Goal: Task Accomplishment & Management: Manage account settings

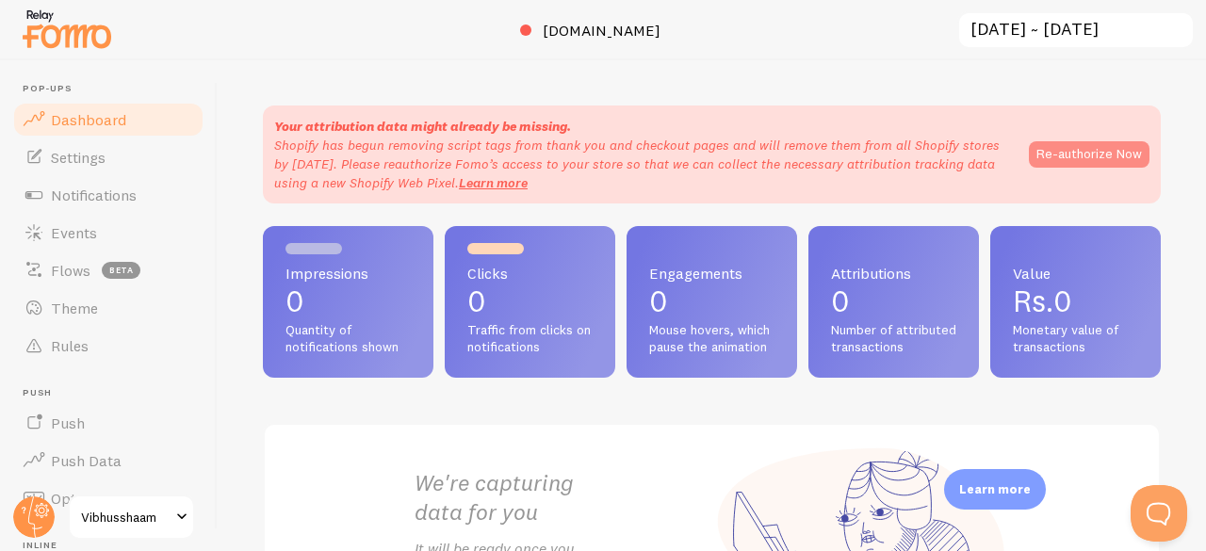
click at [1087, 154] on button "Re-authorize Now" at bounding box center [1089, 154] width 121 height 26
click at [1073, 157] on button "Re-authorize Now" at bounding box center [1089, 154] width 121 height 26
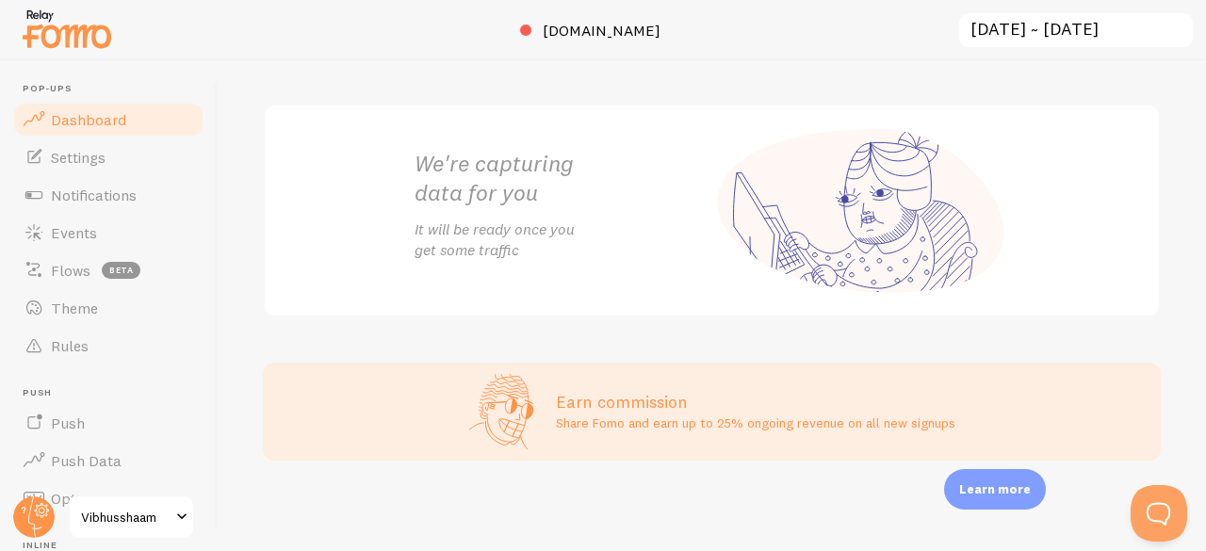
scroll to position [483, 0]
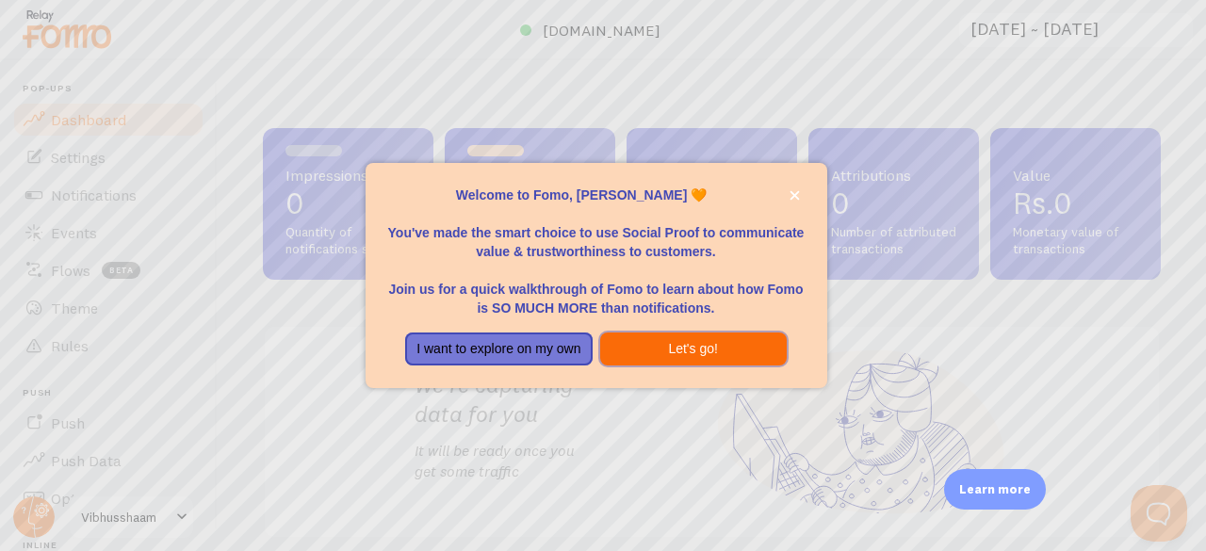
click at [697, 357] on button "Let's go!" at bounding box center [693, 350] width 187 height 34
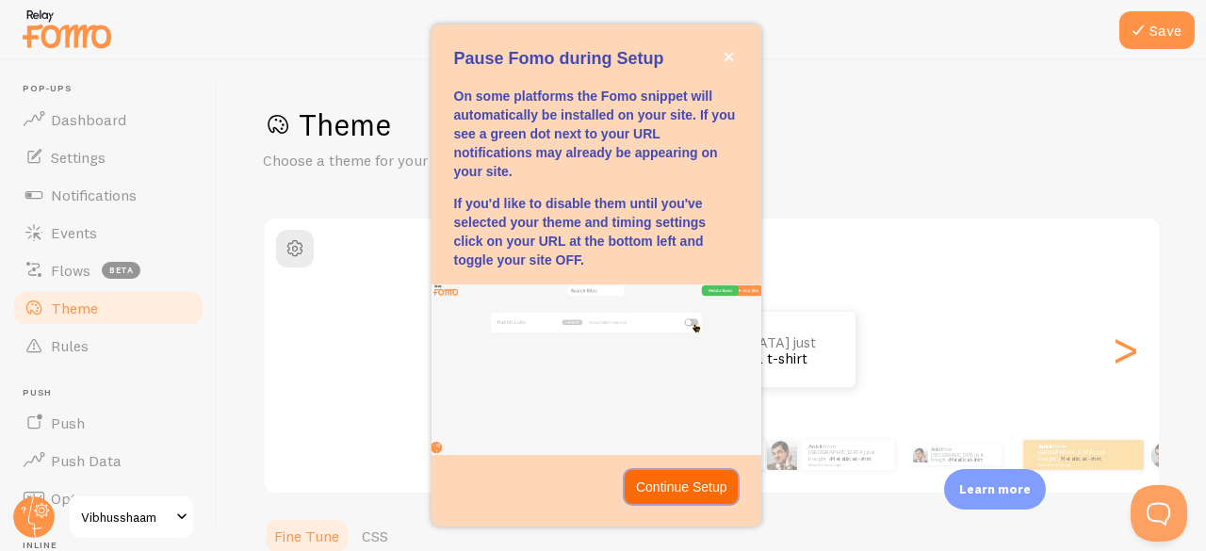
click at [671, 487] on p "Continue Setup" at bounding box center [681, 487] width 91 height 19
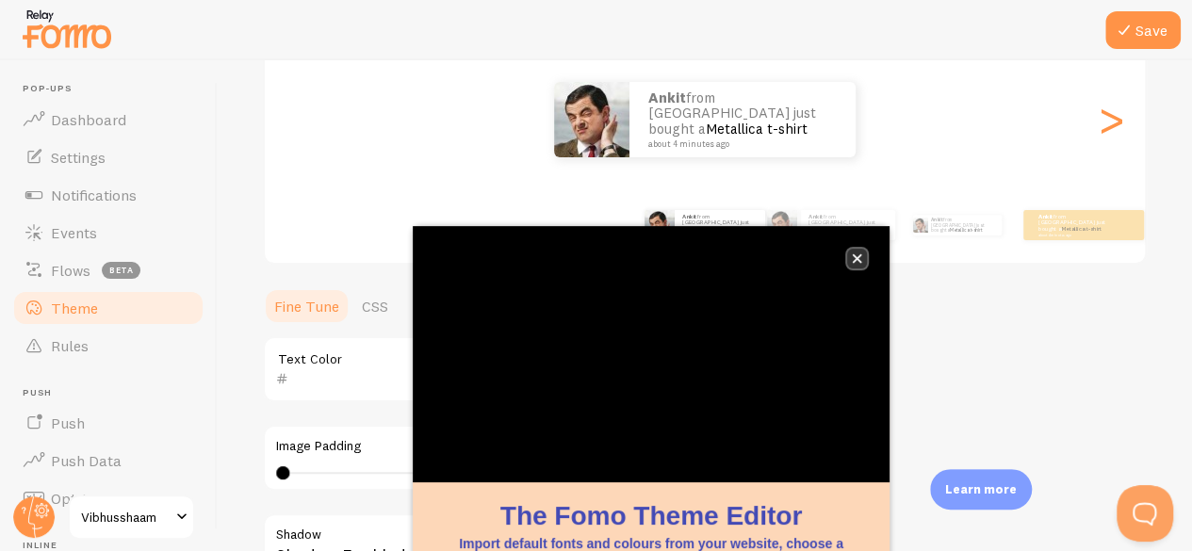
click at [859, 263] on icon "close," at bounding box center [857, 259] width 10 height 10
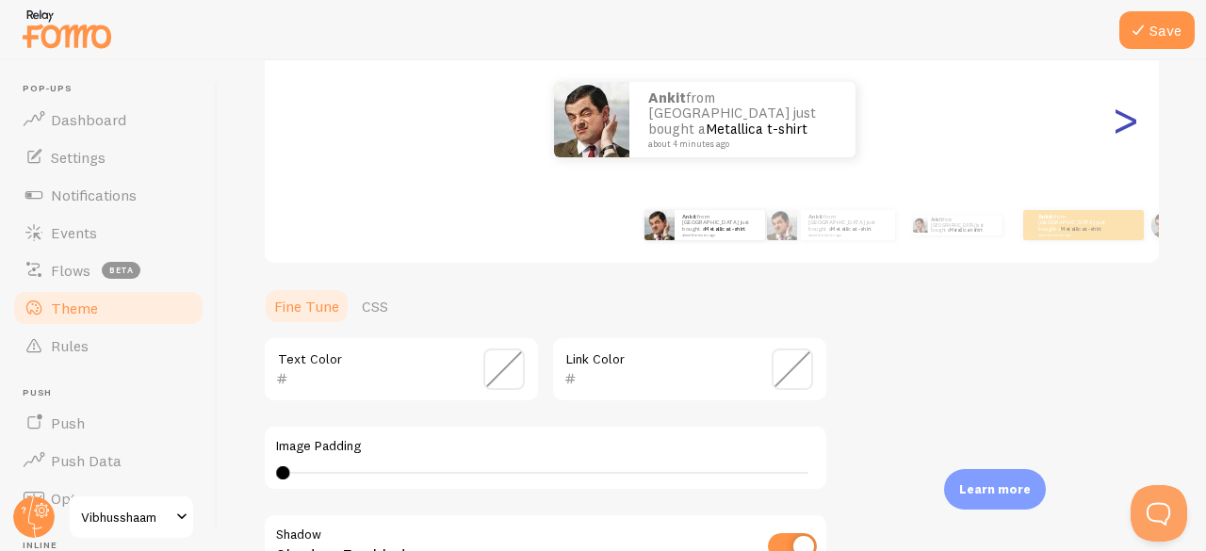
click at [1114, 131] on div ">" at bounding box center [1125, 120] width 23 height 136
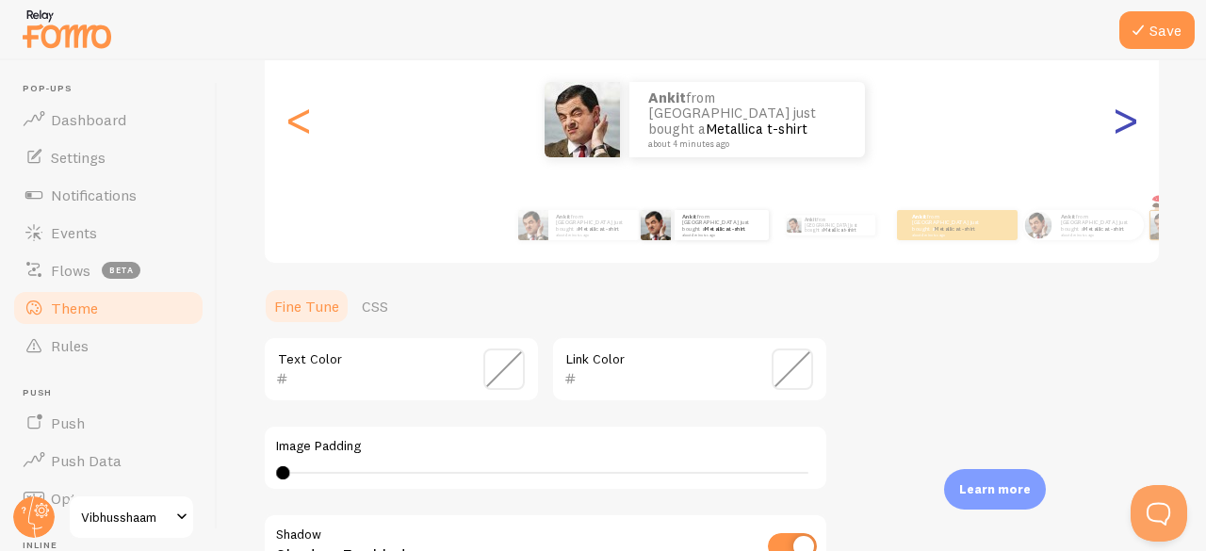
click at [1114, 123] on div ">" at bounding box center [1125, 120] width 23 height 136
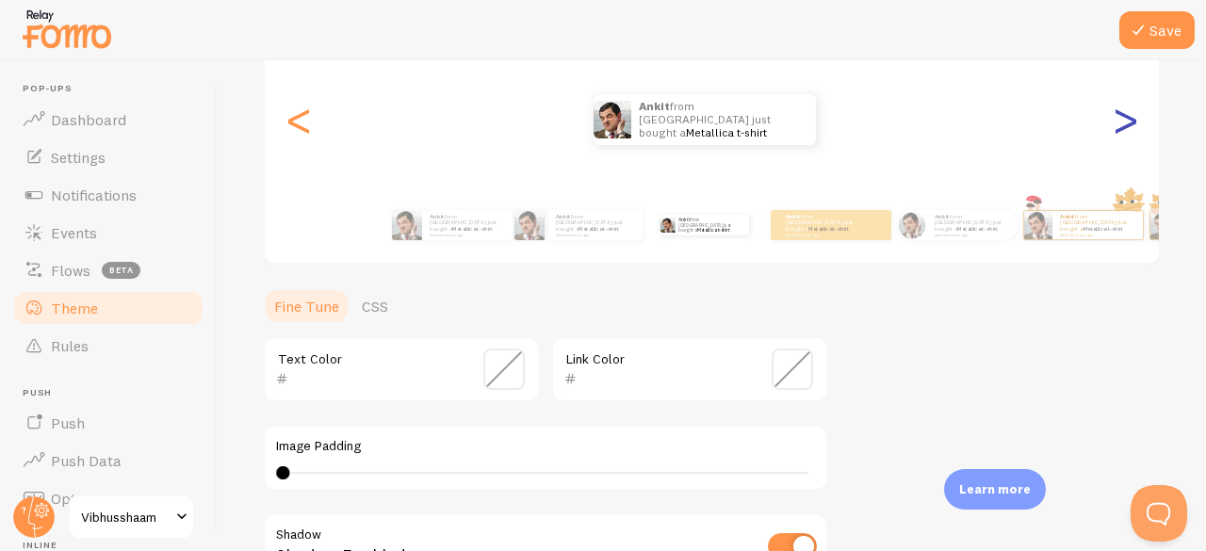
click at [1114, 123] on div ">" at bounding box center [1125, 120] width 23 height 136
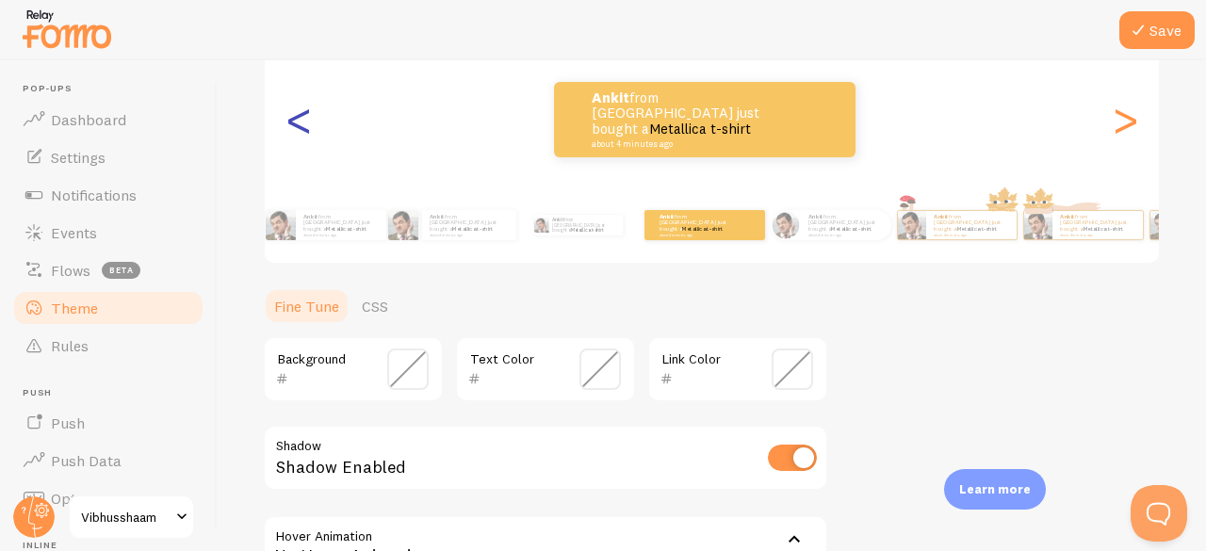
click at [303, 128] on div "<" at bounding box center [298, 120] width 23 height 136
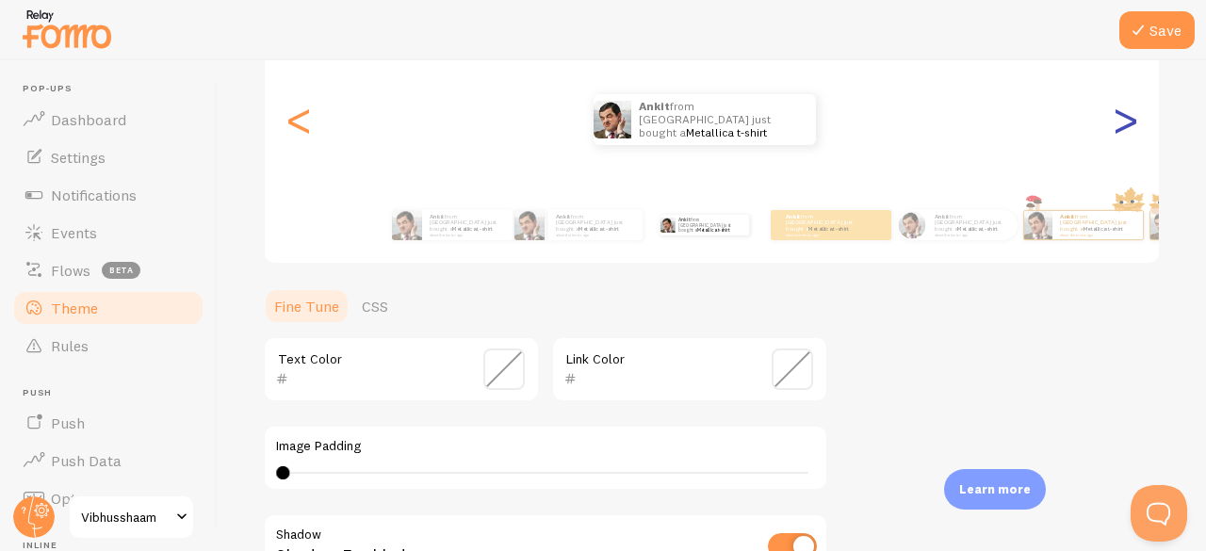
click at [1114, 123] on div ">" at bounding box center [1125, 120] width 23 height 136
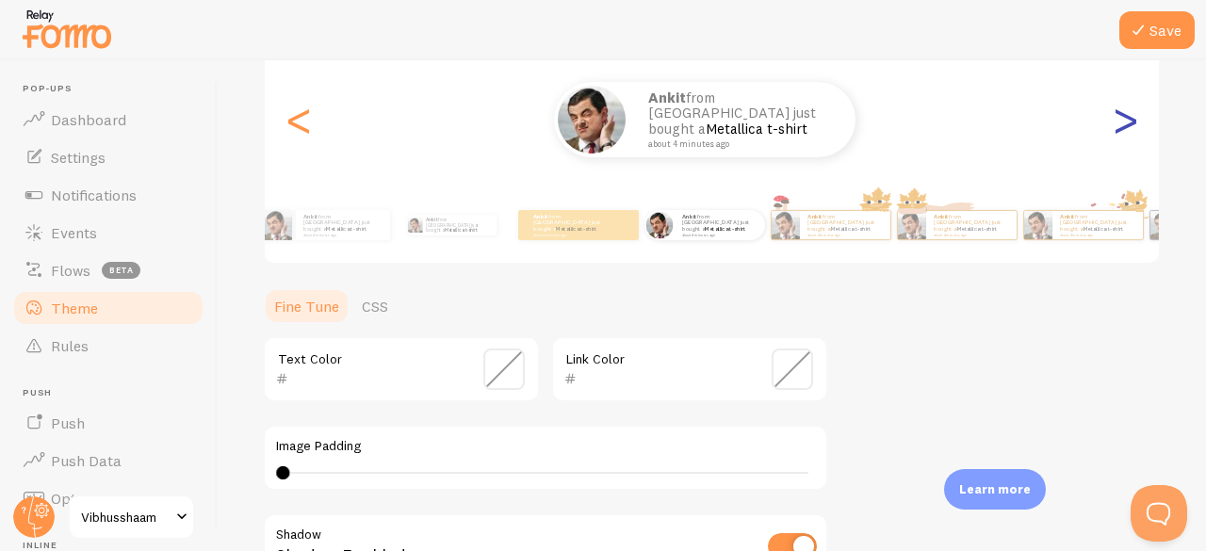
click at [1114, 123] on div ">" at bounding box center [1125, 120] width 23 height 136
type input "0"
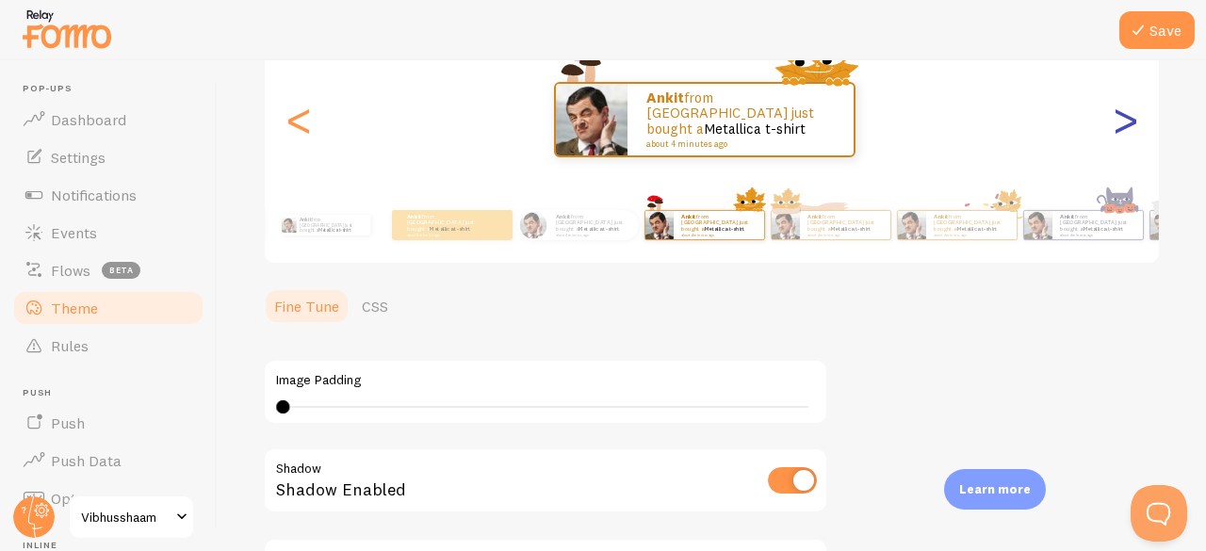
click at [1114, 123] on div ">" at bounding box center [1125, 120] width 23 height 136
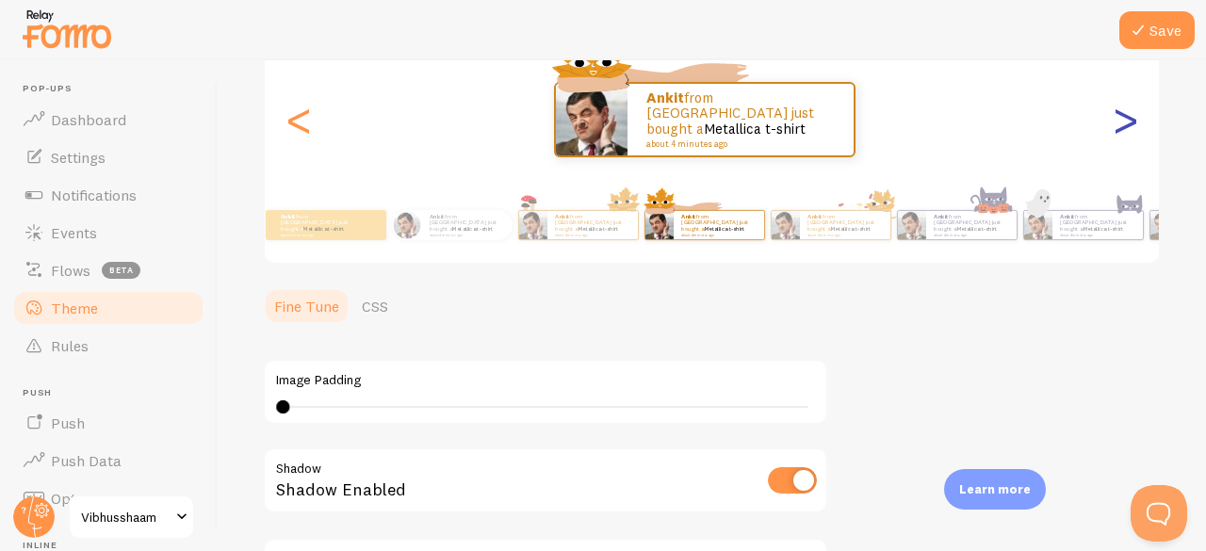
click at [1114, 123] on div ">" at bounding box center [1125, 120] width 23 height 136
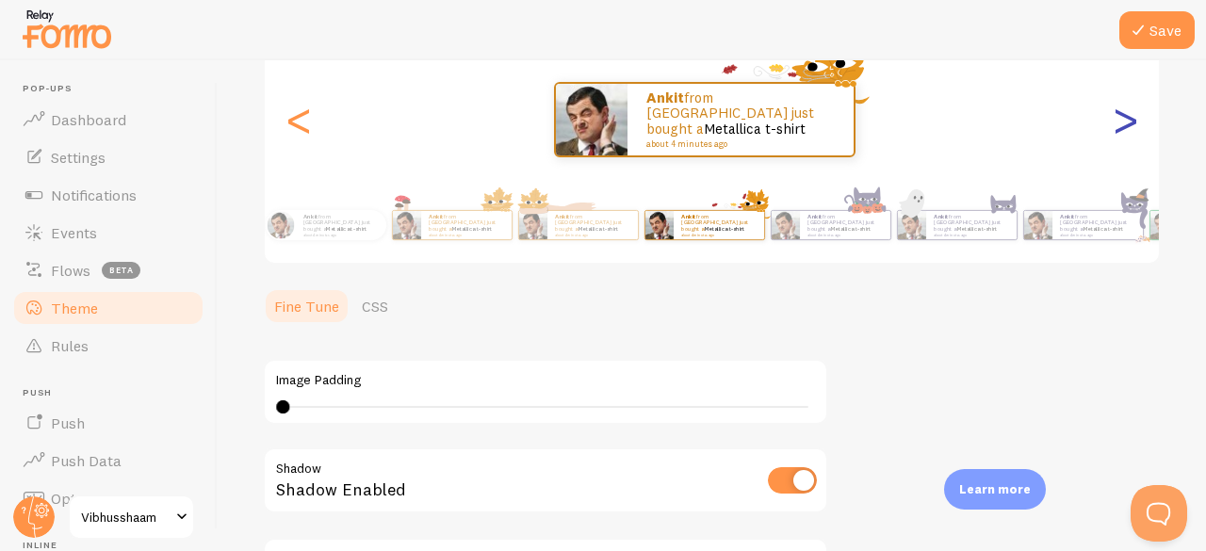
click at [1114, 123] on div ">" at bounding box center [1125, 120] width 23 height 136
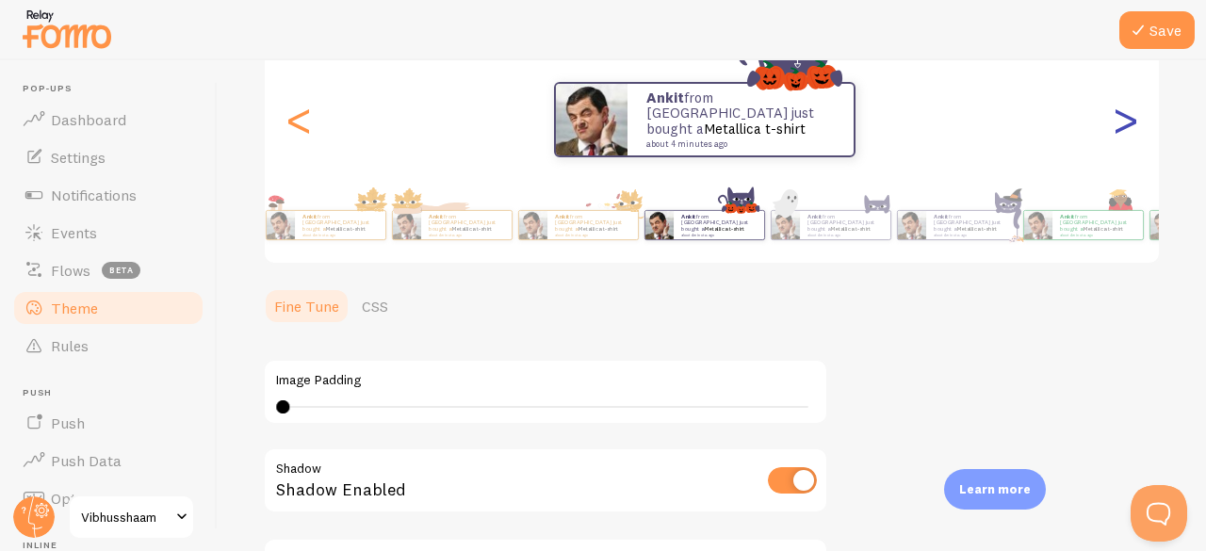
click at [1114, 123] on div ">" at bounding box center [1125, 120] width 23 height 136
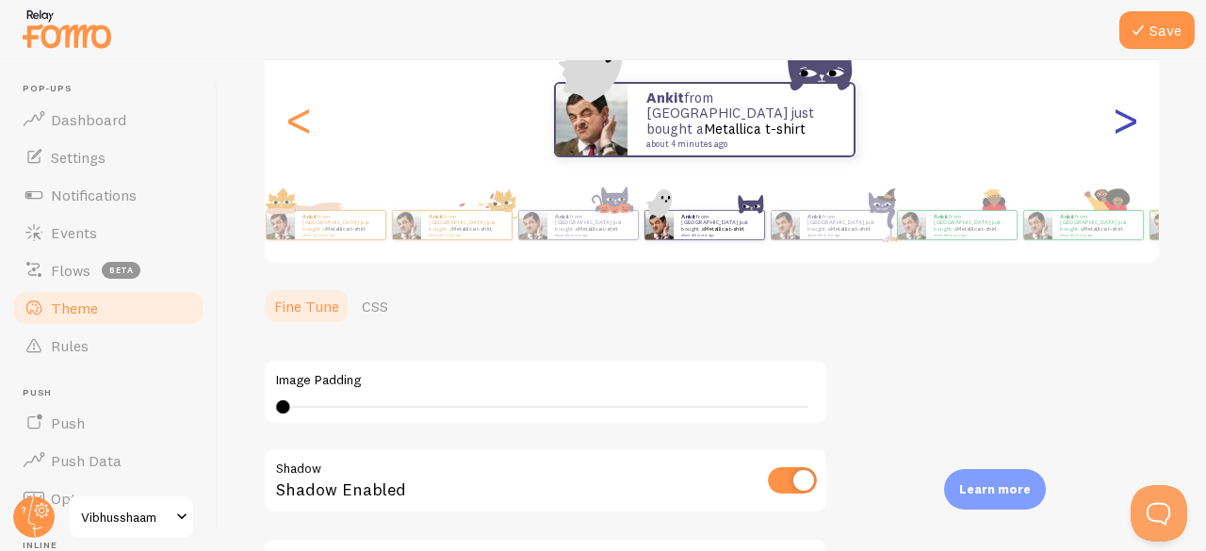
click at [1114, 123] on div ">" at bounding box center [1125, 120] width 23 height 136
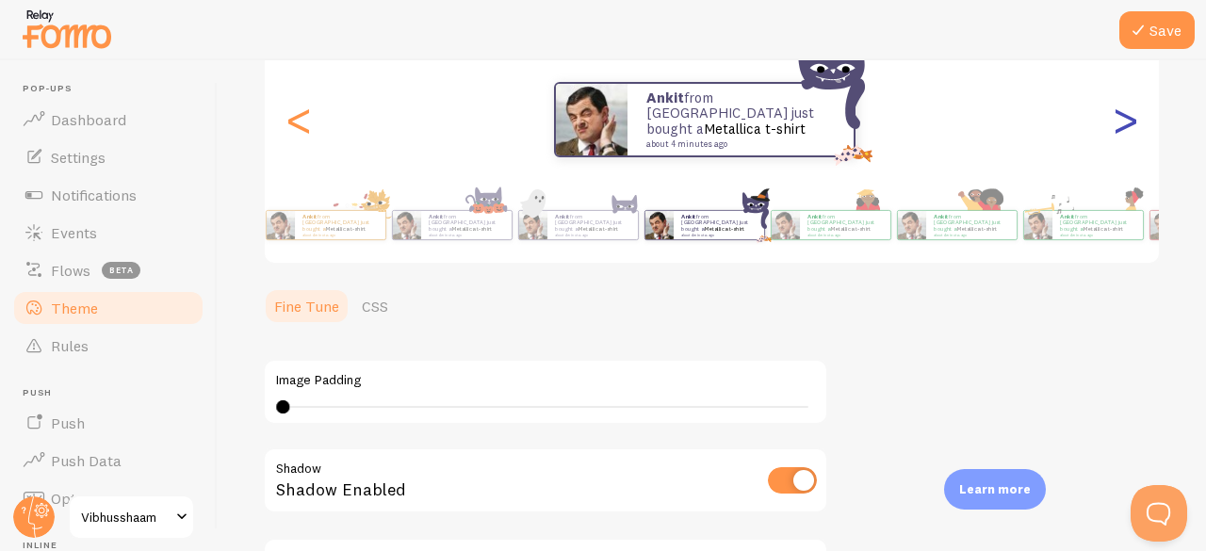
click at [1114, 123] on div ">" at bounding box center [1125, 120] width 23 height 136
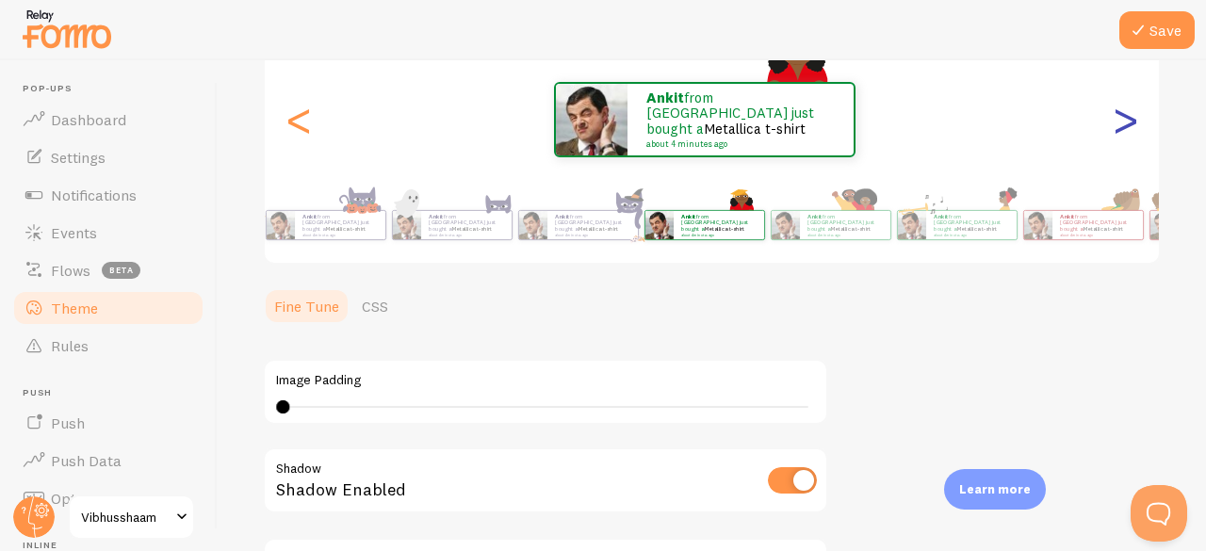
click at [1114, 123] on div ">" at bounding box center [1125, 120] width 23 height 136
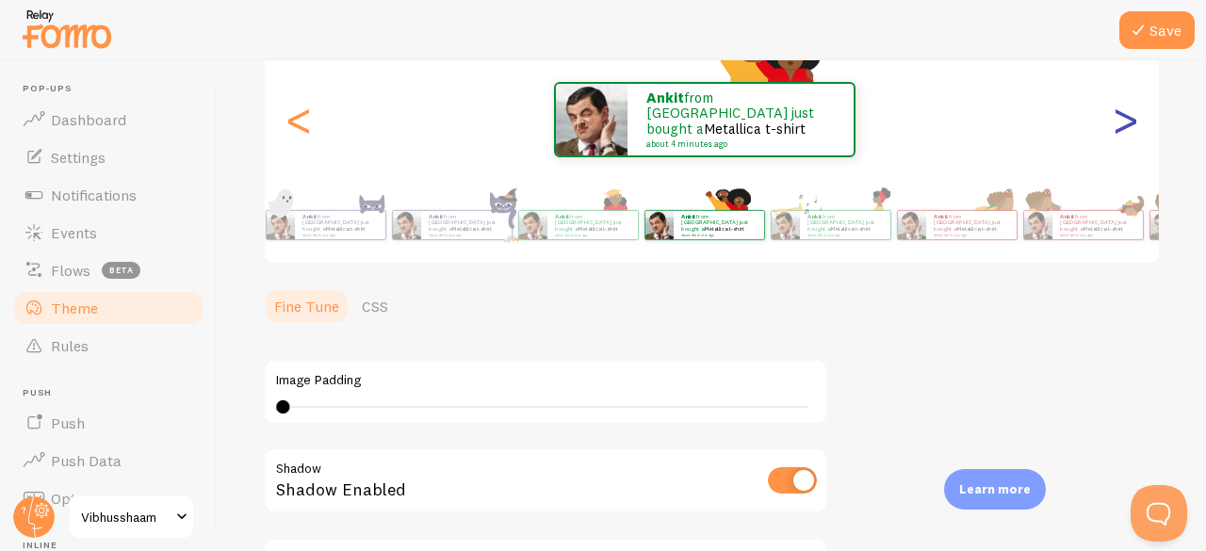
click at [1114, 123] on div ">" at bounding box center [1125, 120] width 23 height 136
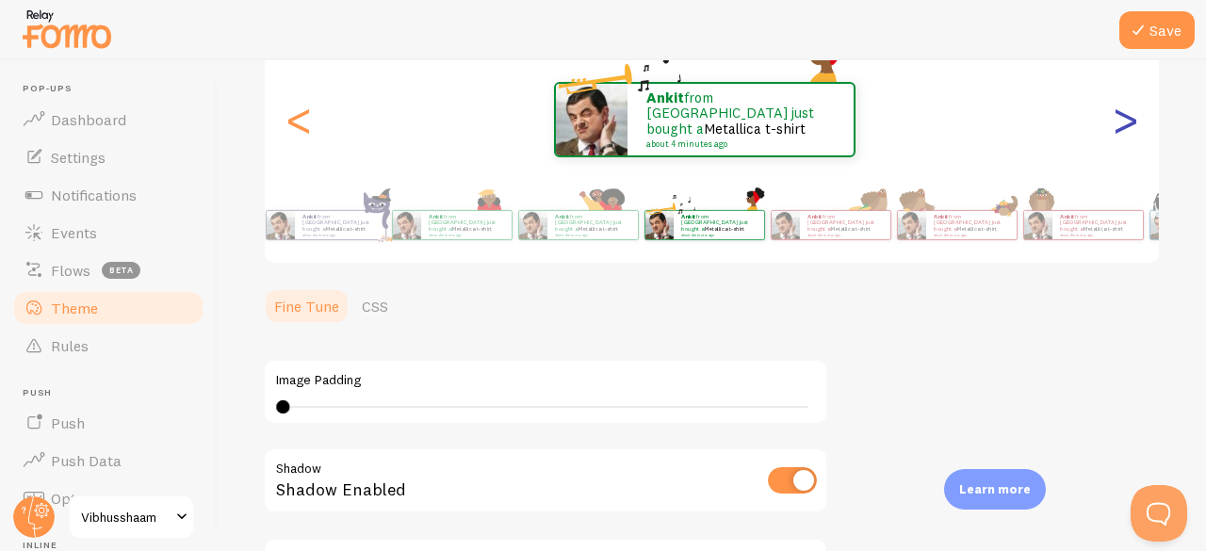
click at [1114, 123] on div ">" at bounding box center [1125, 120] width 23 height 136
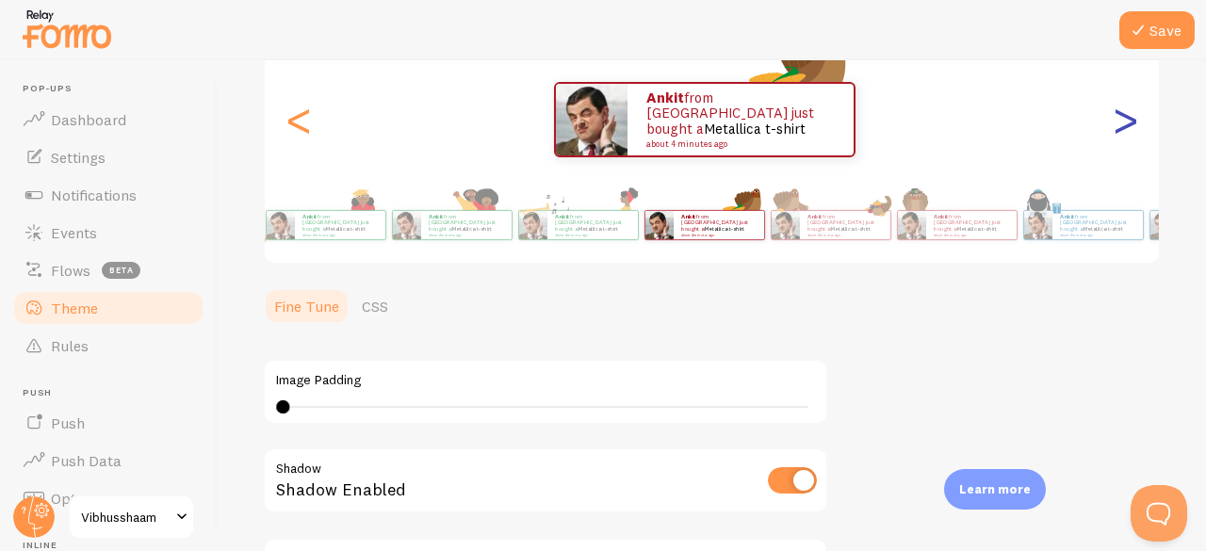
click at [1114, 123] on div ">" at bounding box center [1125, 120] width 23 height 136
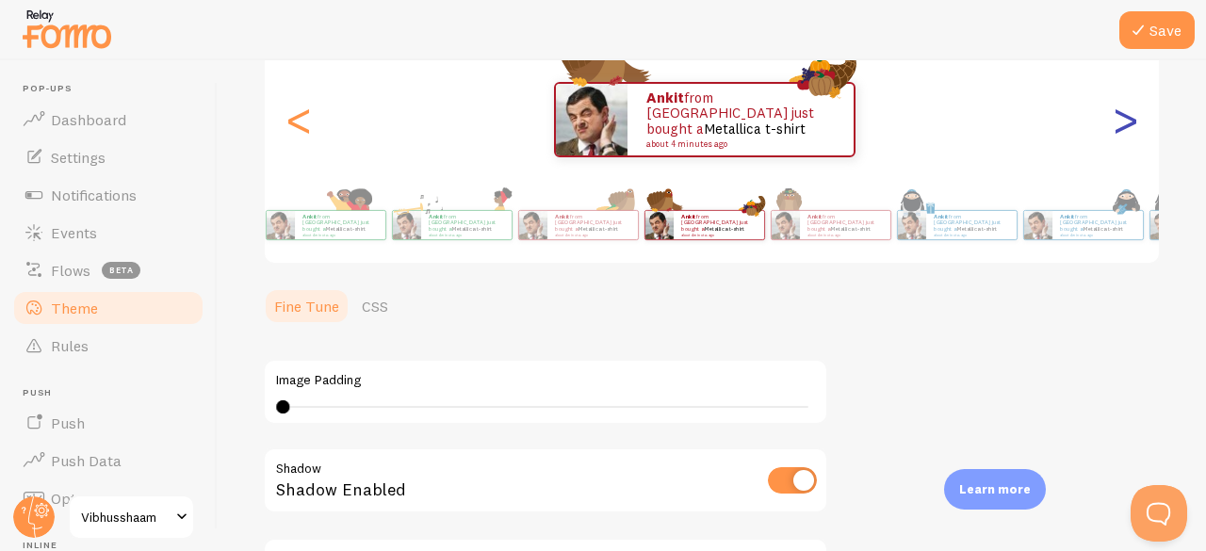
click at [1114, 123] on div ">" at bounding box center [1125, 120] width 23 height 136
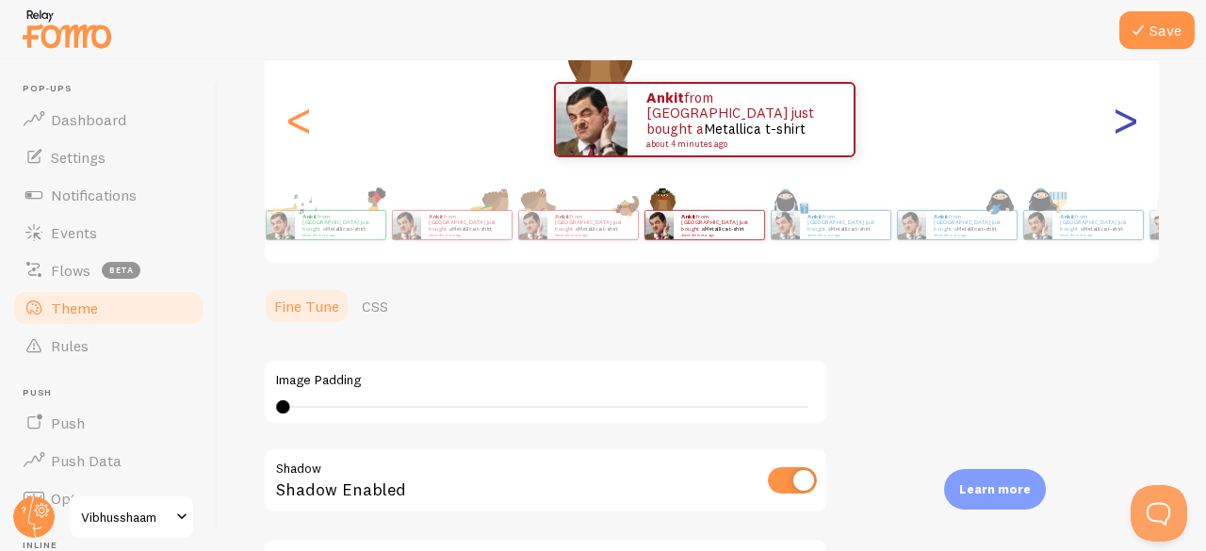
click at [1114, 123] on div ">" at bounding box center [1125, 120] width 23 height 136
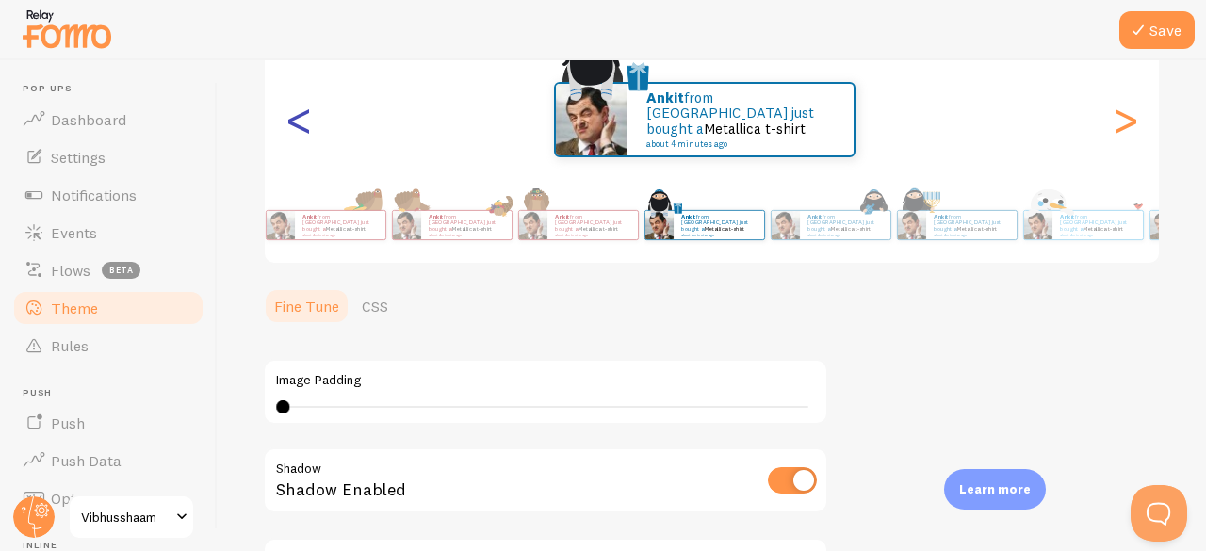
click at [293, 116] on div "<" at bounding box center [298, 120] width 23 height 136
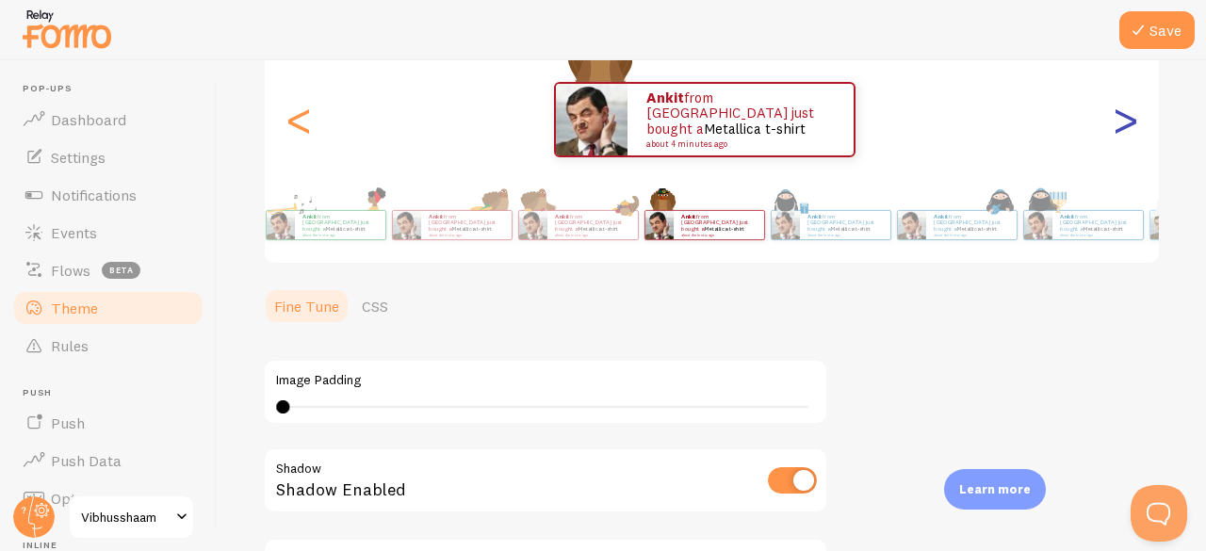
click at [1114, 129] on div ">" at bounding box center [1125, 120] width 23 height 136
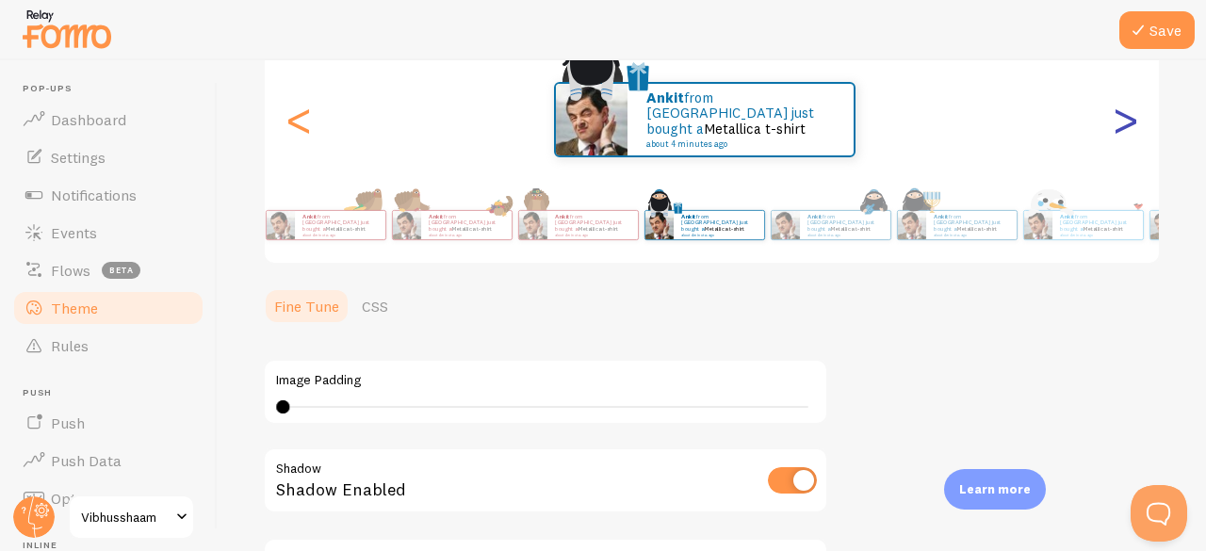
click at [1114, 129] on div ">" at bounding box center [1125, 120] width 23 height 136
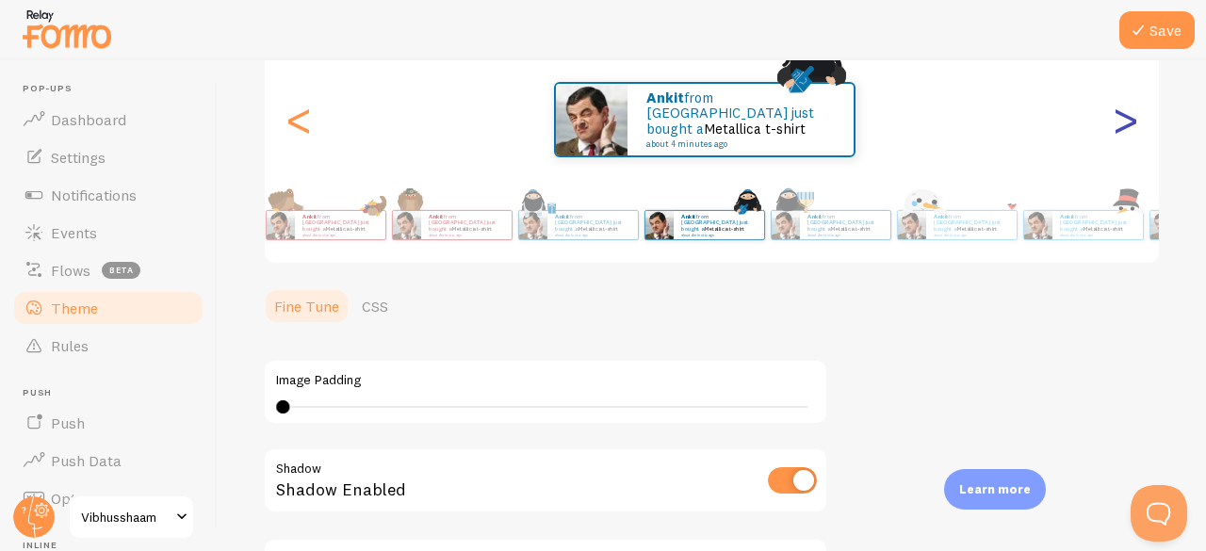
click at [1114, 118] on div ">" at bounding box center [1125, 120] width 23 height 136
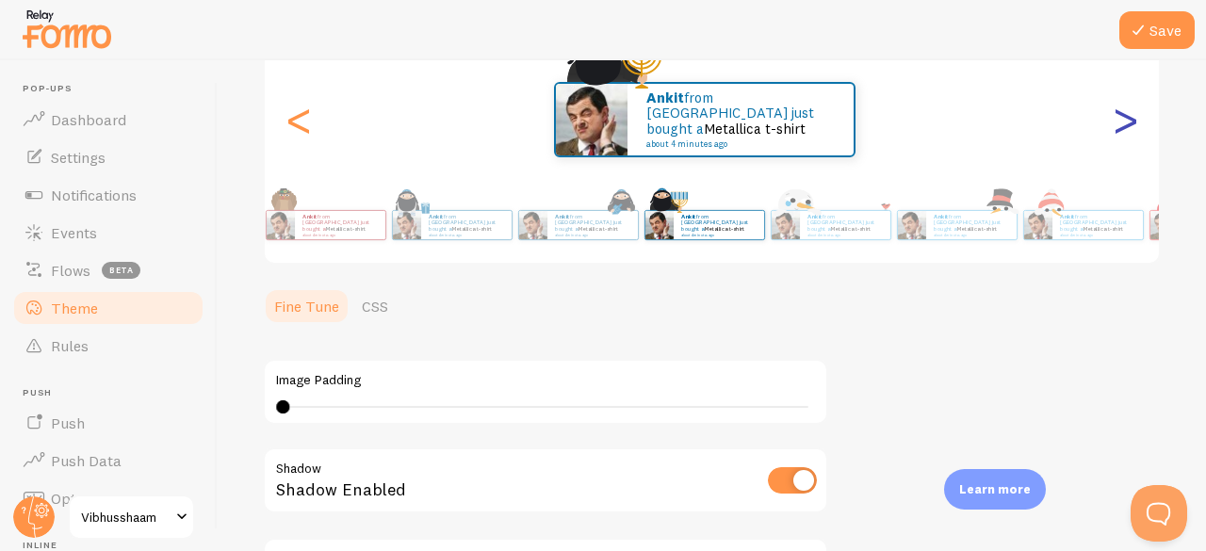
click at [1114, 118] on div ">" at bounding box center [1125, 120] width 23 height 136
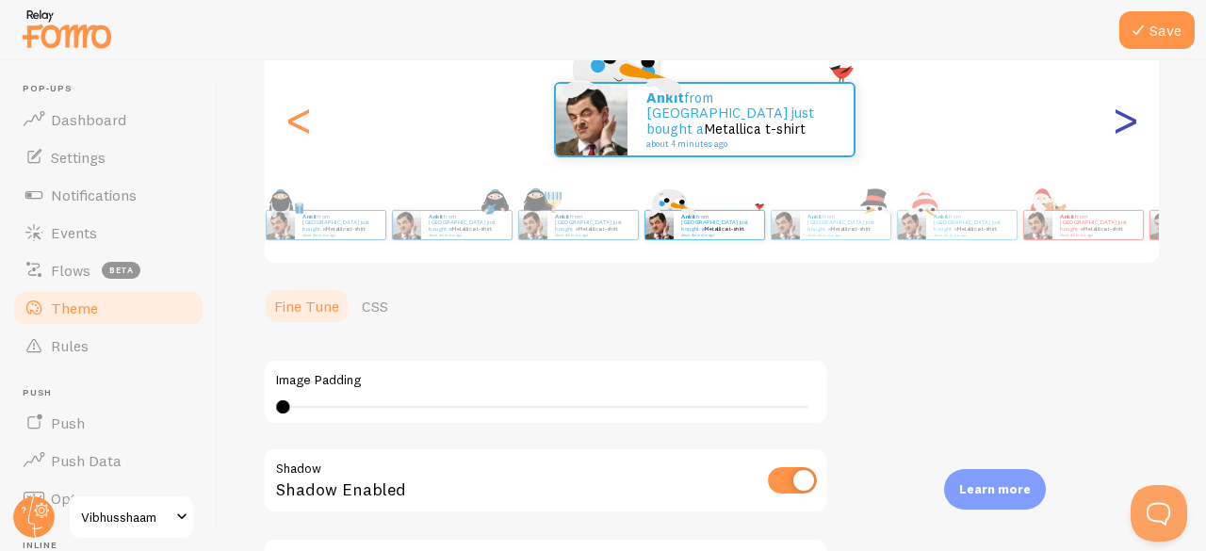
click at [1114, 118] on div ">" at bounding box center [1125, 120] width 23 height 136
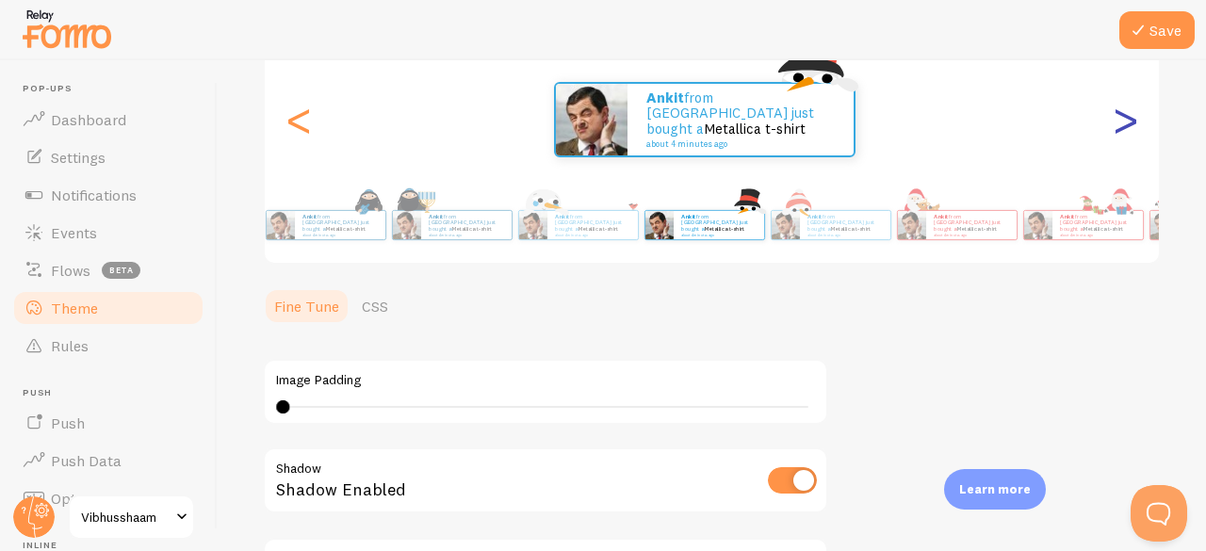
click at [1114, 118] on div ">" at bounding box center [1125, 120] width 23 height 136
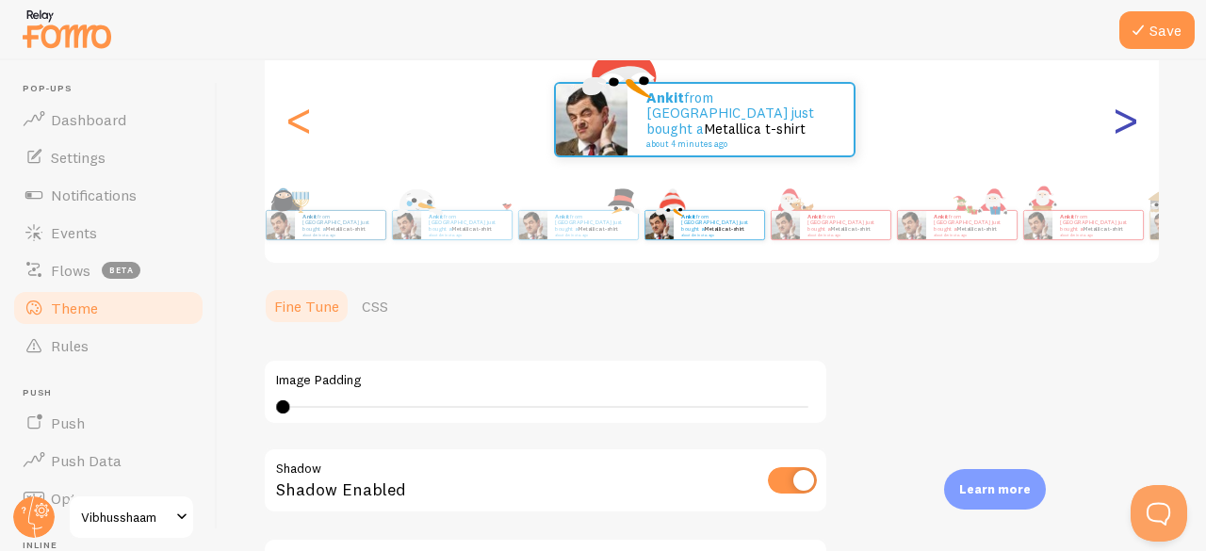
click at [1114, 118] on div ">" at bounding box center [1125, 120] width 23 height 136
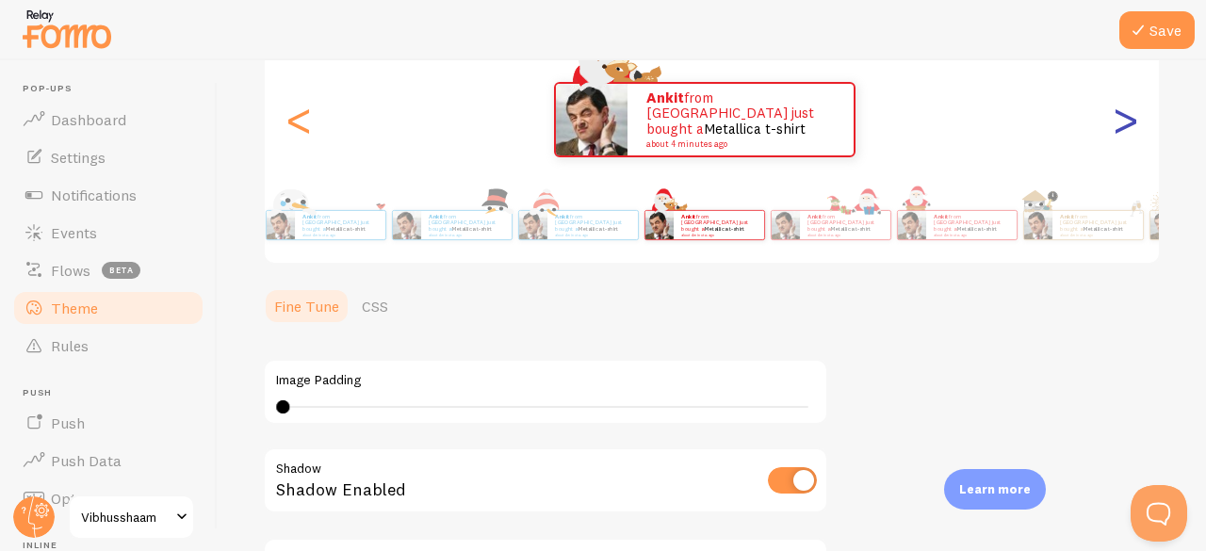
click at [1114, 118] on div ">" at bounding box center [1125, 120] width 23 height 136
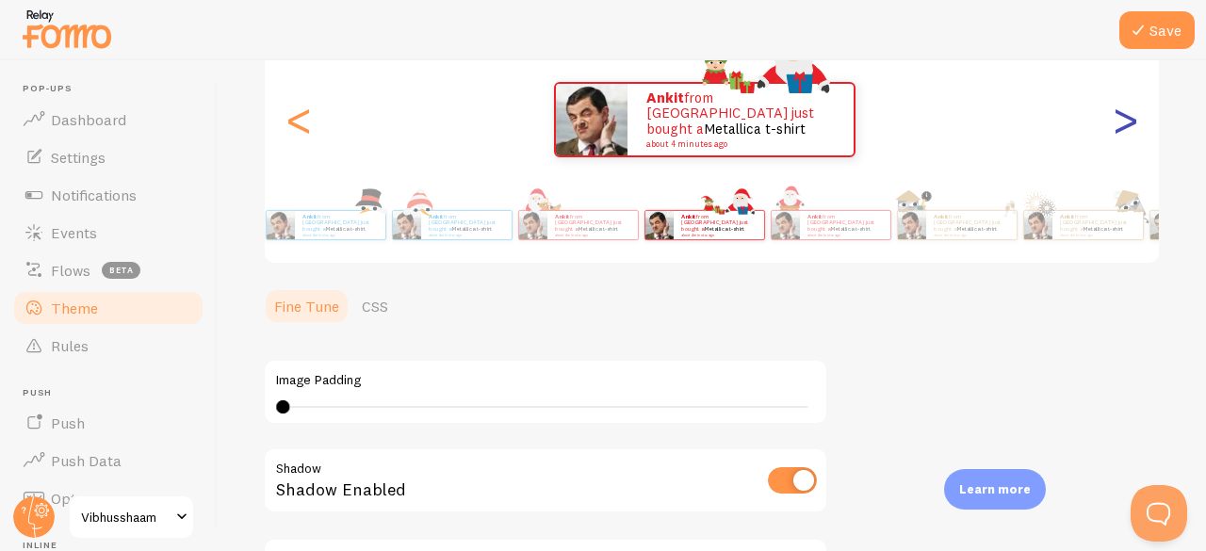
click at [1114, 118] on div ">" at bounding box center [1125, 120] width 23 height 136
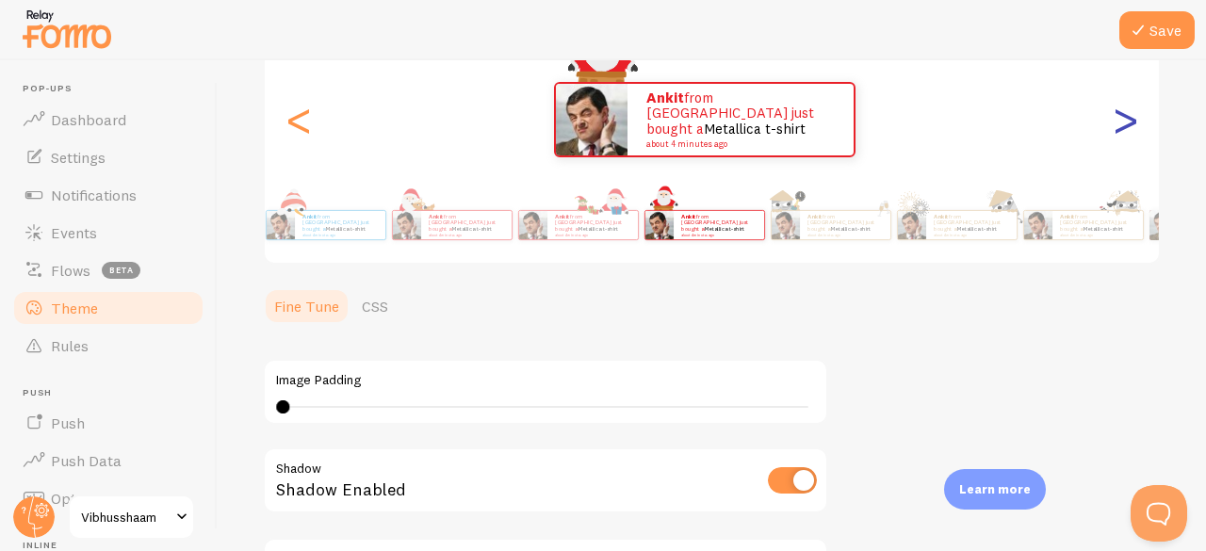
click at [1114, 118] on div ">" at bounding box center [1125, 120] width 23 height 136
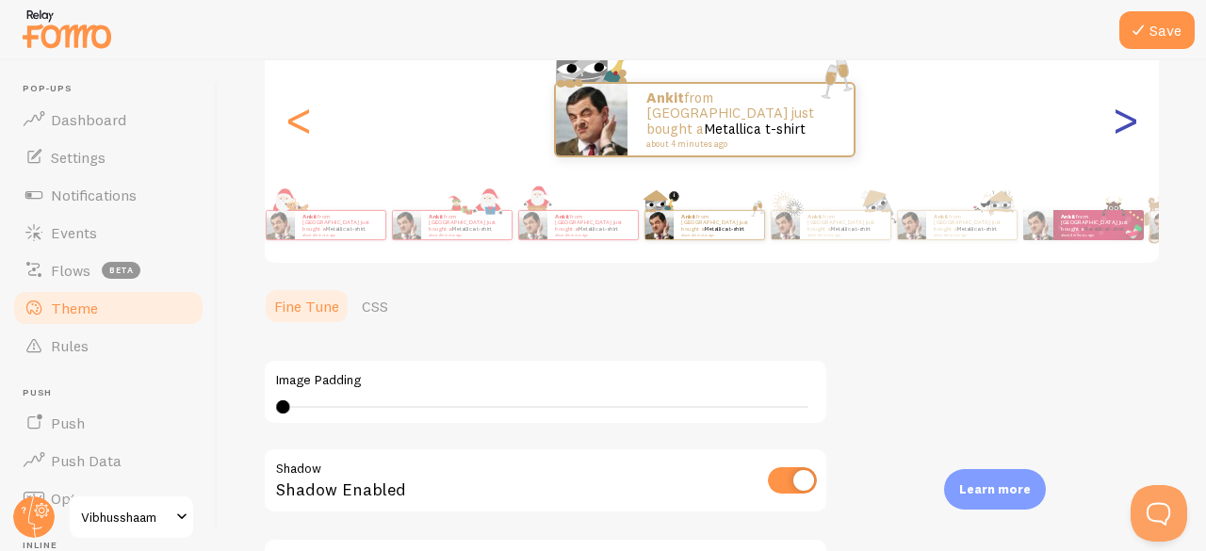
click at [1114, 118] on div ">" at bounding box center [1125, 120] width 23 height 136
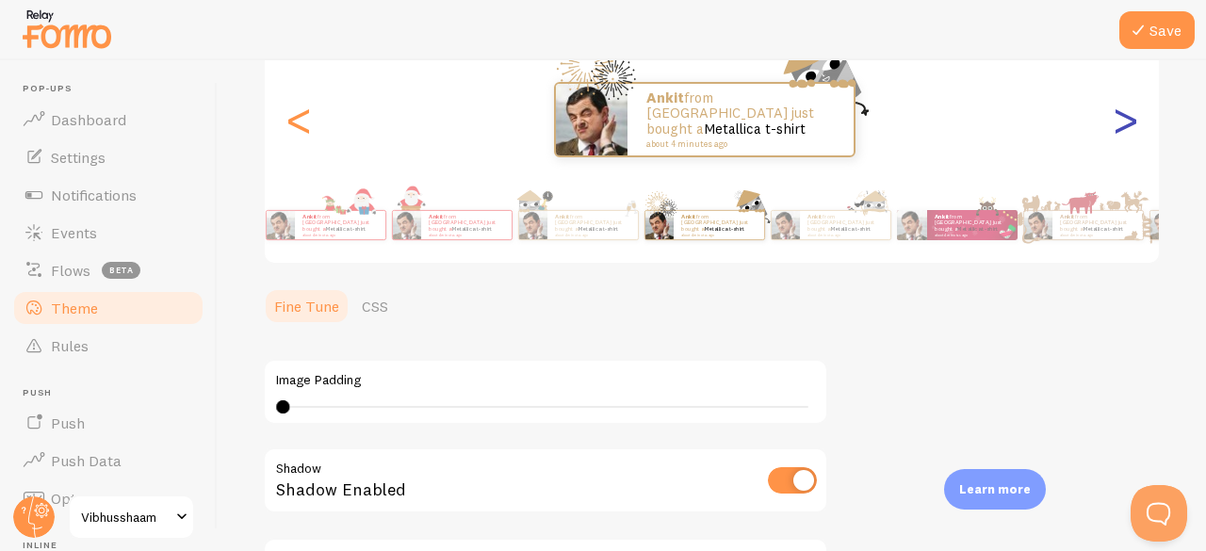
click at [1114, 118] on div ">" at bounding box center [1125, 120] width 23 height 136
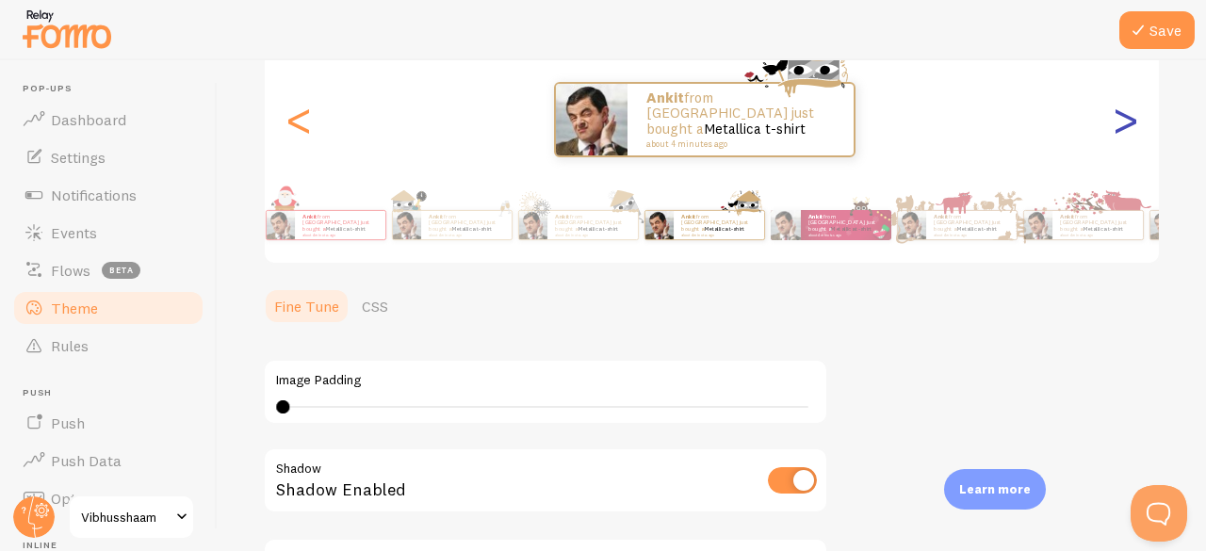
click at [1114, 119] on div ">" at bounding box center [1125, 120] width 23 height 136
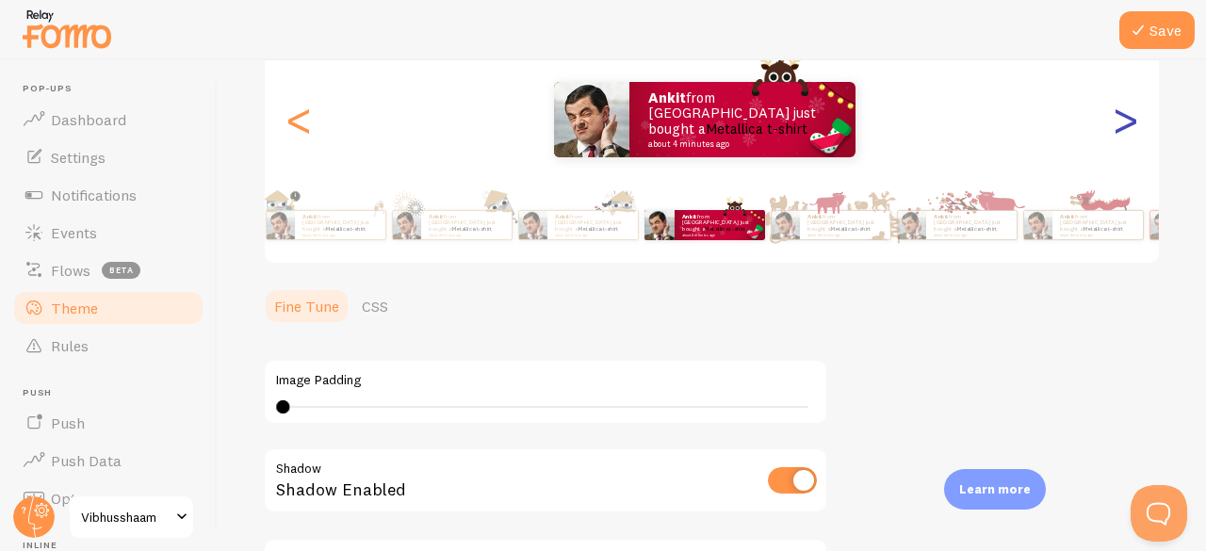
click at [1114, 119] on div ">" at bounding box center [1125, 120] width 23 height 136
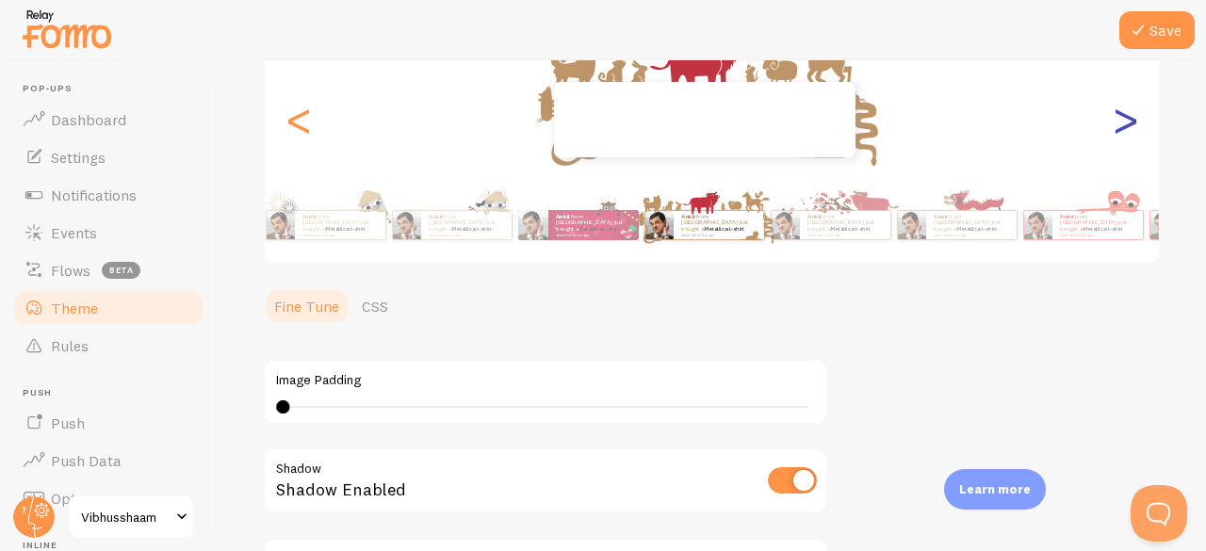
click at [1114, 119] on div ">" at bounding box center [1125, 120] width 23 height 136
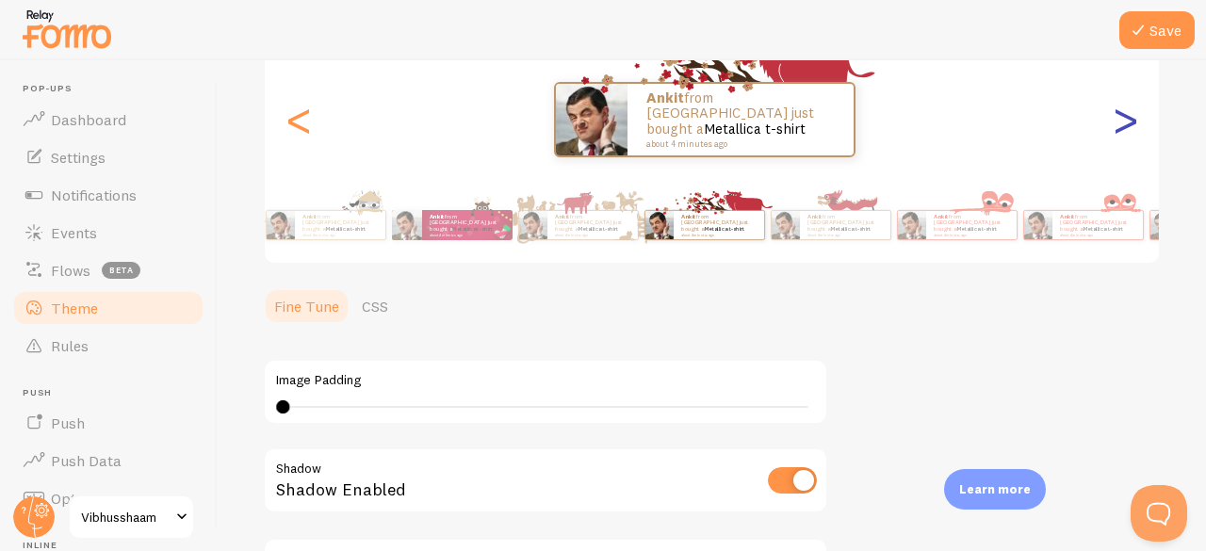
click at [1114, 119] on div ">" at bounding box center [1125, 120] width 23 height 136
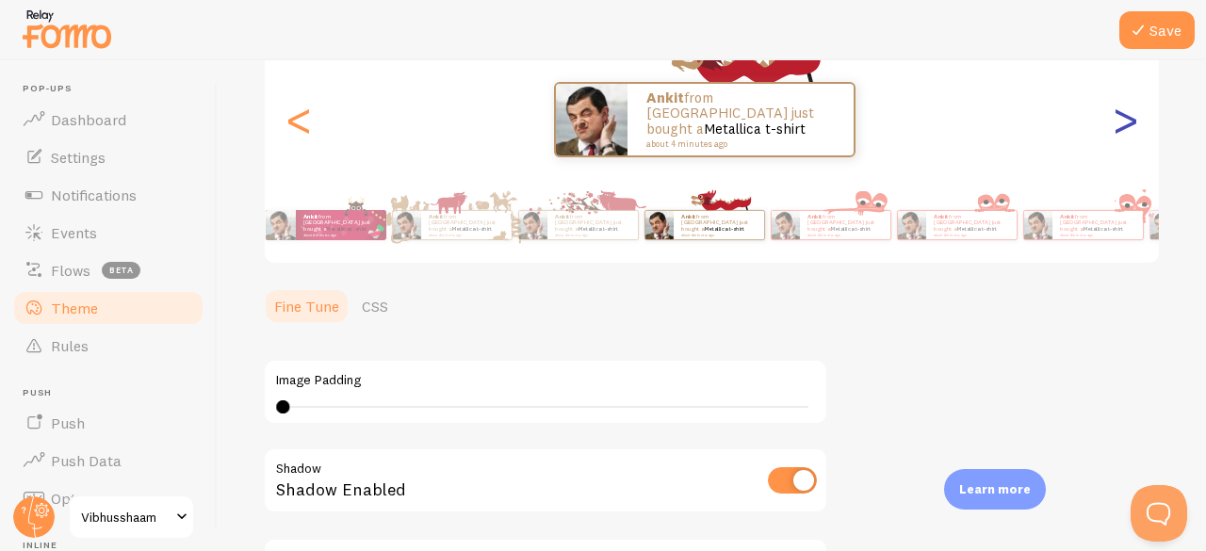
click at [1114, 119] on div ">" at bounding box center [1125, 120] width 23 height 136
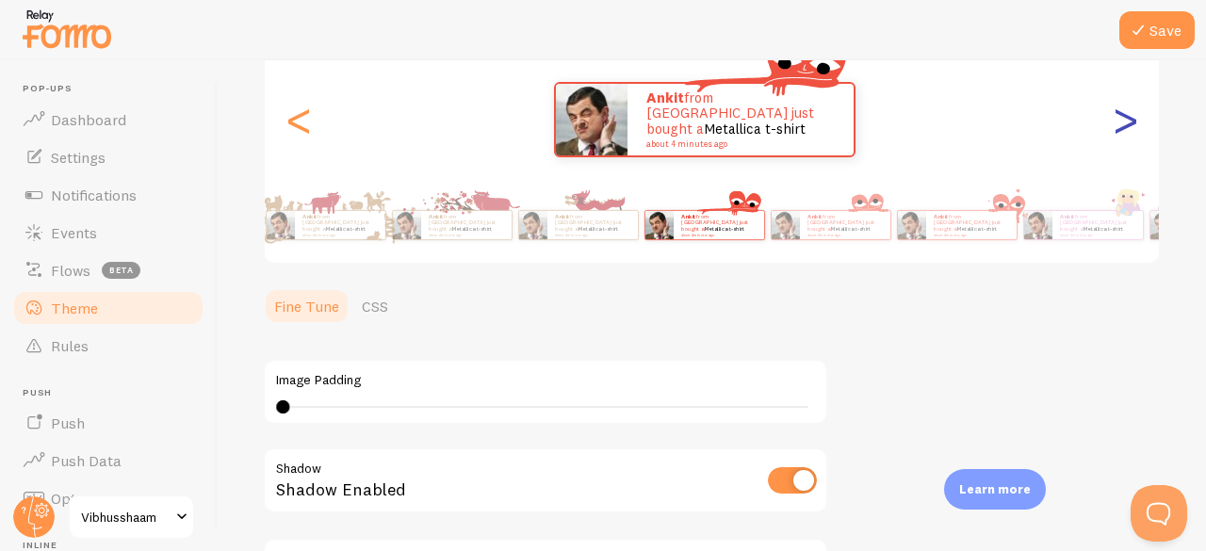
click at [1114, 119] on div ">" at bounding box center [1125, 120] width 23 height 136
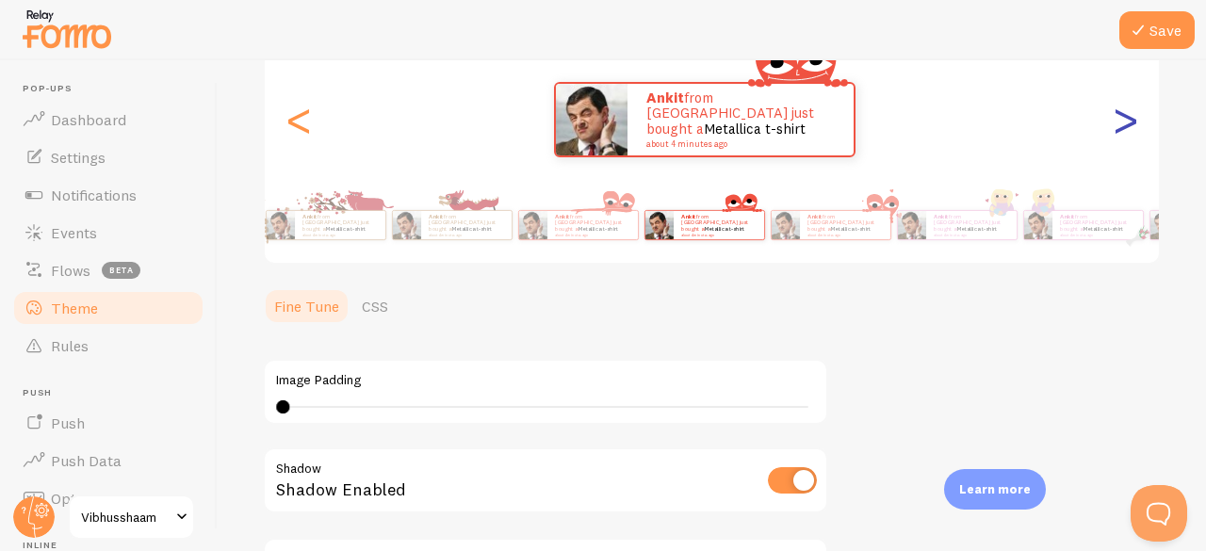
click at [1114, 119] on div ">" at bounding box center [1125, 120] width 23 height 136
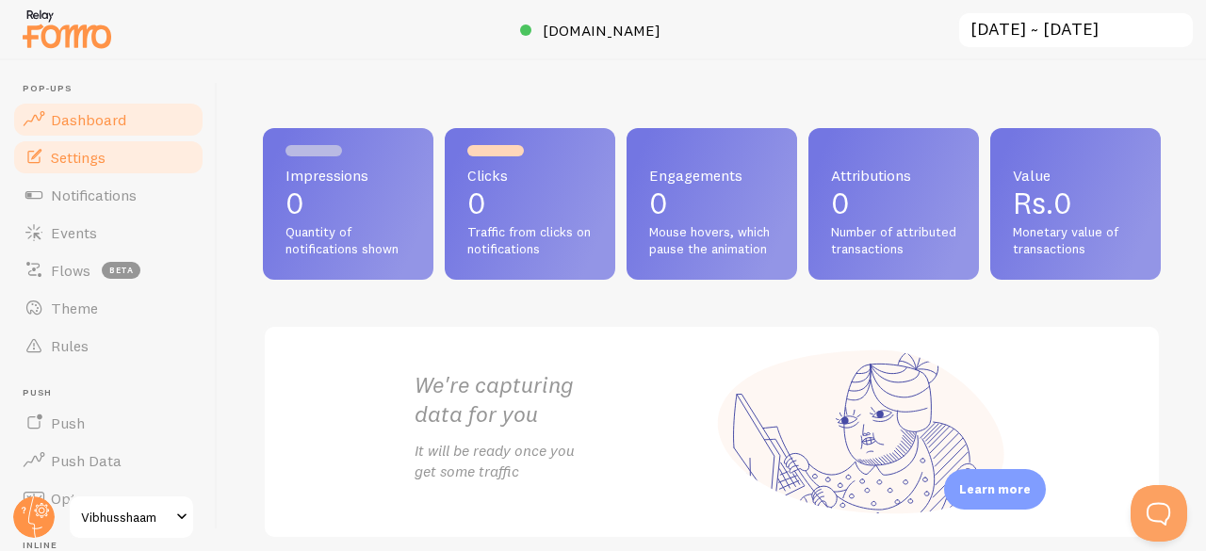
click at [100, 162] on span "Settings" at bounding box center [78, 157] width 55 height 19
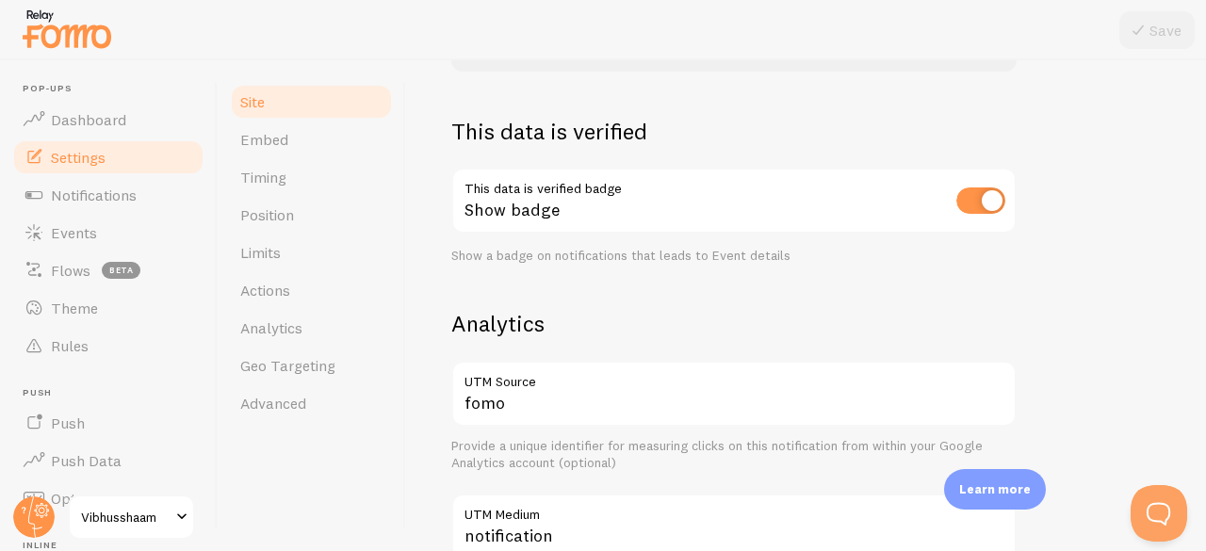
scroll to position [503, 0]
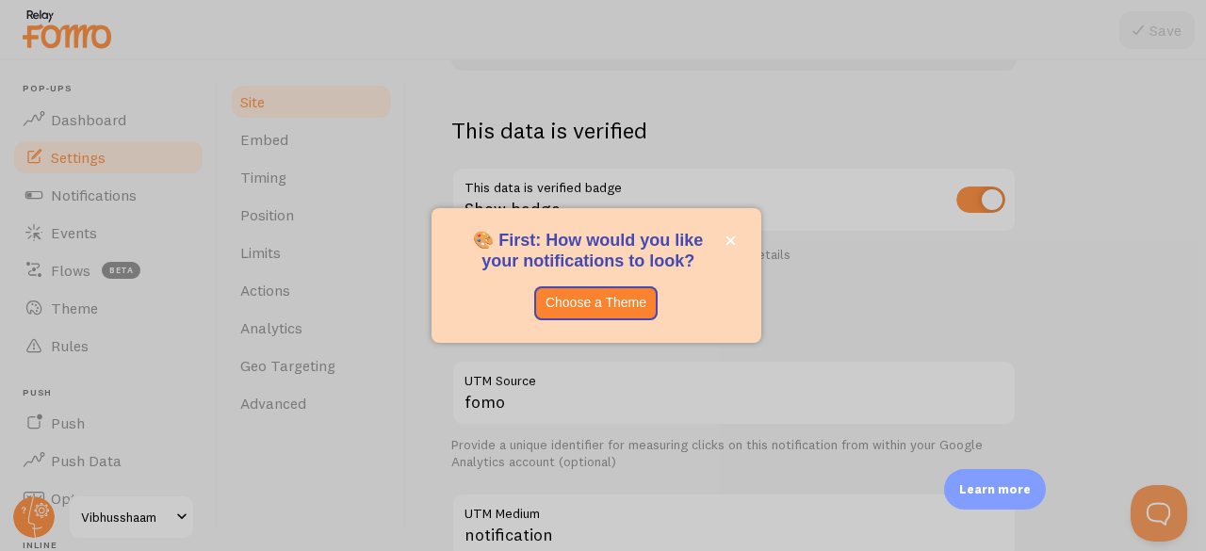
click at [605, 325] on div "🎨 First: How would you like your notifications to look?&amp;nbsp;" at bounding box center [597, 331] width 330 height 23
click at [606, 310] on button "Choose a Theme" at bounding box center [595, 304] width 123 height 34
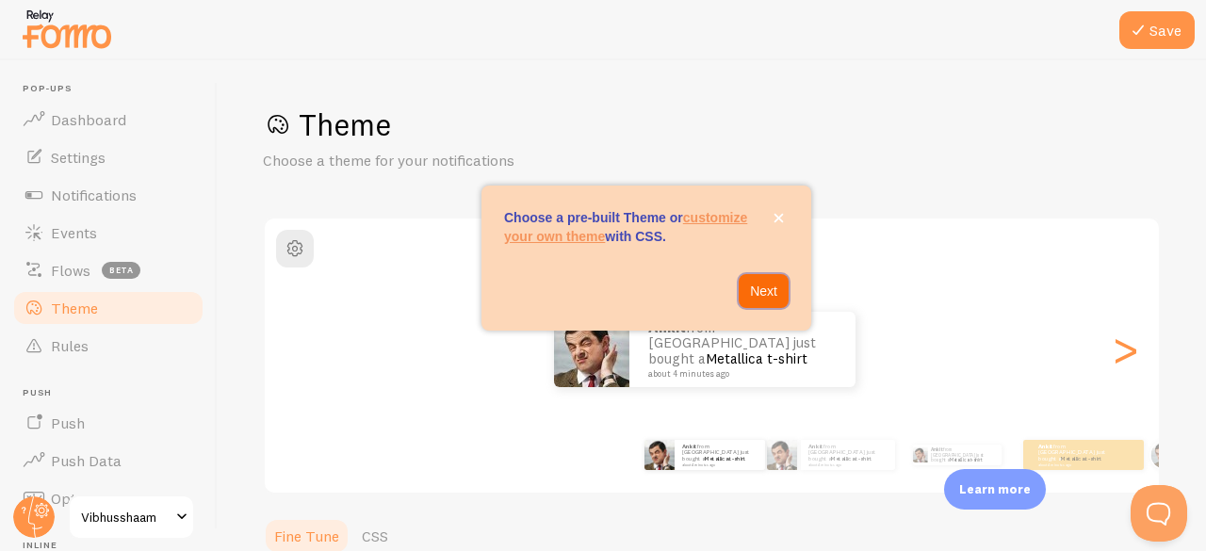
click at [763, 295] on p "Next" at bounding box center [763, 291] width 27 height 19
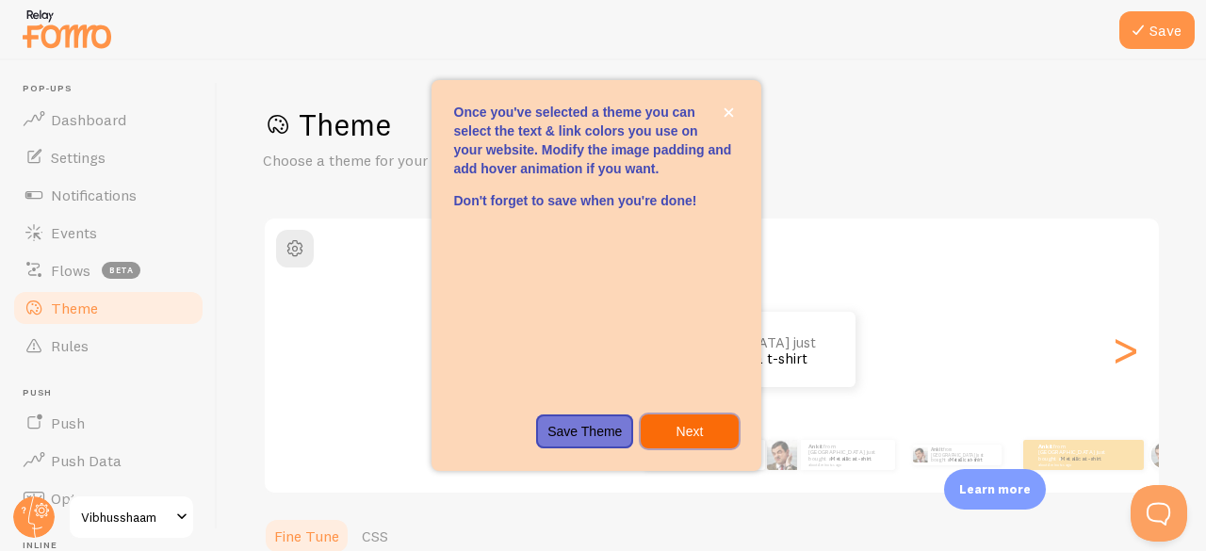
click at [679, 431] on p "Next" at bounding box center [689, 431] width 74 height 19
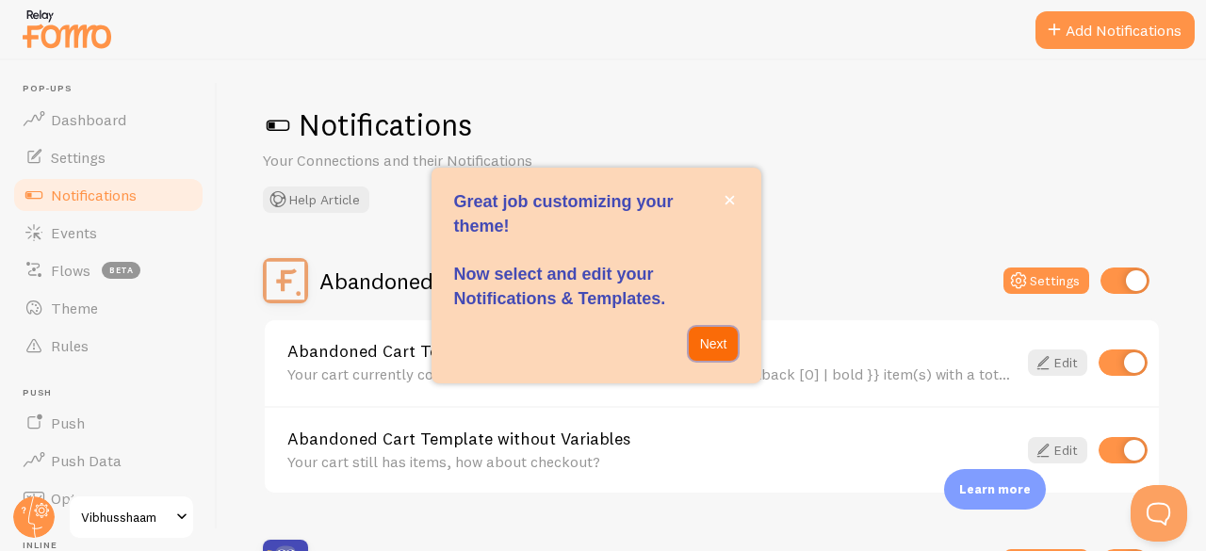
click at [724, 342] on p "Next" at bounding box center [713, 344] width 27 height 19
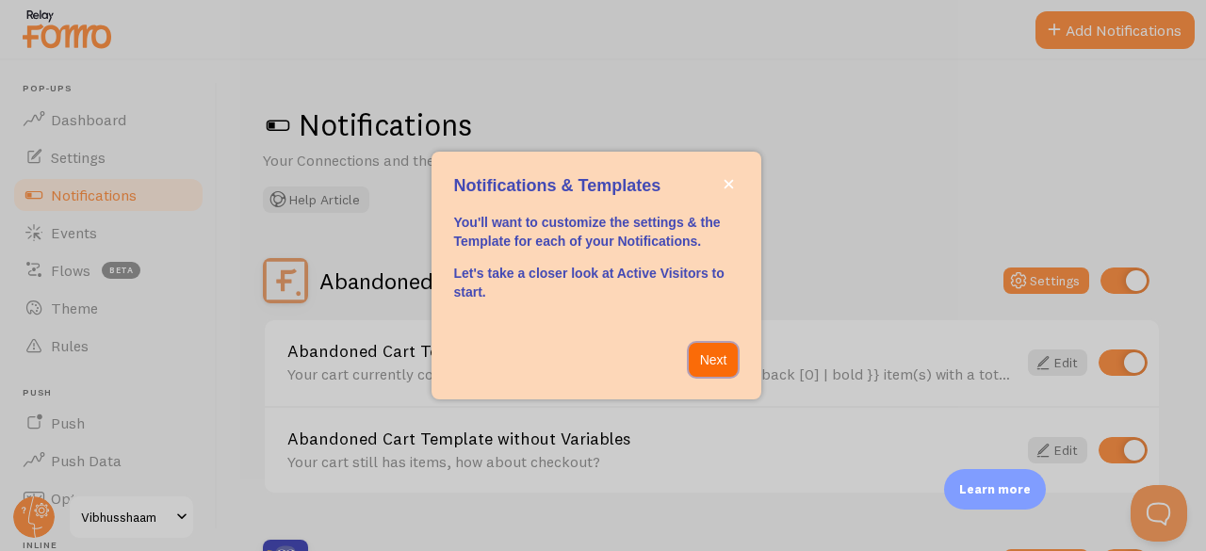
click at [716, 353] on p "Next" at bounding box center [713, 360] width 27 height 19
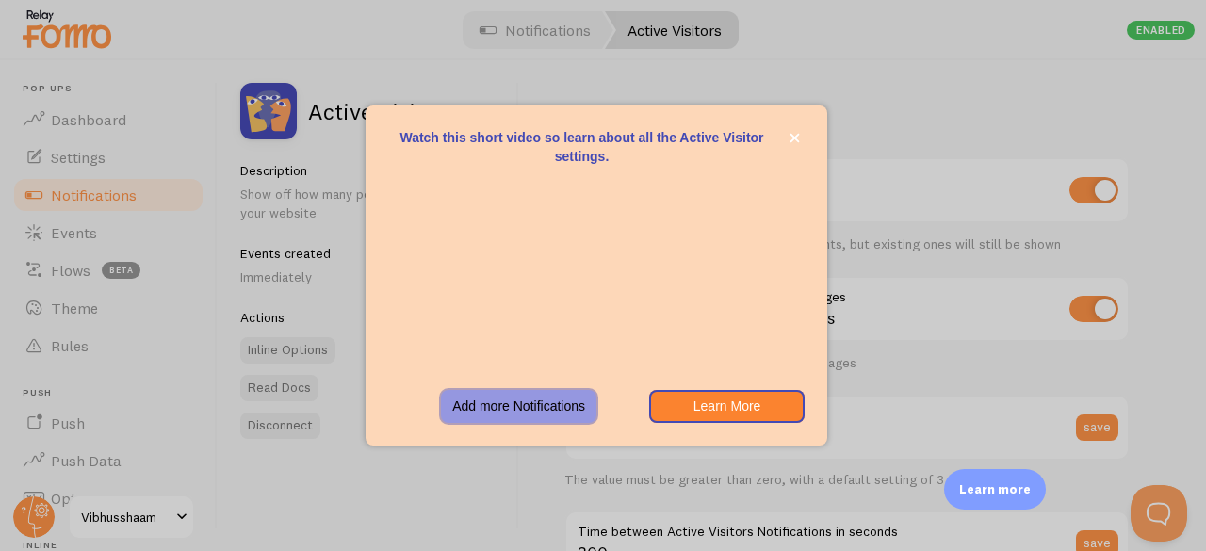
click at [555, 403] on button "Add more Notifications" at bounding box center [519, 407] width 156 height 34
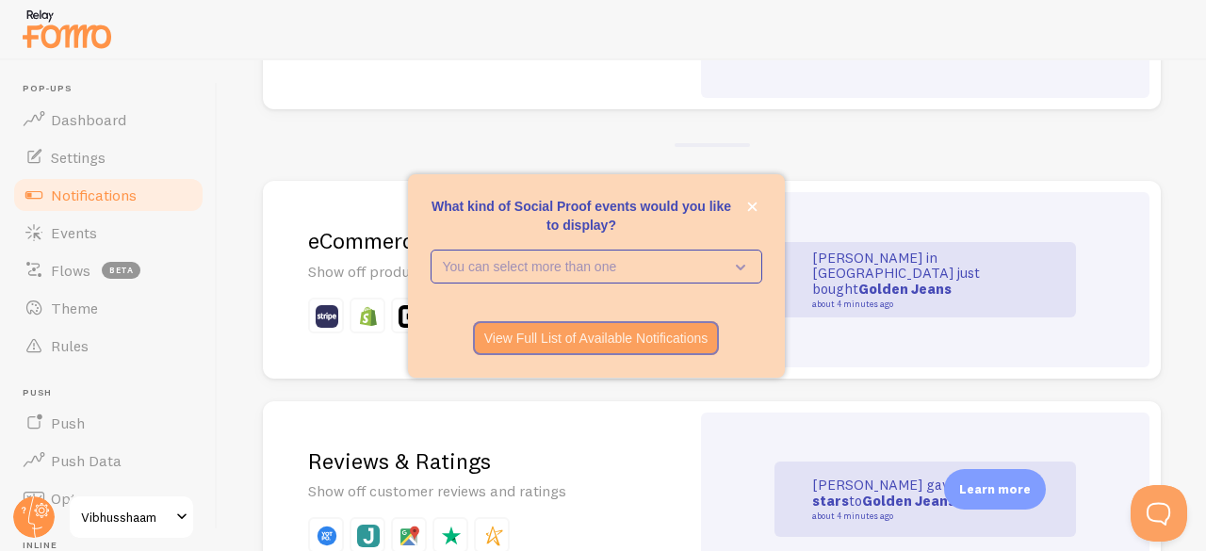
scroll to position [341, 0]
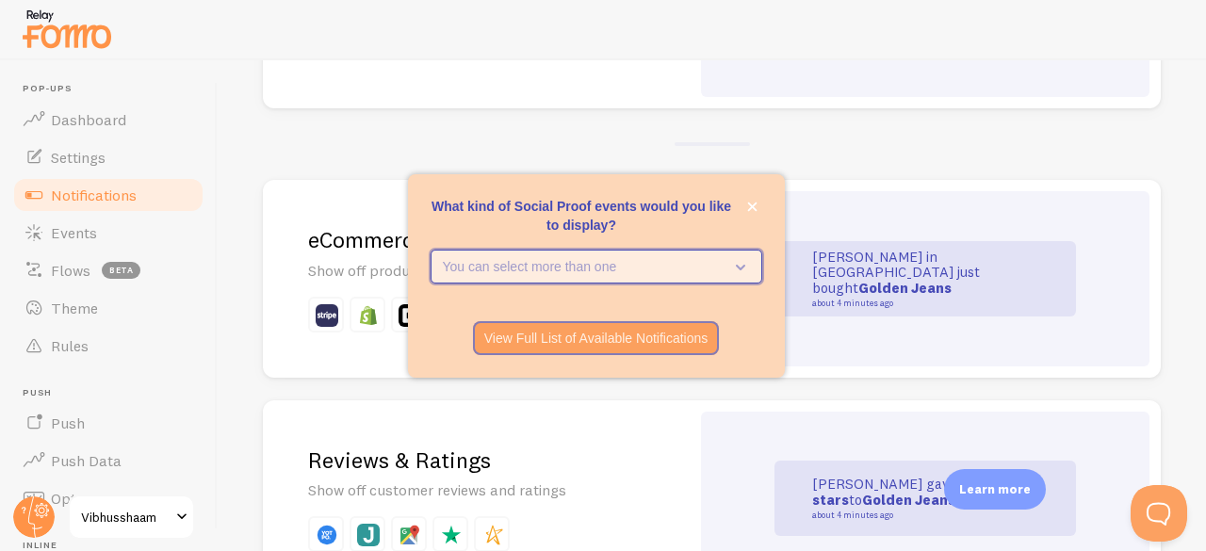
click at [751, 259] on button "You can select more than one" at bounding box center [597, 267] width 332 height 34
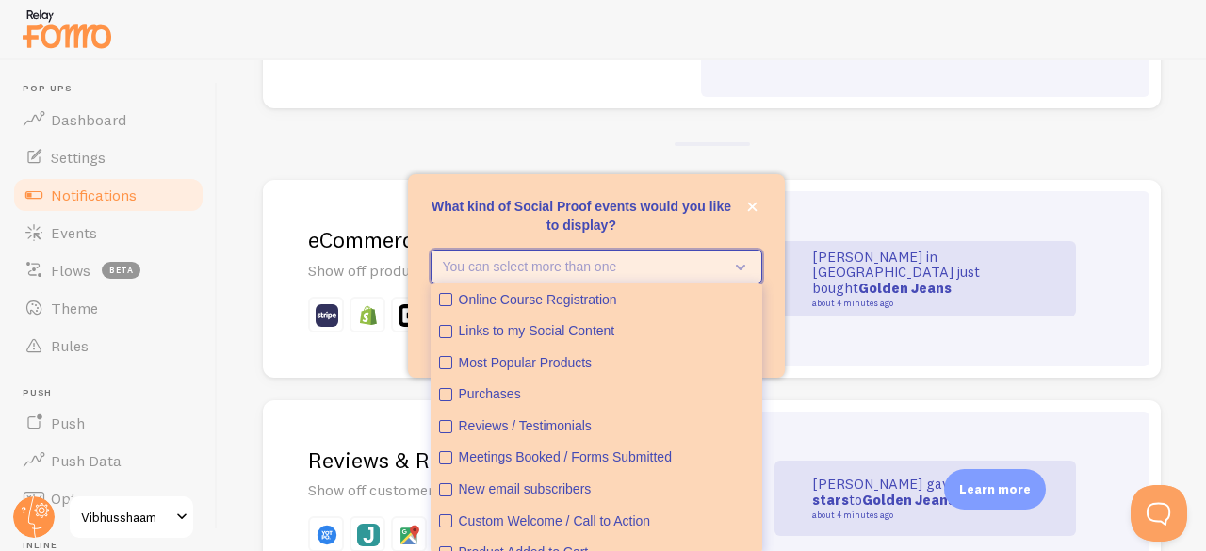
click at [751, 259] on button "You can select more than one" at bounding box center [597, 267] width 332 height 34
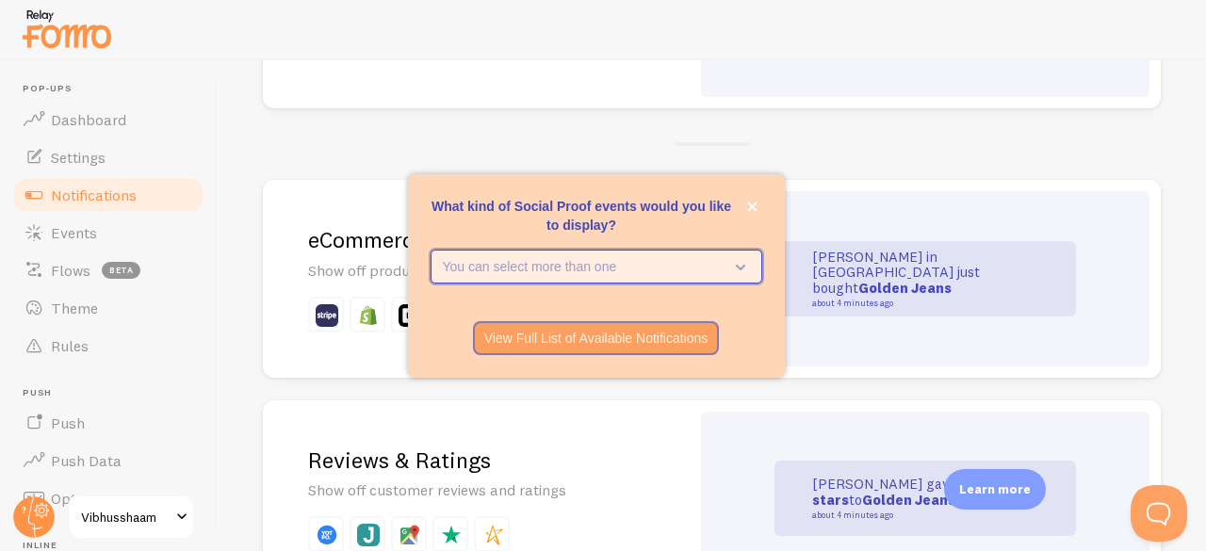
click at [745, 258] on icon "What kind of Social Proof events would you like to display?" at bounding box center [737, 266] width 26 height 21
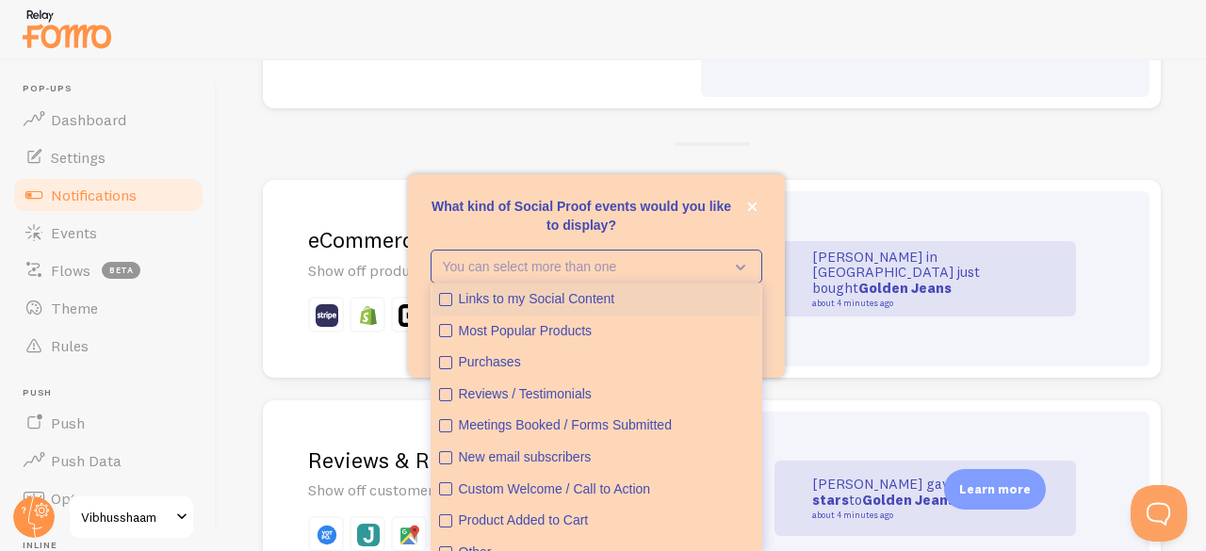
scroll to position [47, 0]
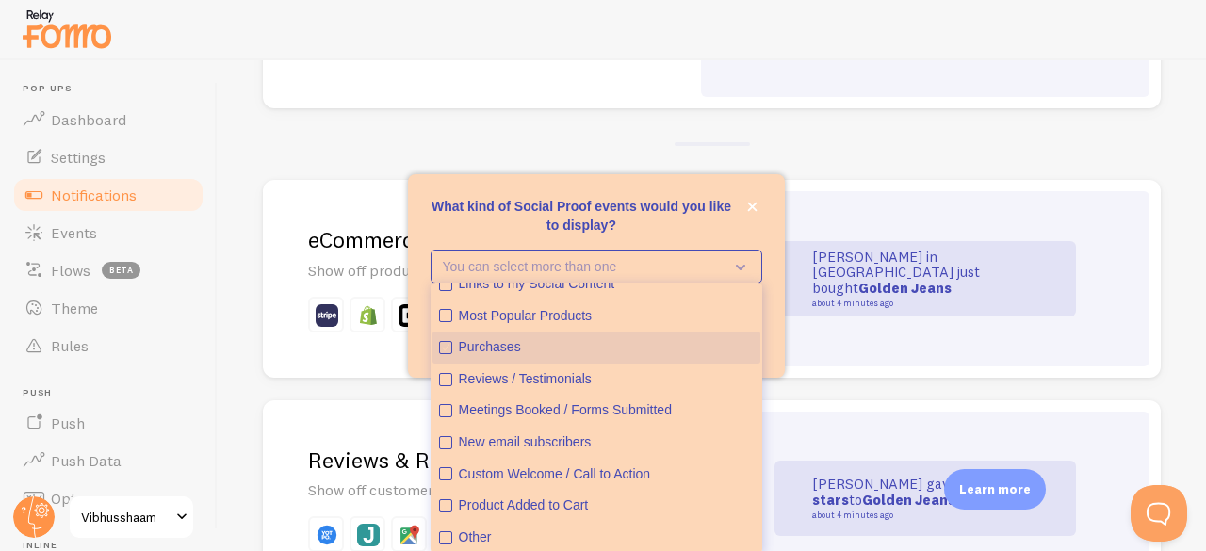
click at [575, 336] on button "Purchases" at bounding box center [597, 348] width 328 height 32
click at [711, 200] on p "What kind of Social Proof events would you like to display?" at bounding box center [597, 216] width 332 height 38
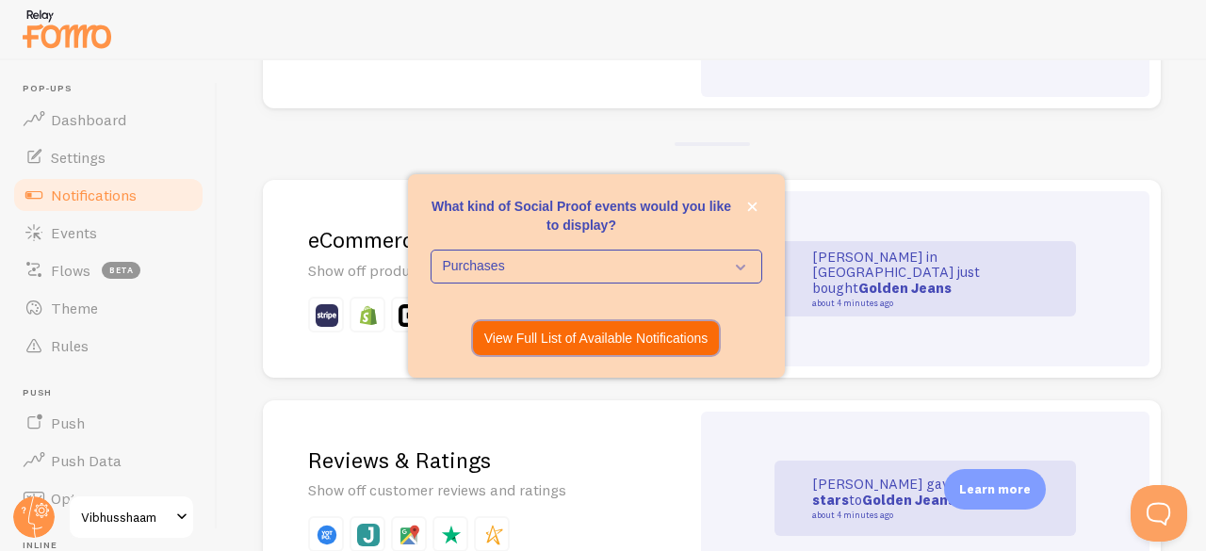
click at [622, 338] on p "View Full List of Available Notifications" at bounding box center [596, 338] width 224 height 19
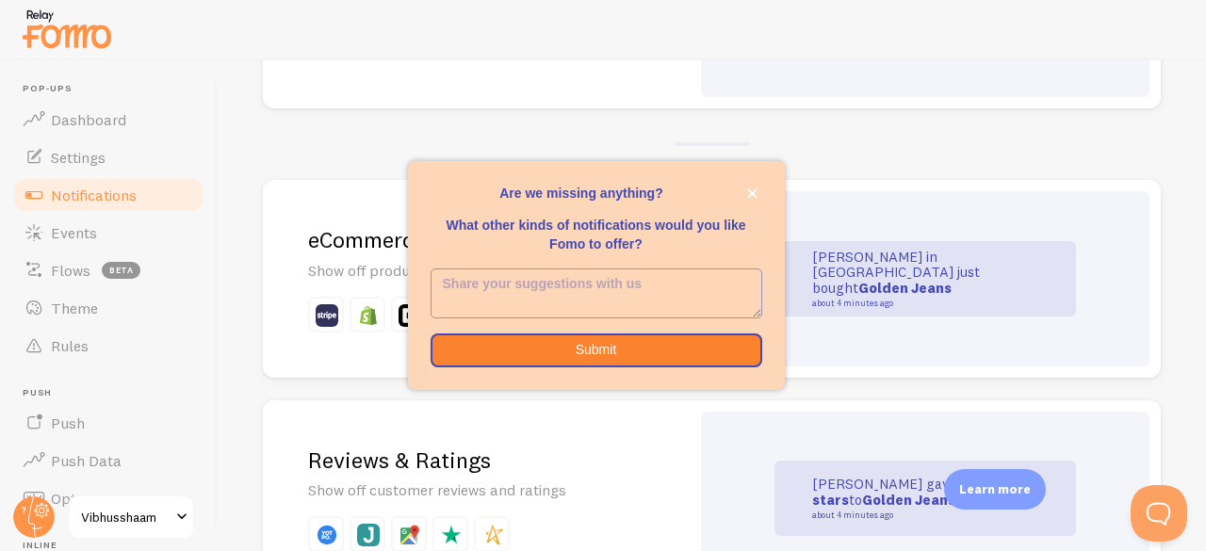
click at [648, 289] on textarea "<p>Are we missing anything? </p><p></p><p>What other kinds of notifications wou…" at bounding box center [597, 294] width 330 height 48
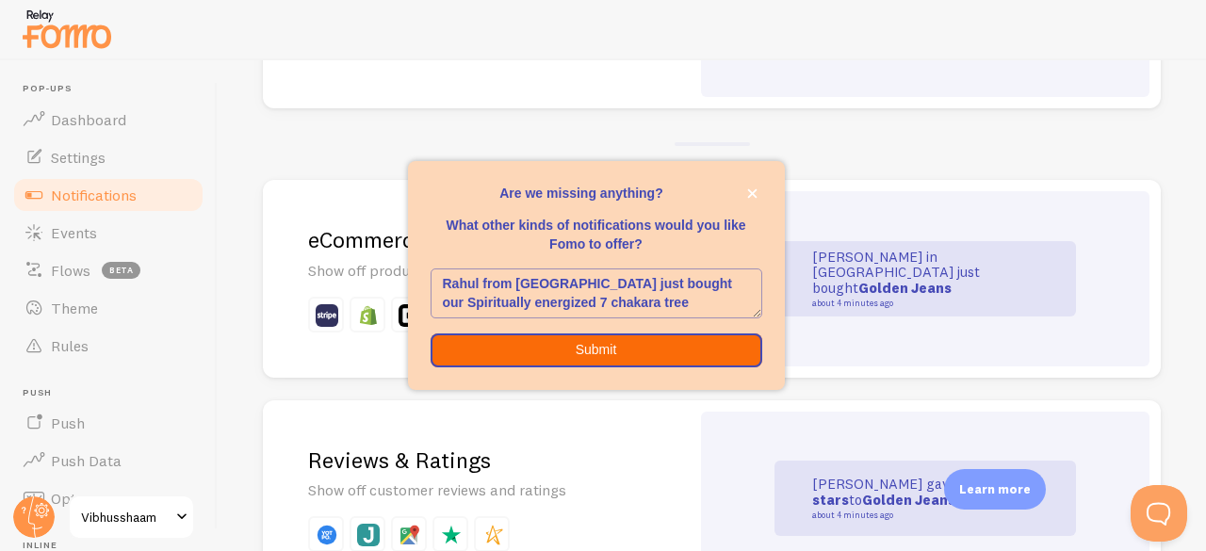
type textarea "Rahul from kanpur just bought our Spiritually energized 7 chakara tree"
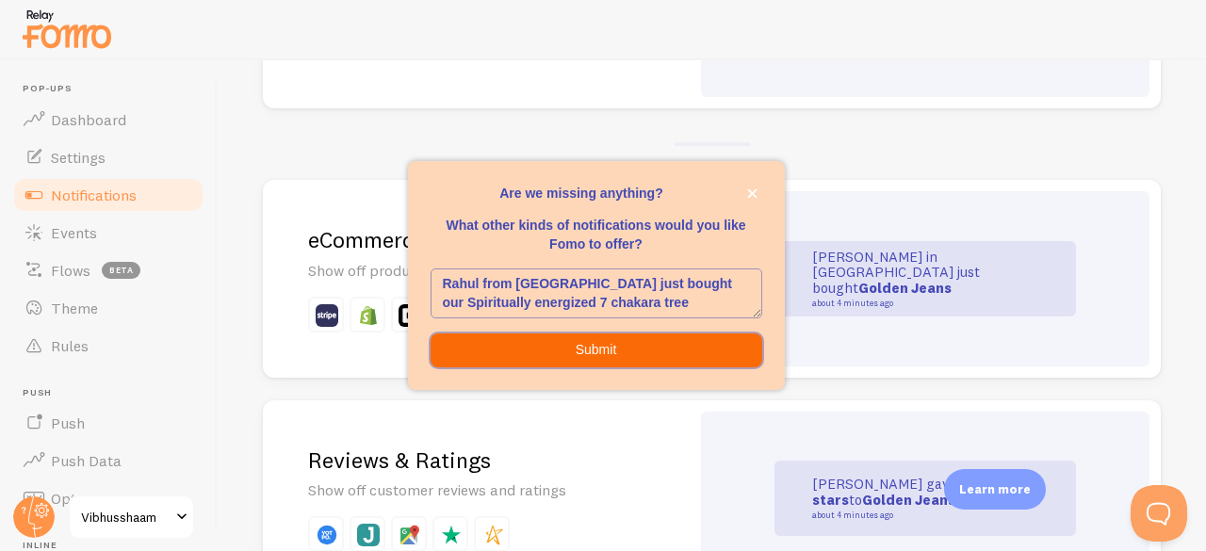
click at [643, 352] on button "Submit" at bounding box center [597, 351] width 332 height 34
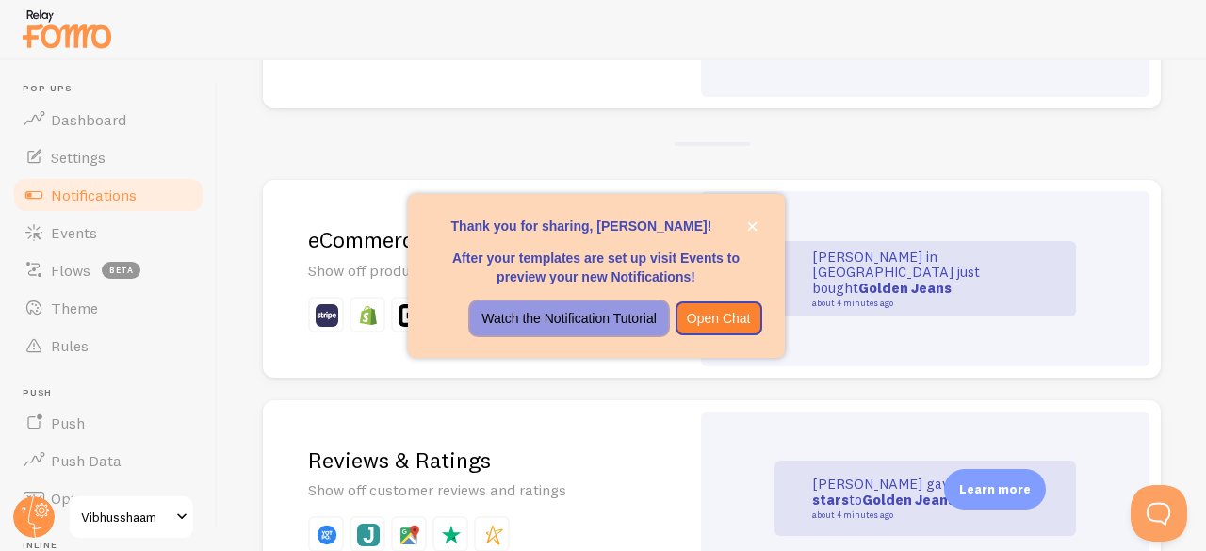
click at [640, 321] on p "Watch the Notification Tutorial" at bounding box center [569, 318] width 174 height 19
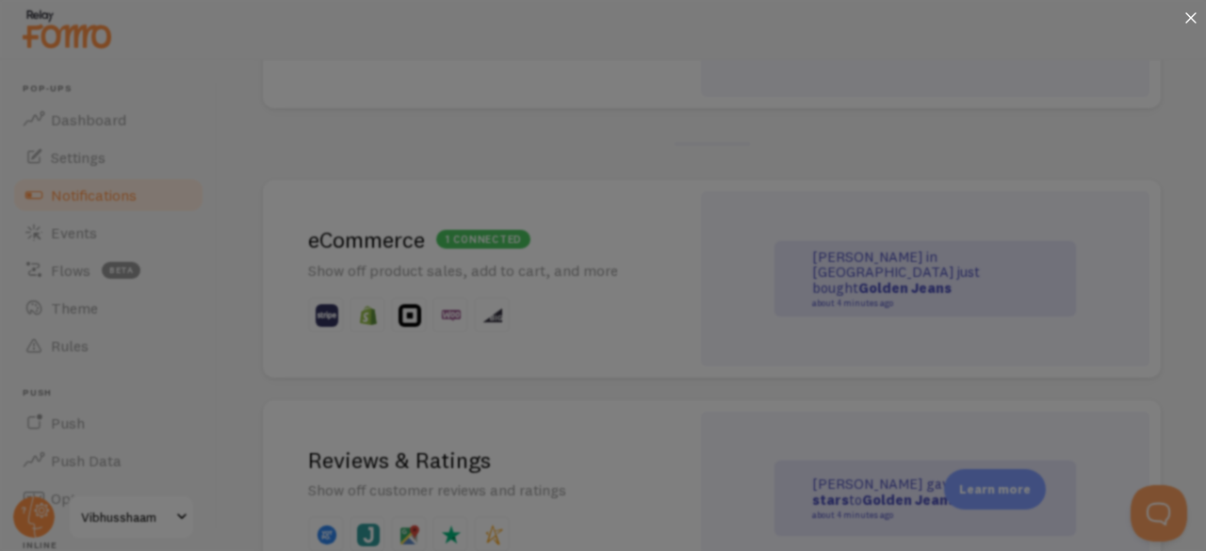
click at [1191, 13] on icon at bounding box center [1191, 17] width 11 height 11
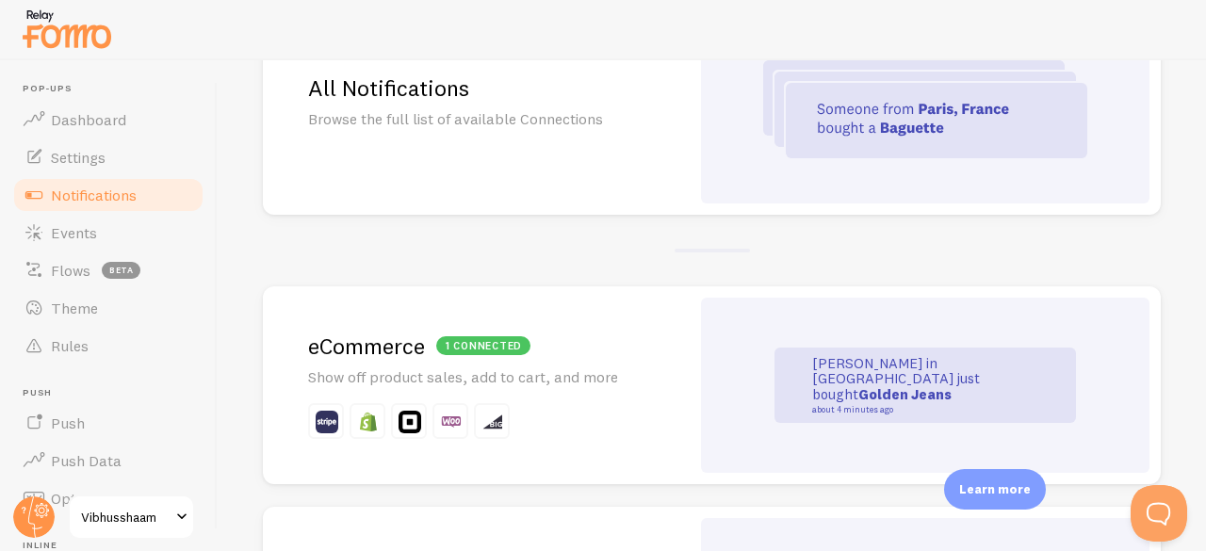
scroll to position [0, 0]
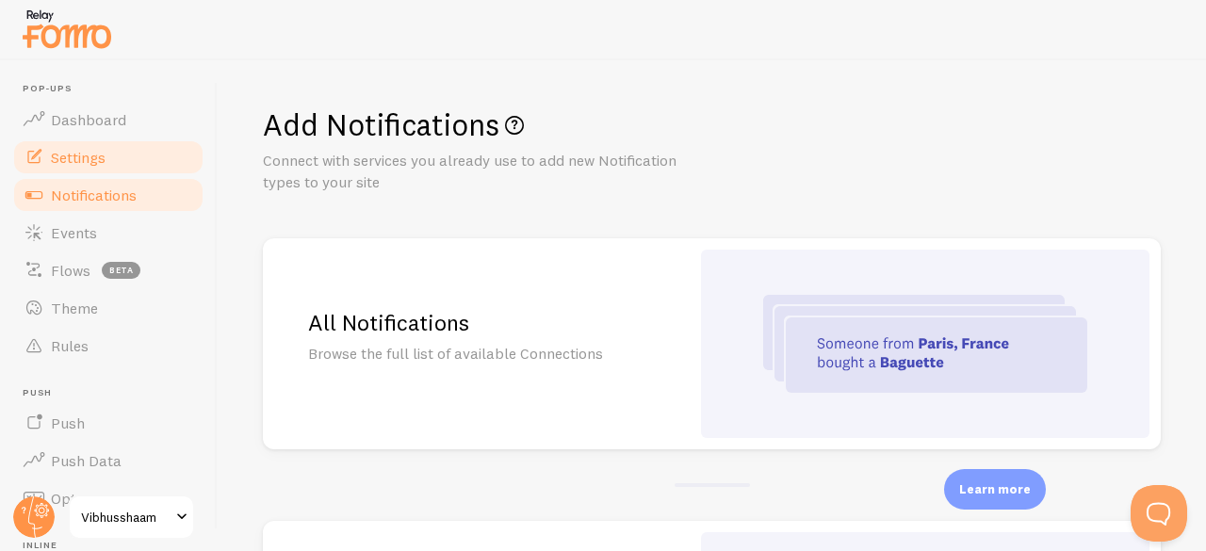
click at [88, 161] on span "Settings" at bounding box center [78, 157] width 55 height 19
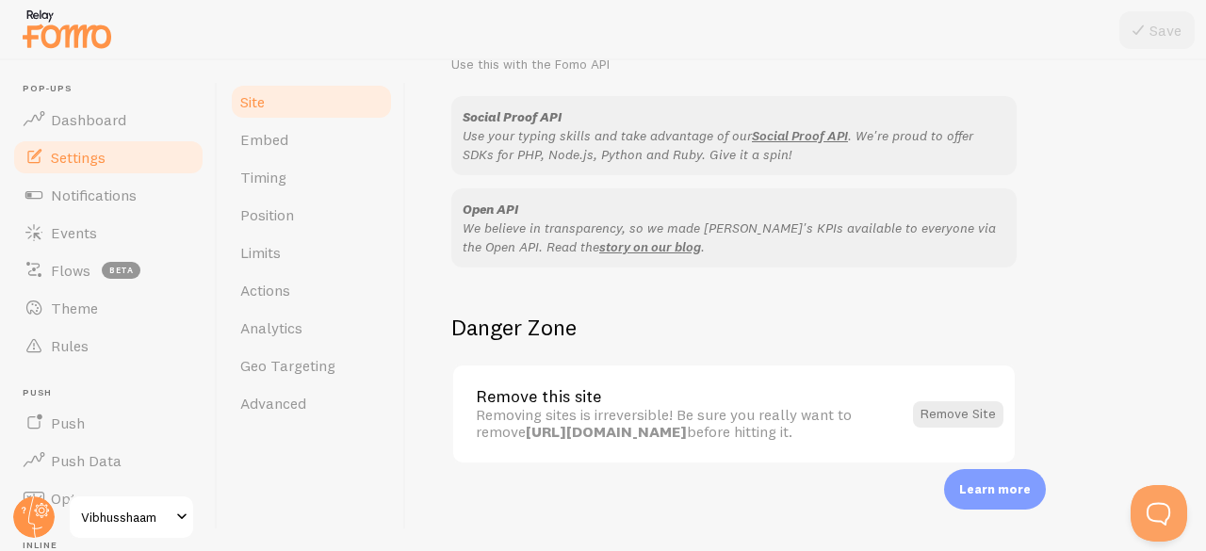
scroll to position [1227, 0]
click at [328, 150] on link "Embed" at bounding box center [311, 140] width 165 height 38
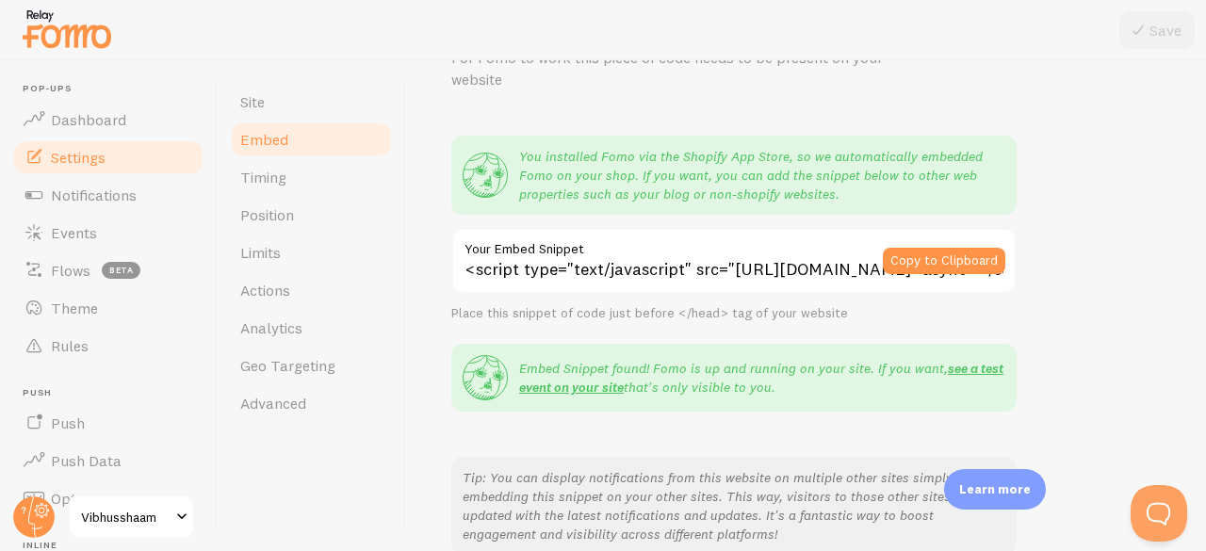
scroll to position [104, 0]
click at [937, 253] on button "Copy to Clipboard" at bounding box center [944, 260] width 123 height 26
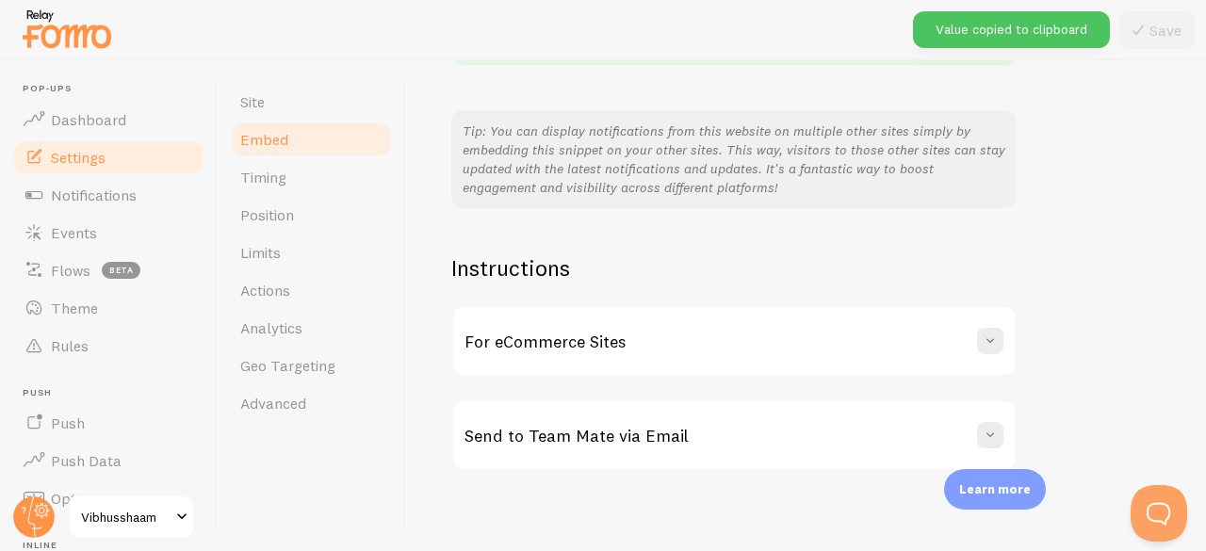
scroll to position [460, 0]
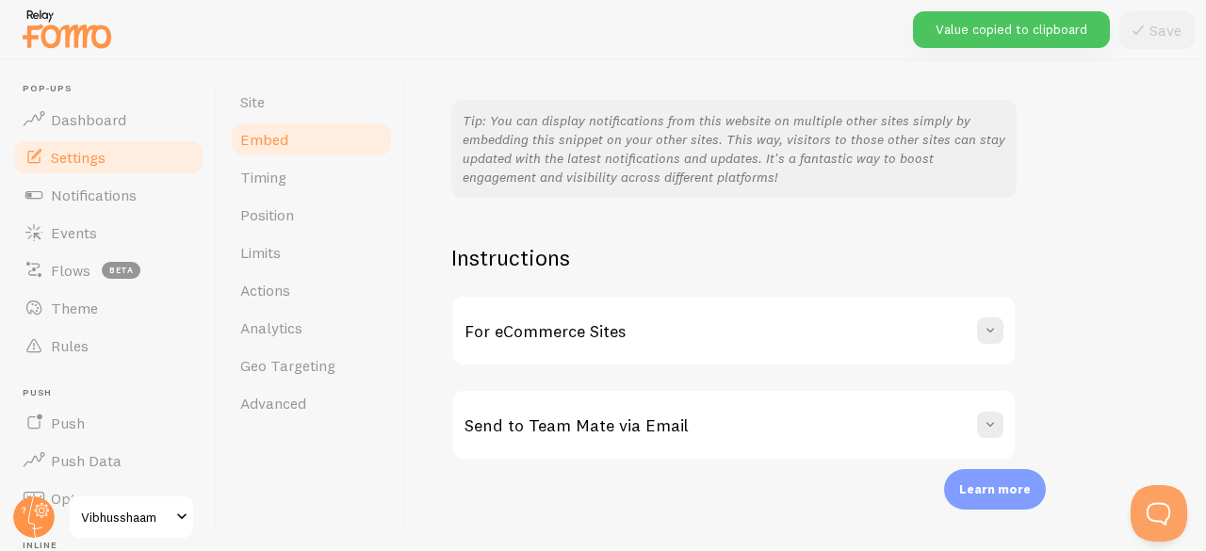
click at [937, 253] on h2 "Instructions" at bounding box center [734, 257] width 566 height 29
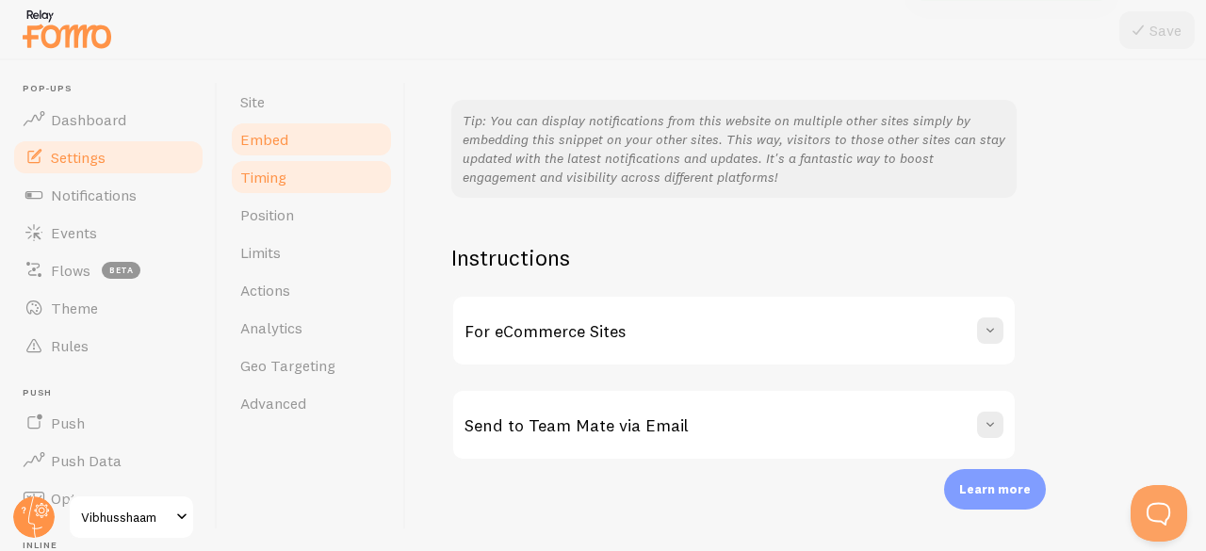
click at [307, 174] on link "Timing" at bounding box center [311, 177] width 165 height 38
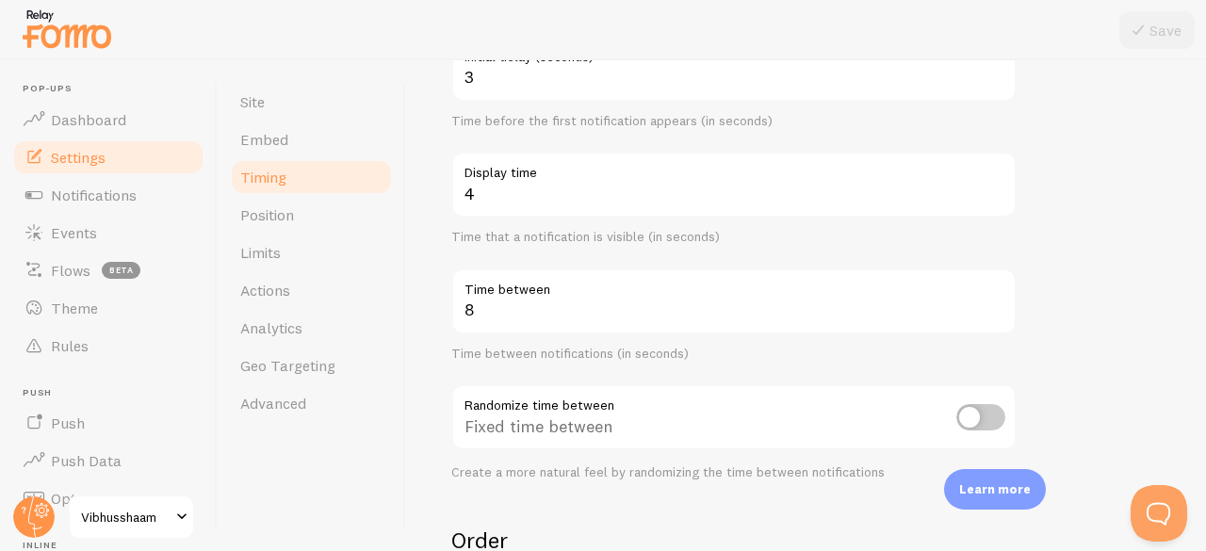
scroll to position [234, 0]
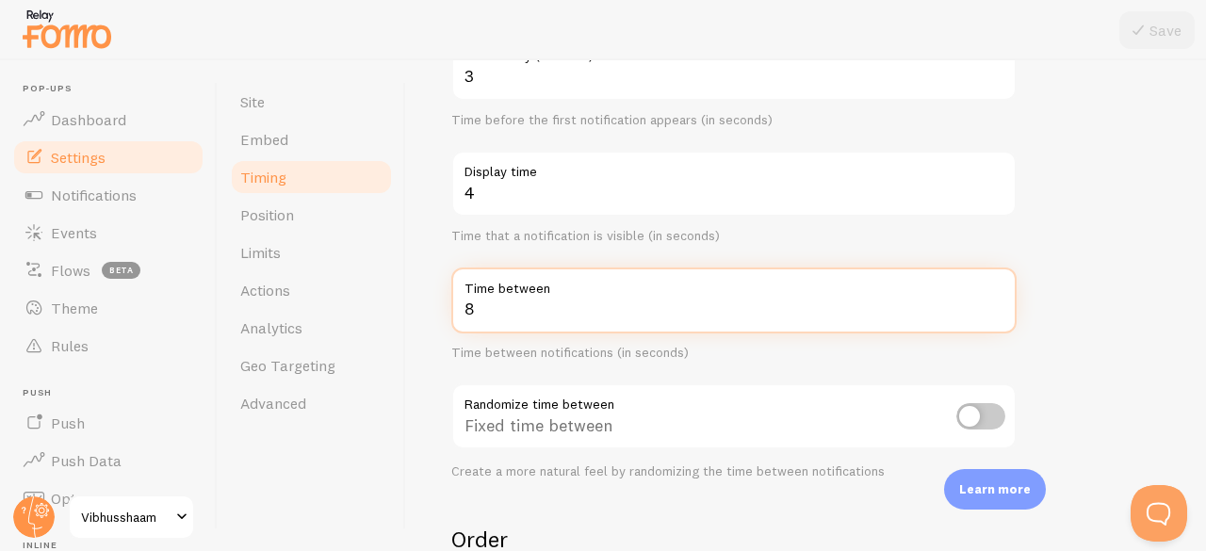
click at [559, 304] on input "8" at bounding box center [734, 301] width 566 height 66
type input "5"
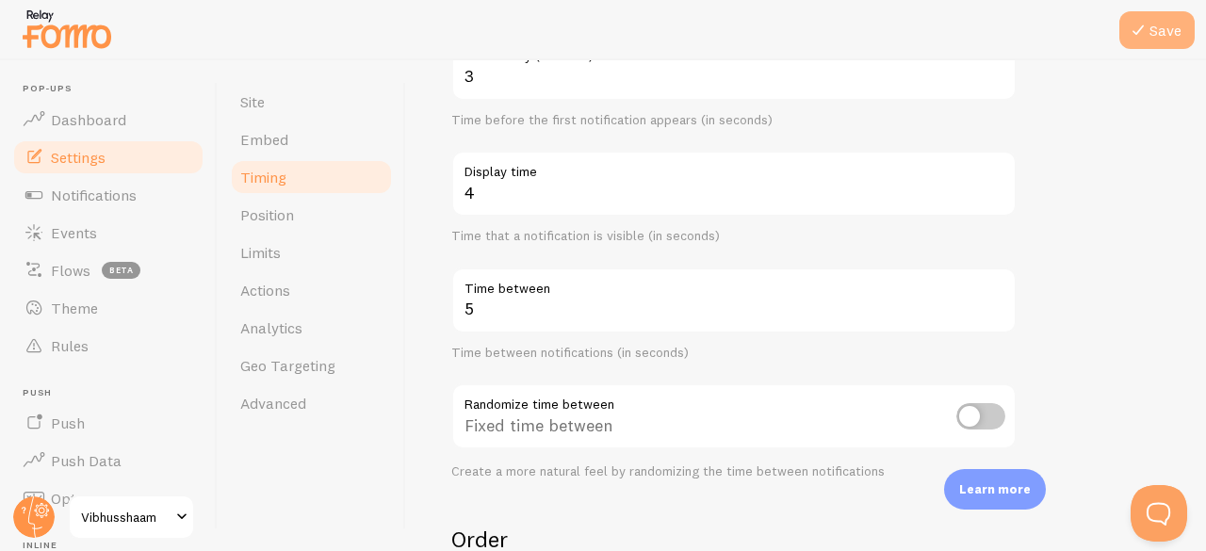
click at [1155, 24] on button "Save" at bounding box center [1157, 30] width 75 height 38
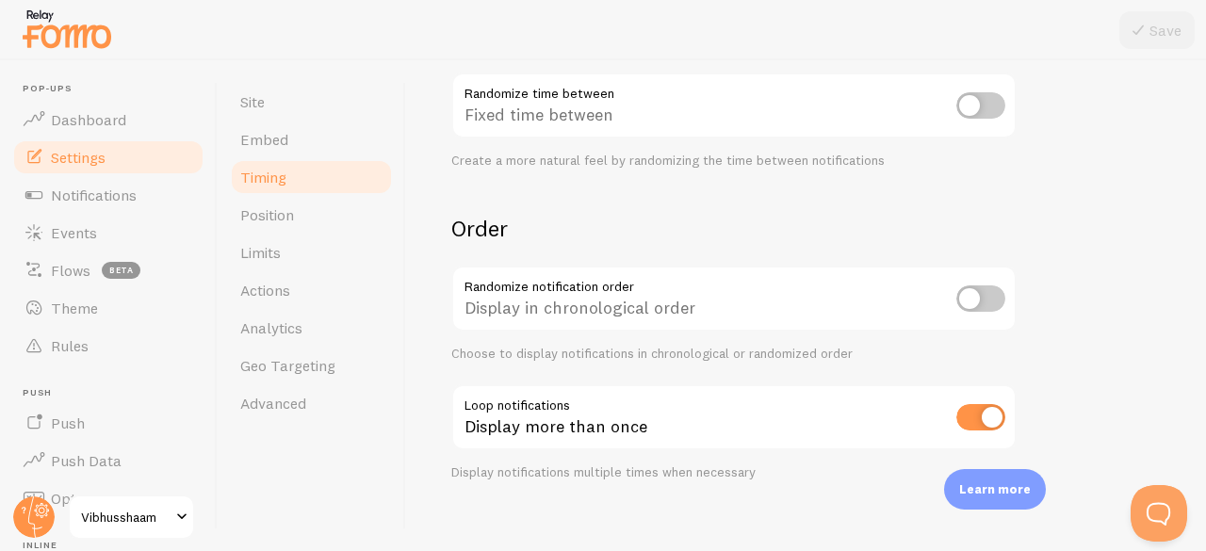
scroll to position [564, 0]
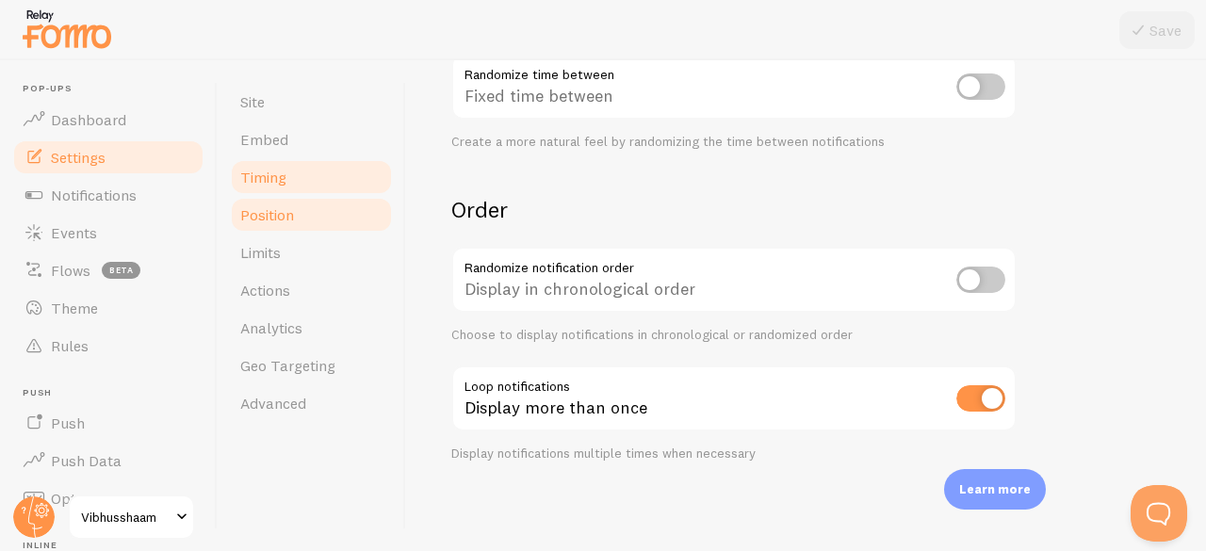
click at [305, 208] on link "Position" at bounding box center [311, 215] width 165 height 38
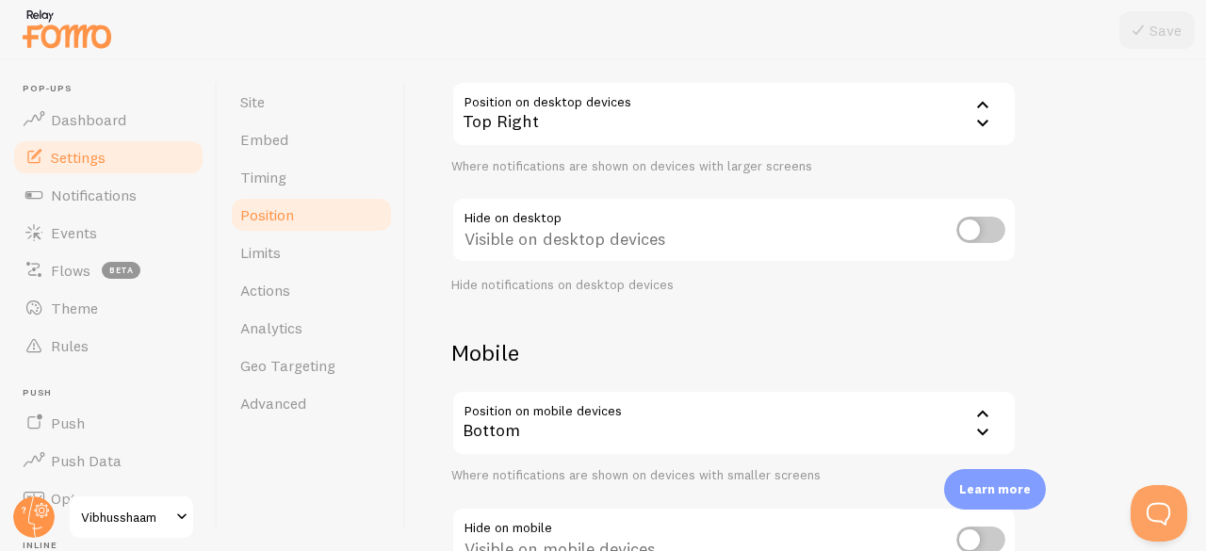
scroll to position [190, 0]
click at [979, 116] on icon at bounding box center [983, 119] width 23 height 23
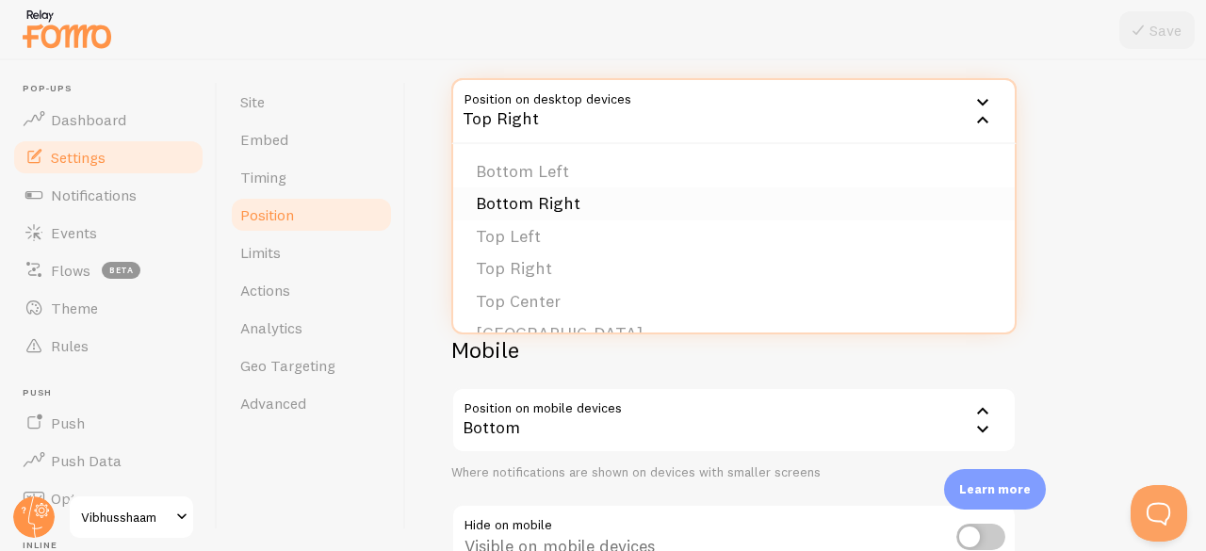
click at [728, 198] on li "Bottom Right" at bounding box center [734, 204] width 562 height 33
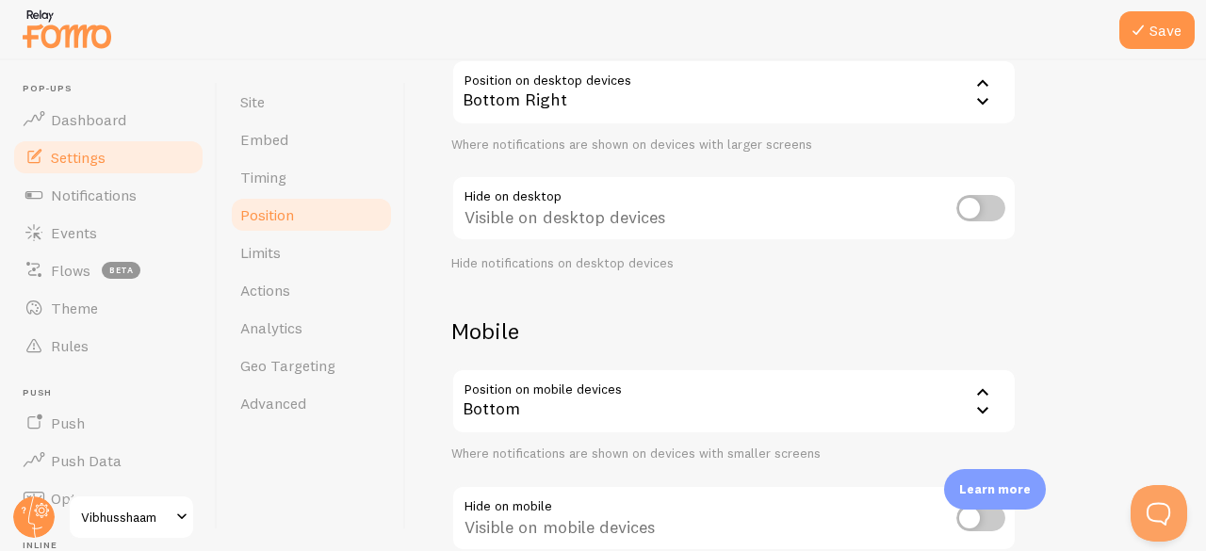
scroll to position [239, 0]
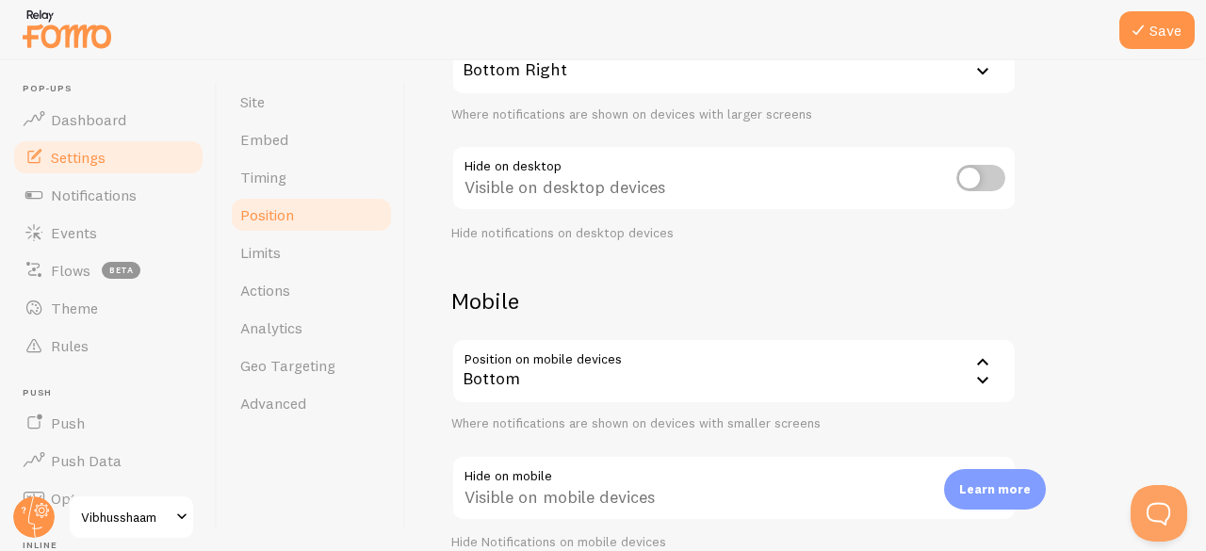
click at [1004, 172] on input "checkbox" at bounding box center [981, 178] width 49 height 26
checkbox input "true"
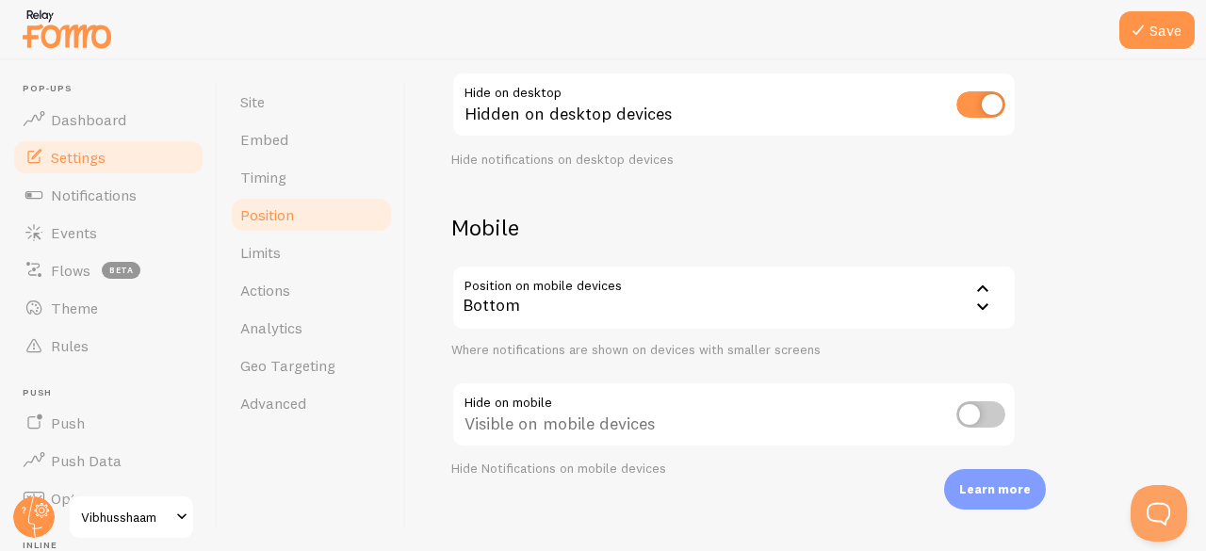
scroll to position [329, 0]
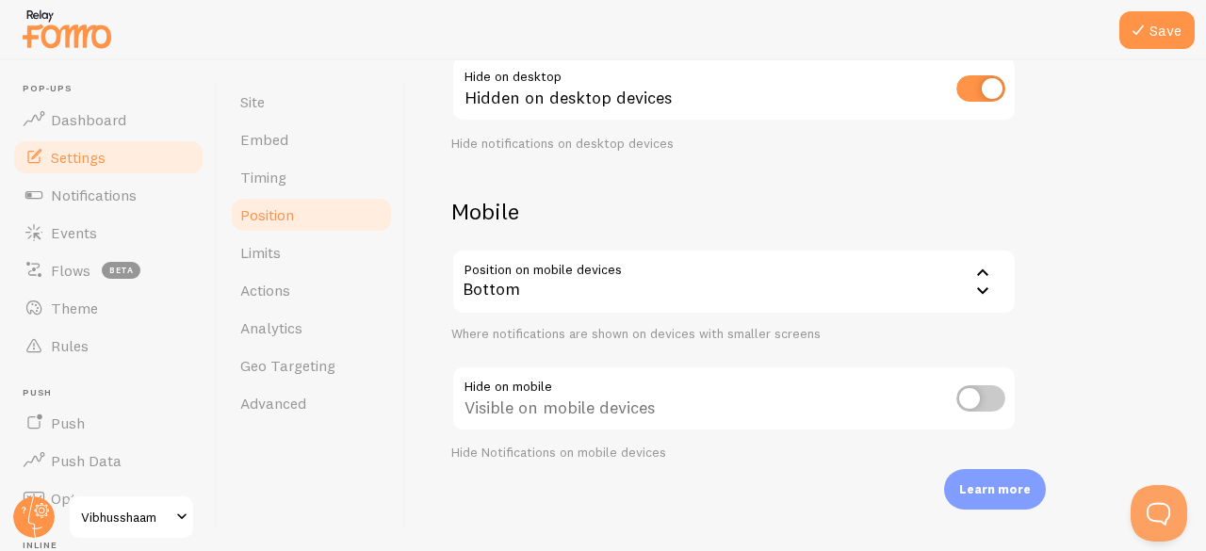
click at [987, 402] on input "checkbox" at bounding box center [981, 398] width 49 height 26
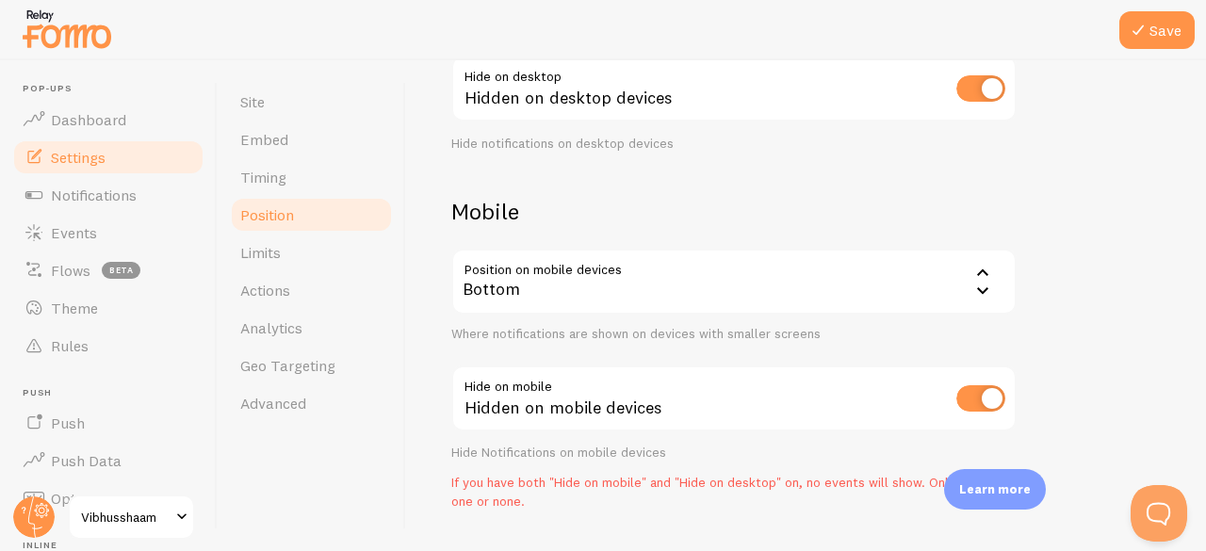
scroll to position [378, 0]
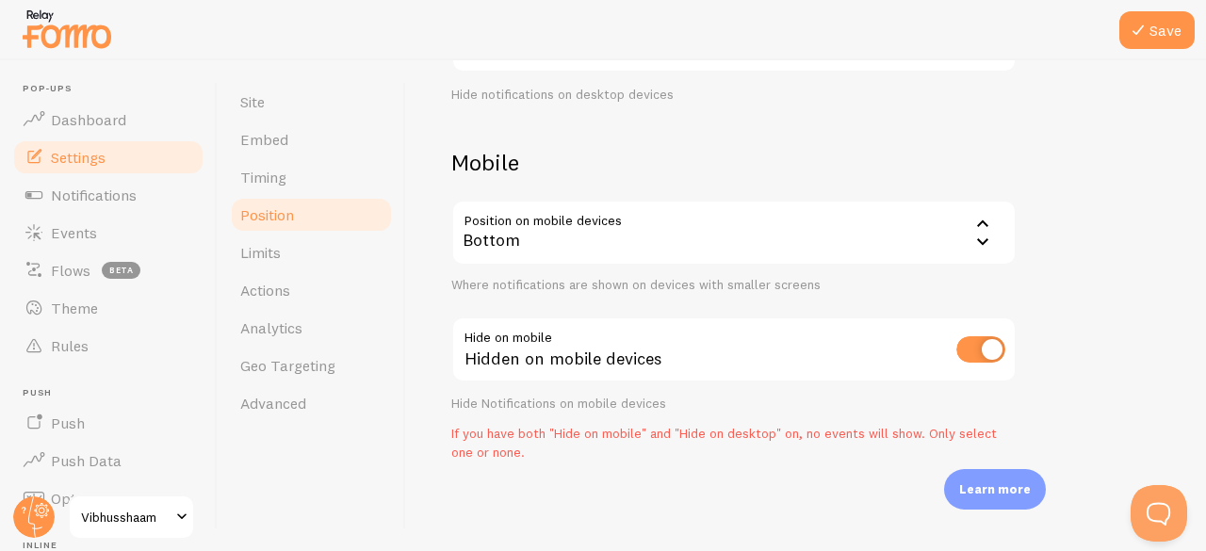
click at [971, 342] on input "checkbox" at bounding box center [981, 349] width 49 height 26
checkbox input "false"
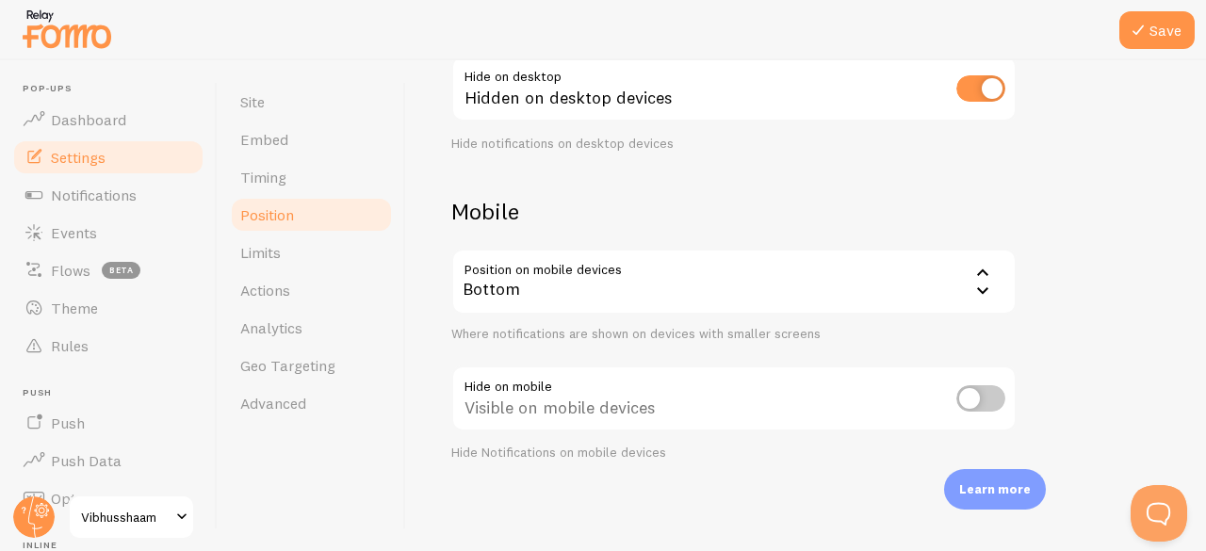
scroll to position [254, 0]
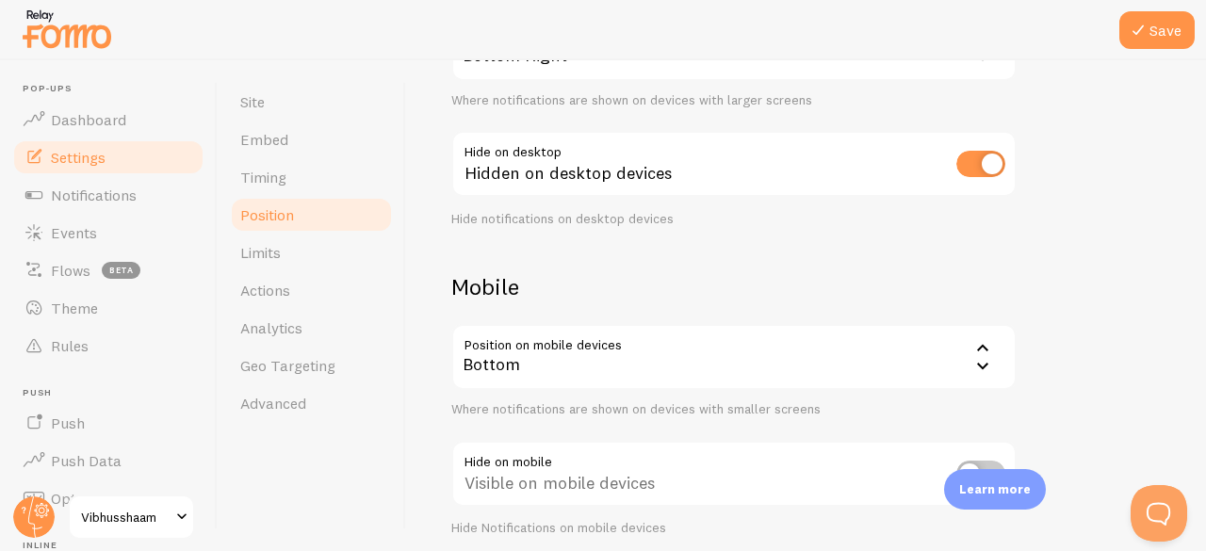
click at [990, 170] on input "checkbox" at bounding box center [981, 164] width 49 height 26
checkbox input "false"
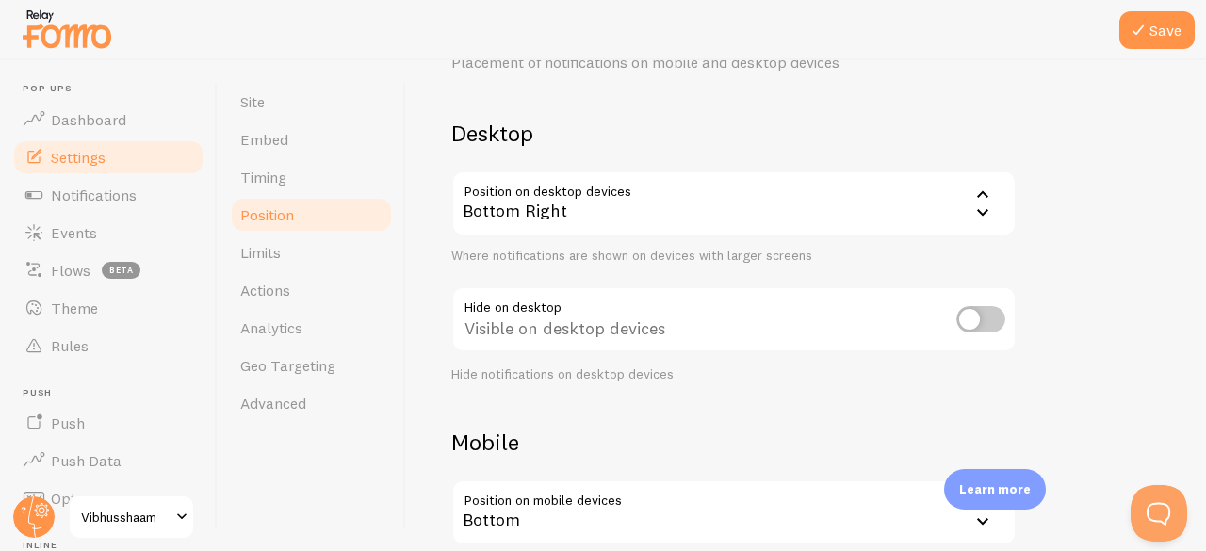
scroll to position [0, 0]
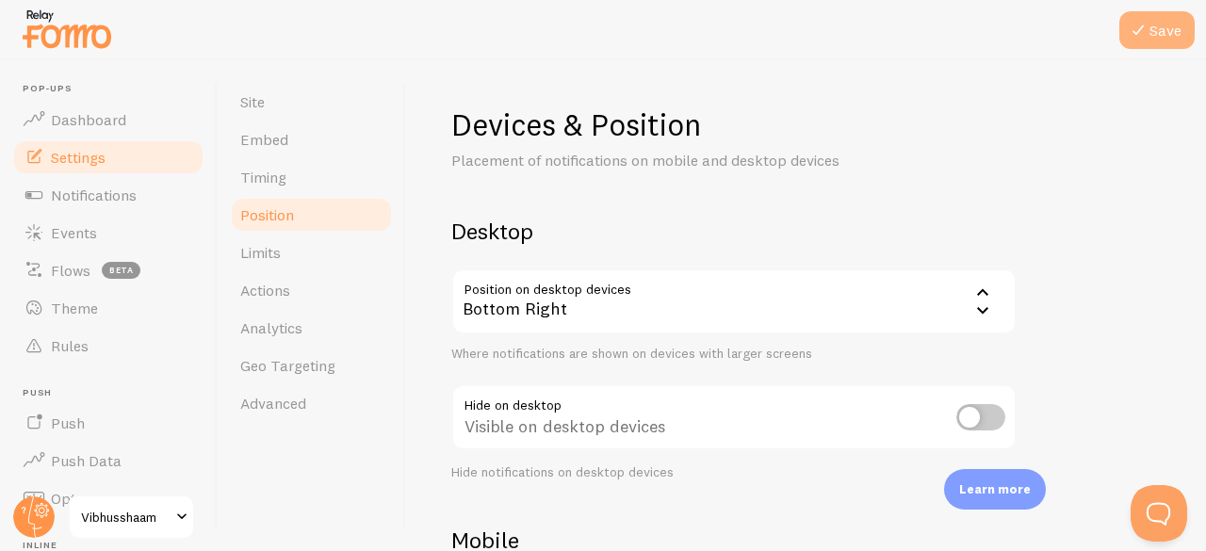
click at [1131, 29] on icon at bounding box center [1138, 30] width 23 height 23
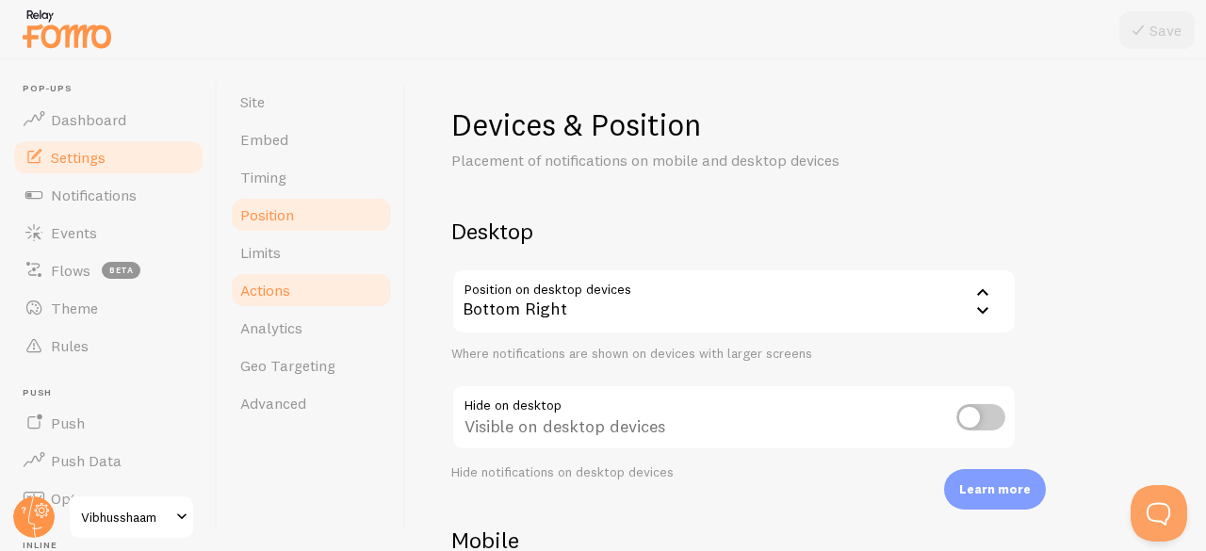
click at [292, 294] on link "Actions" at bounding box center [311, 290] width 165 height 38
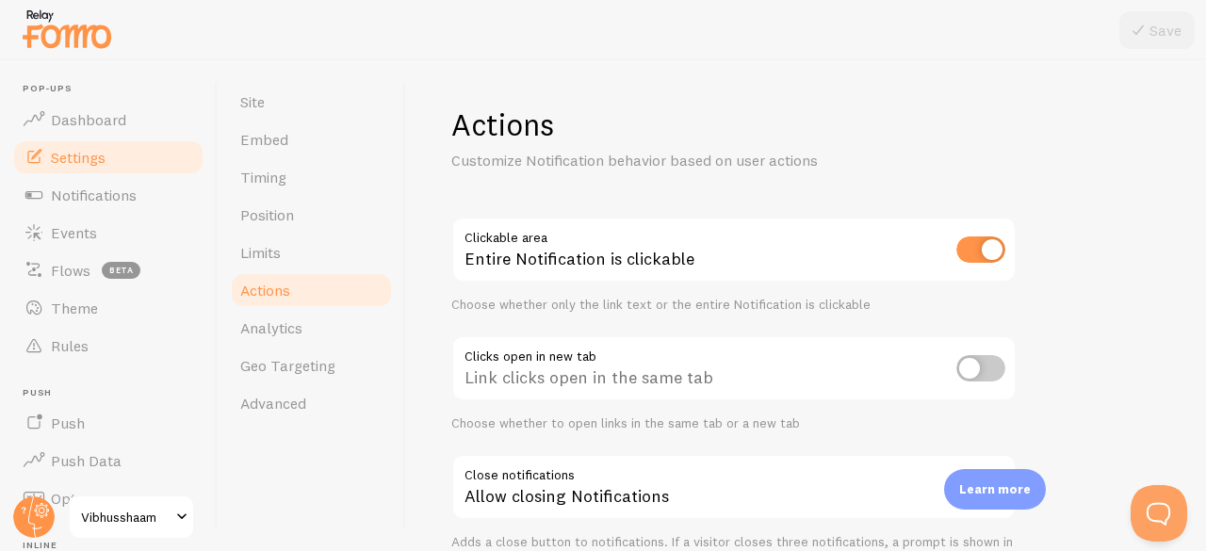
scroll to position [30, 0]
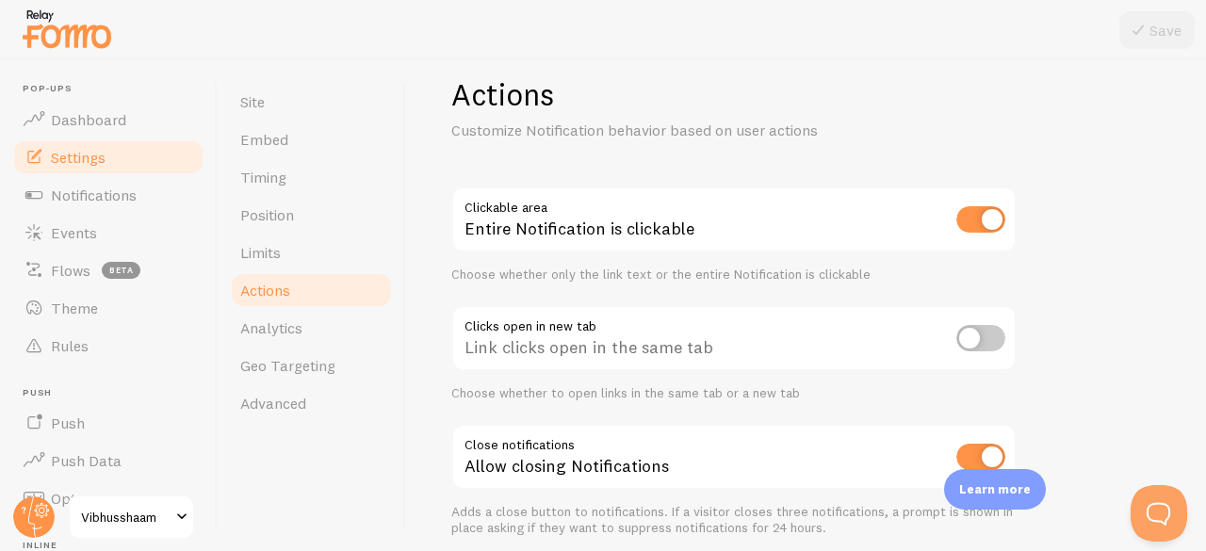
click at [972, 219] on input "checkbox" at bounding box center [981, 219] width 49 height 26
checkbox input "false"
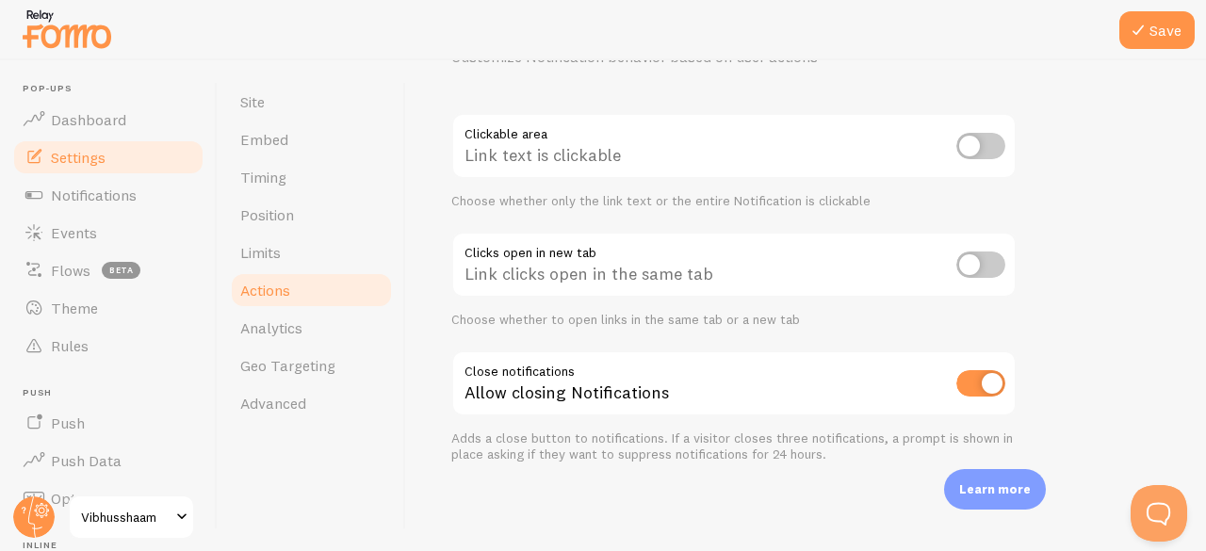
scroll to position [106, 0]
click at [1166, 30] on button "Save" at bounding box center [1157, 30] width 75 height 38
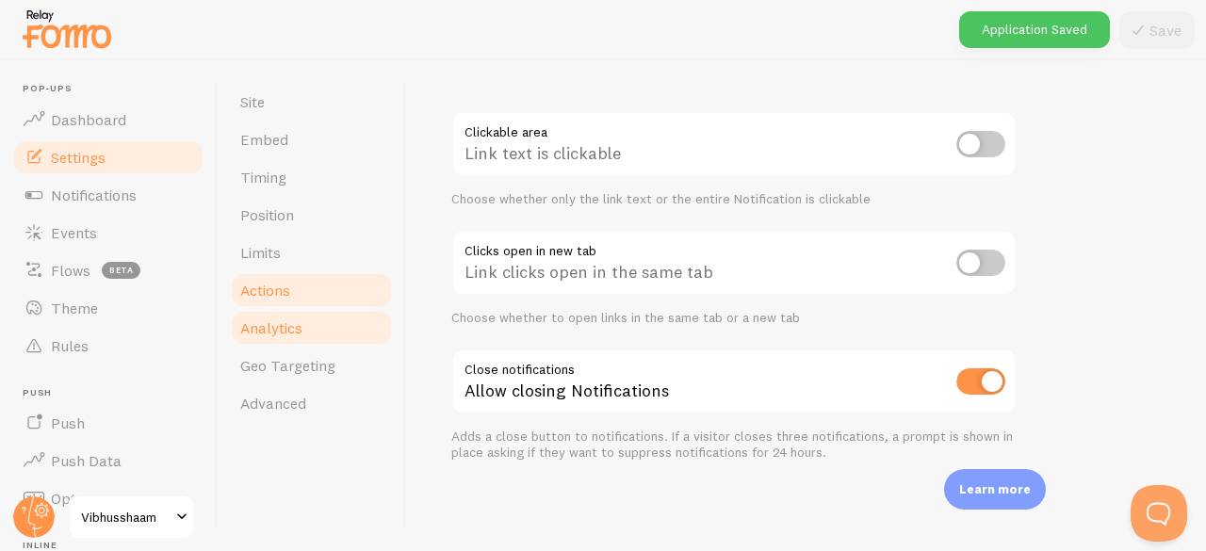
click at [285, 322] on span "Analytics" at bounding box center [271, 328] width 62 height 19
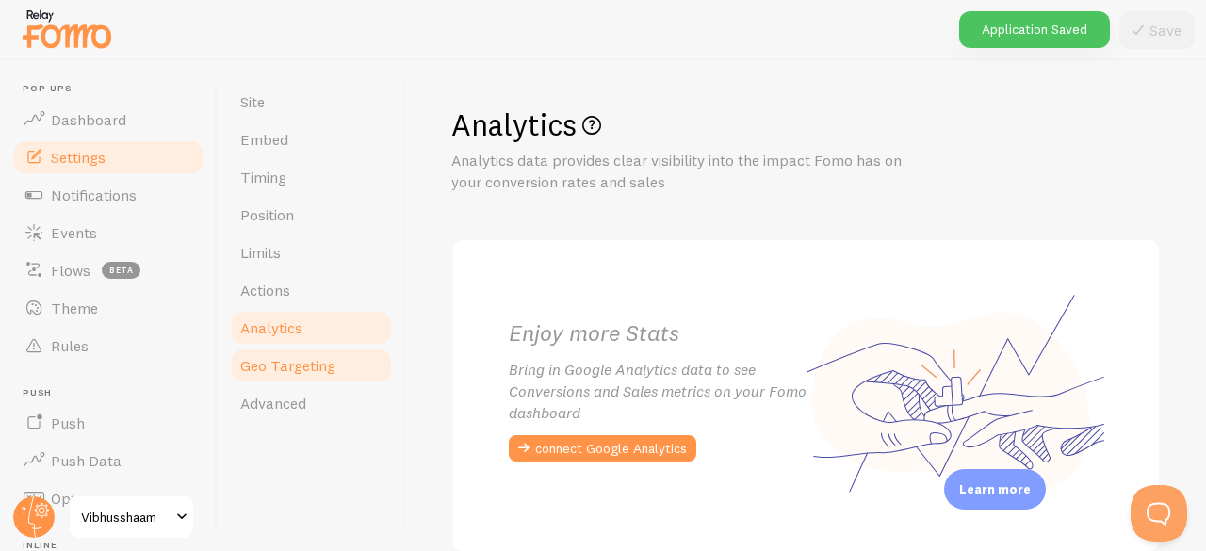
click at [307, 361] on span "Geo Targeting" at bounding box center [287, 365] width 95 height 19
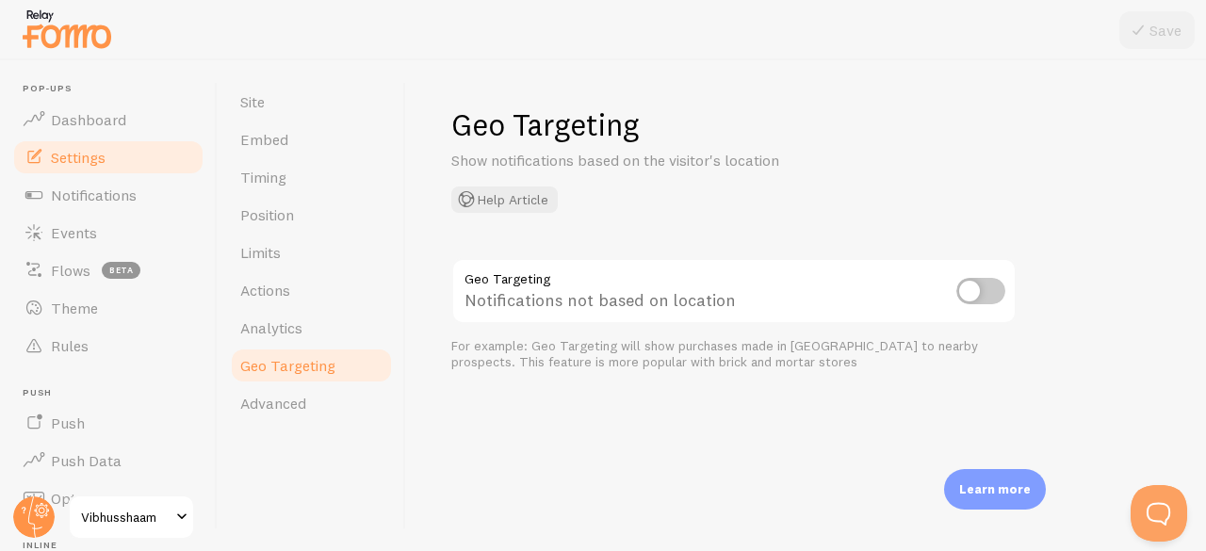
click at [988, 287] on input "checkbox" at bounding box center [981, 291] width 49 height 26
checkbox input "true"
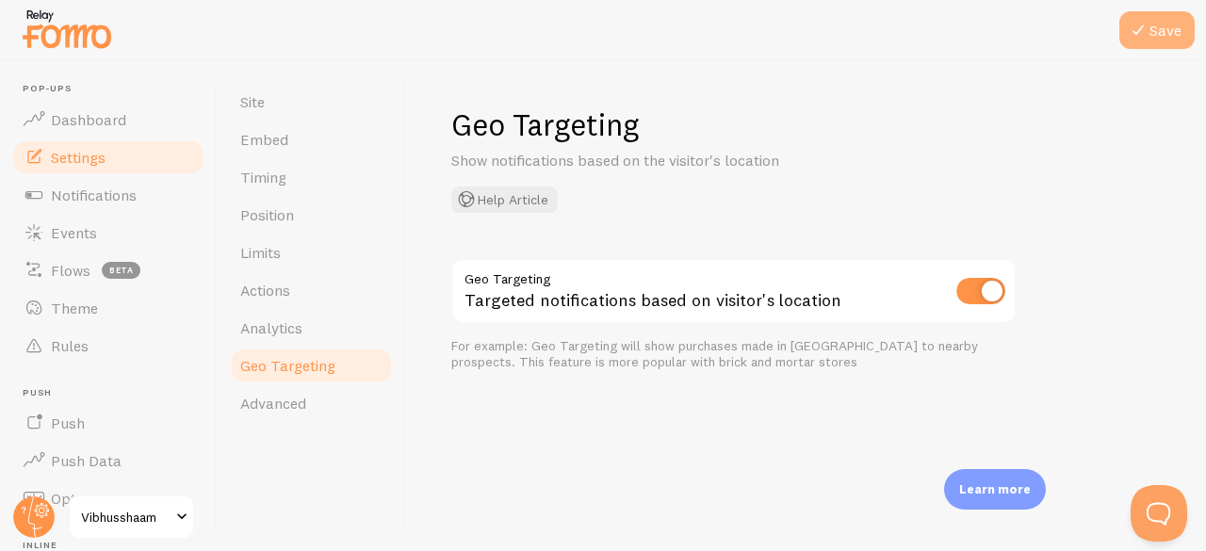
click at [1163, 29] on button "Save" at bounding box center [1157, 30] width 75 height 38
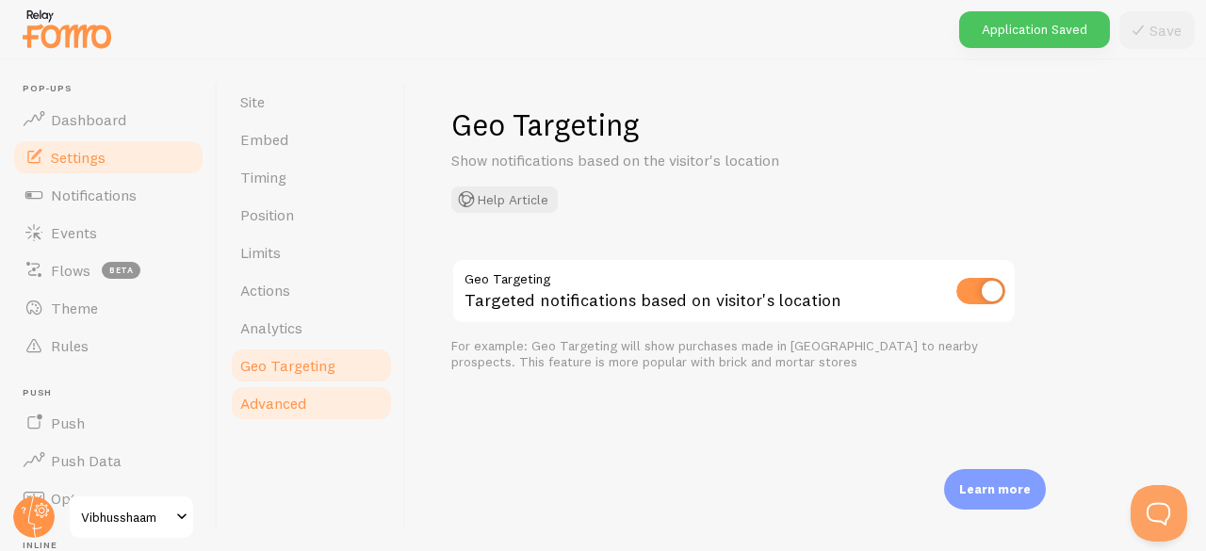
click at [287, 397] on span "Advanced" at bounding box center [273, 403] width 66 height 19
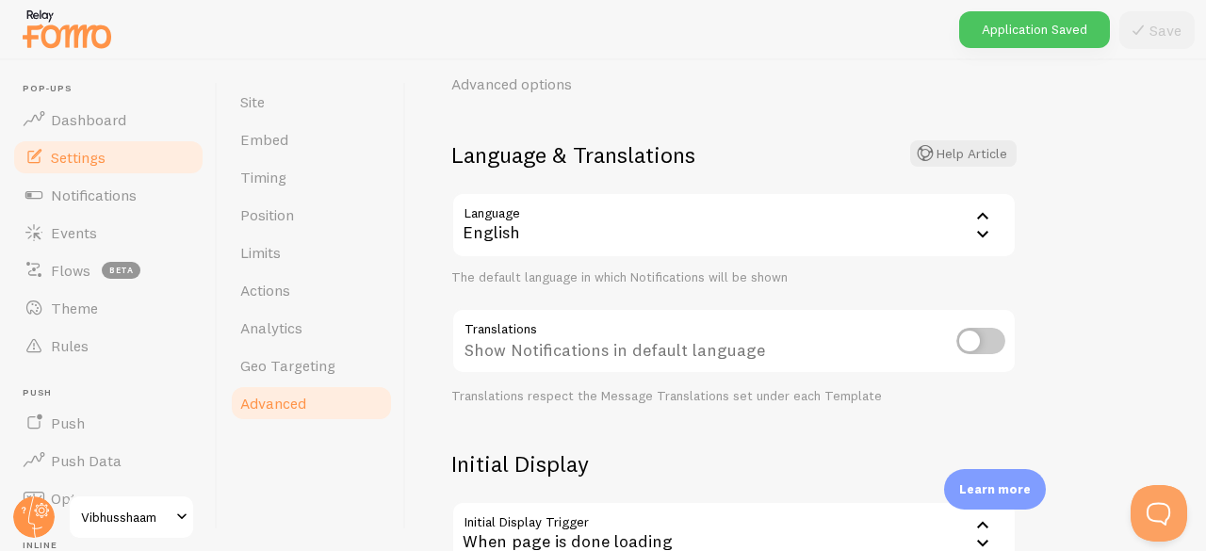
scroll to position [118, 0]
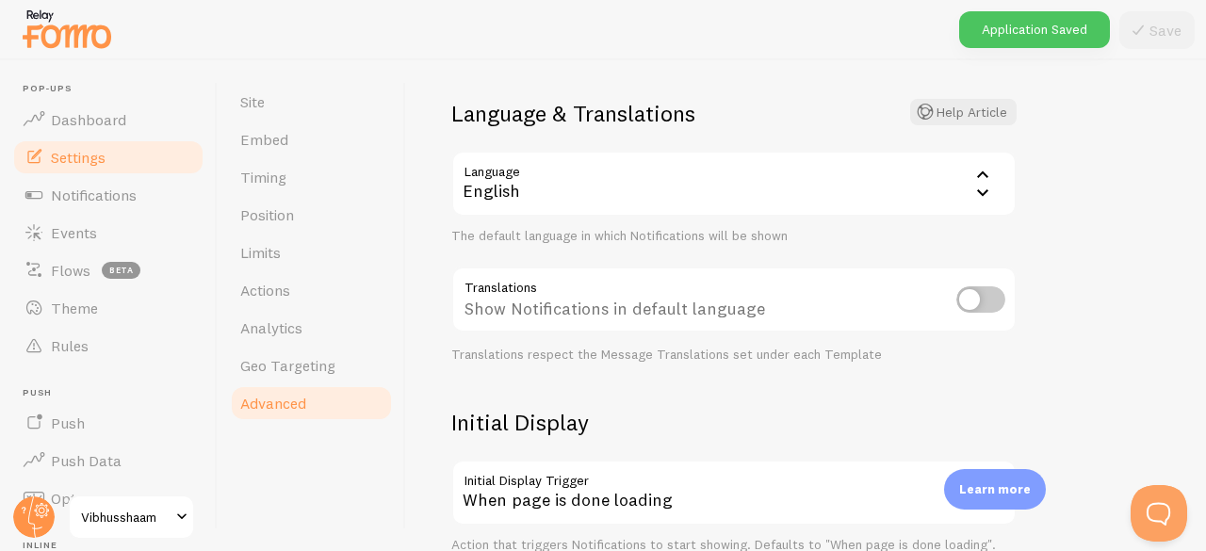
click at [985, 195] on icon at bounding box center [983, 192] width 23 height 23
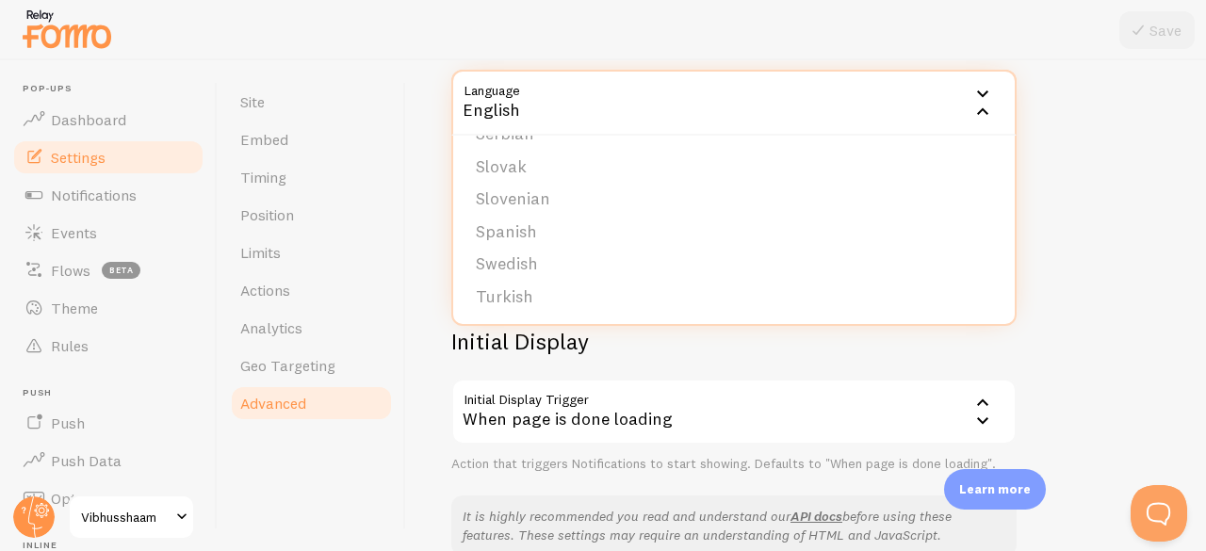
scroll to position [713, 0]
click at [1037, 186] on div "Advanced Advanced options Language & Translations Help Article Language en Engl…" at bounding box center [806, 305] width 800 height 491
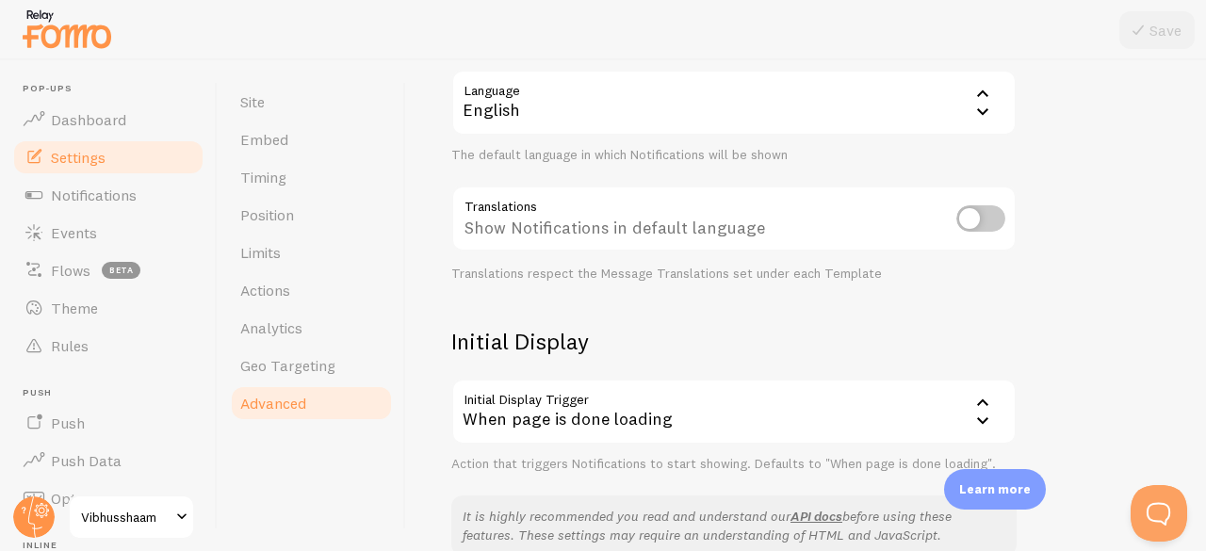
click at [971, 215] on input "checkbox" at bounding box center [981, 218] width 49 height 26
checkbox input "true"
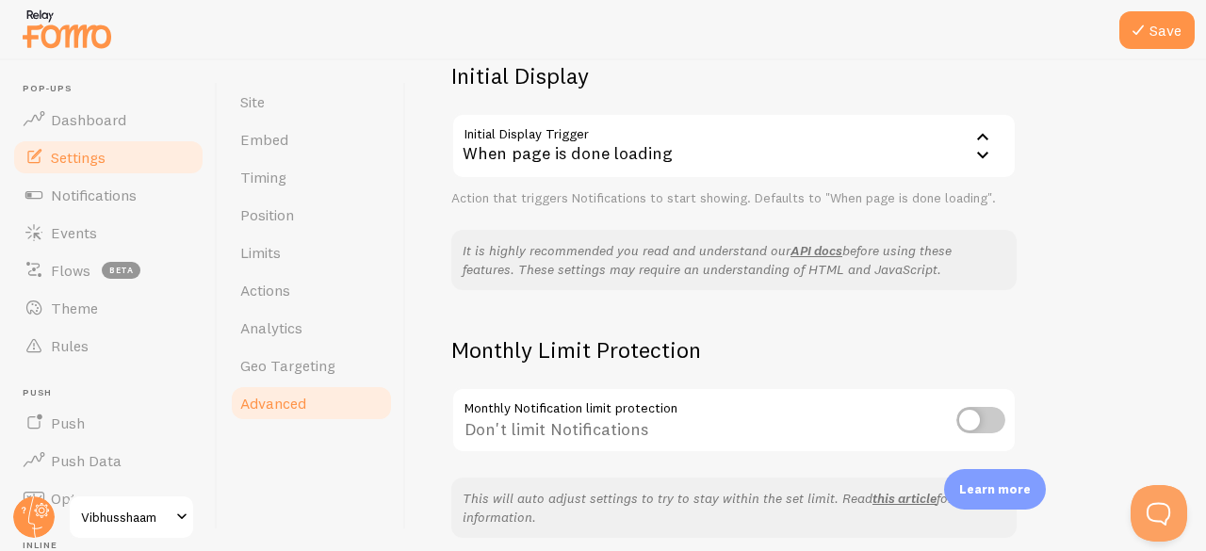
scroll to position [541, 0]
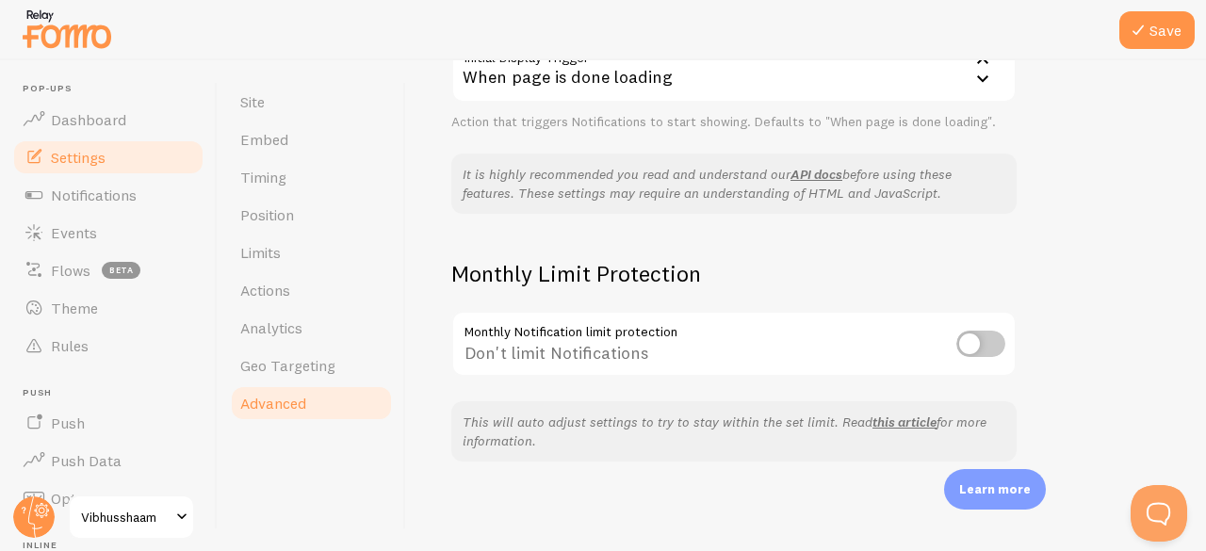
click at [997, 338] on input "checkbox" at bounding box center [981, 344] width 49 height 26
checkbox input "true"
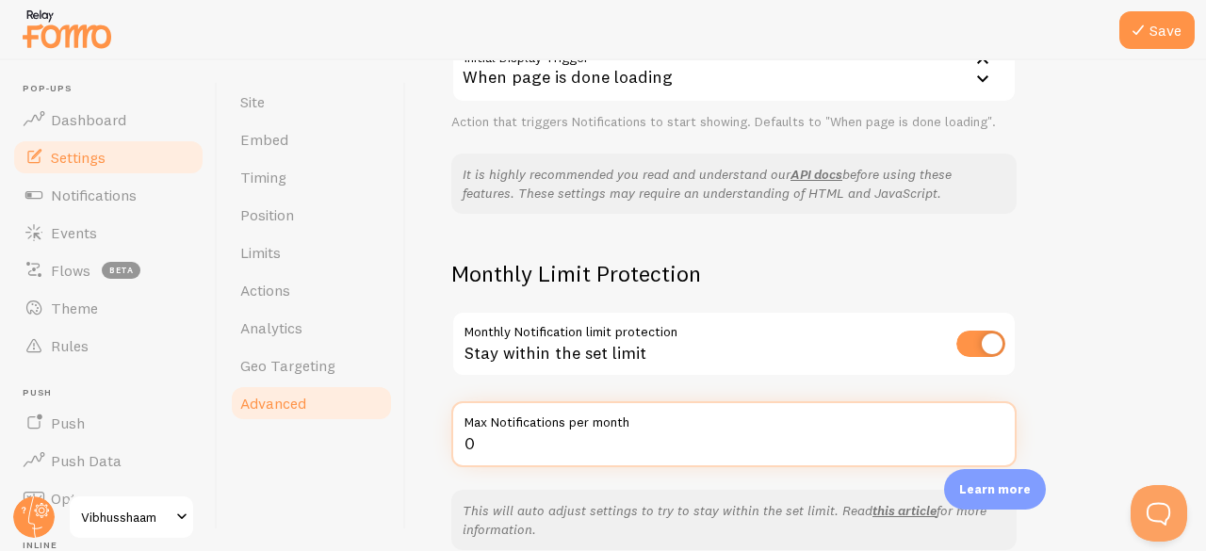
click at [716, 455] on input "0" at bounding box center [734, 435] width 566 height 66
type input "1000"
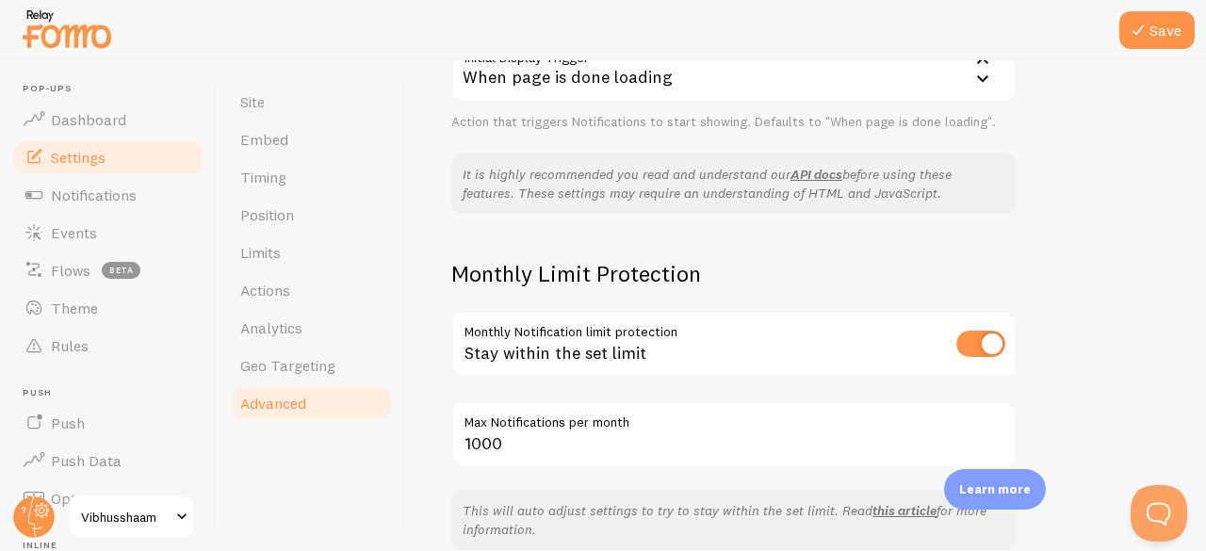
click at [1071, 369] on div "Advanced Advanced options Language & Translations Help Article Language en Engl…" at bounding box center [806, 305] width 800 height 491
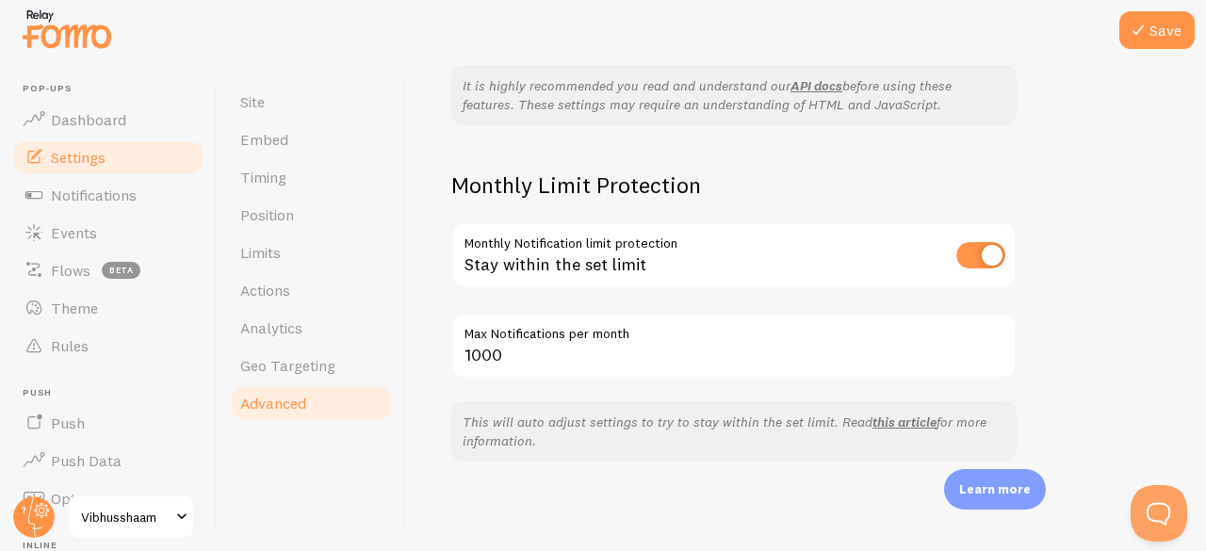
click at [992, 248] on input "checkbox" at bounding box center [981, 255] width 49 height 26
checkbox input "false"
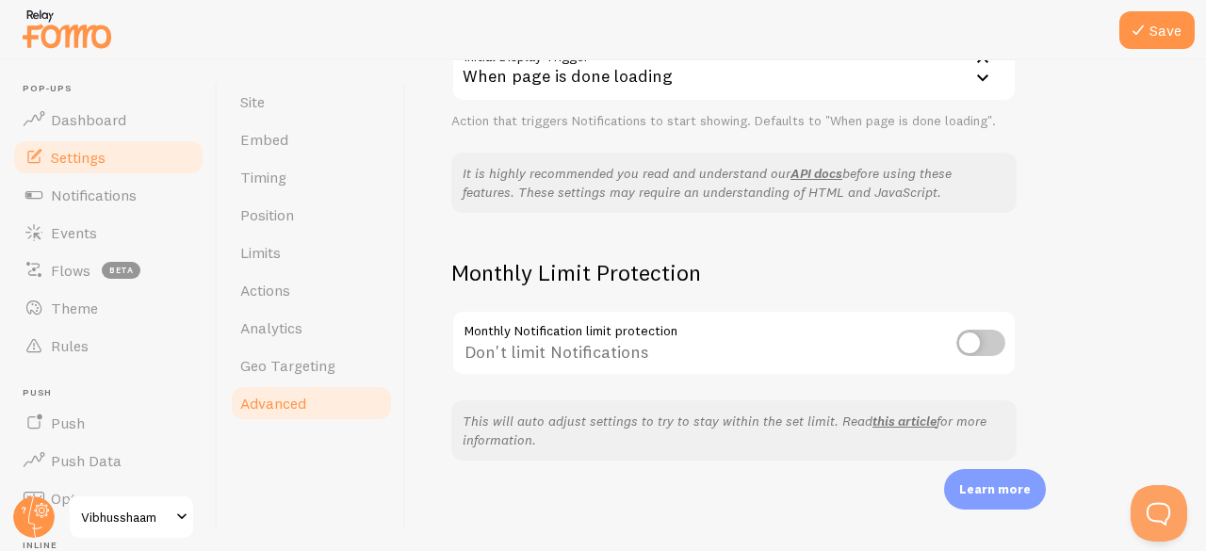
scroll to position [541, 0]
click at [1163, 23] on button "Save" at bounding box center [1157, 30] width 75 height 38
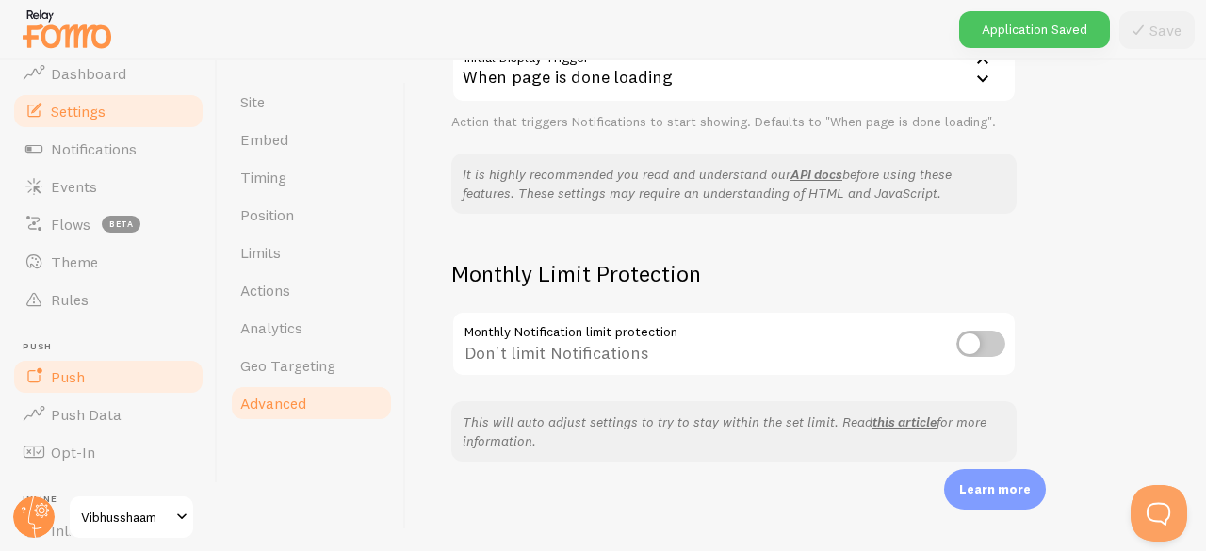
scroll to position [47, 0]
click at [90, 377] on link "Push" at bounding box center [108, 376] width 194 height 38
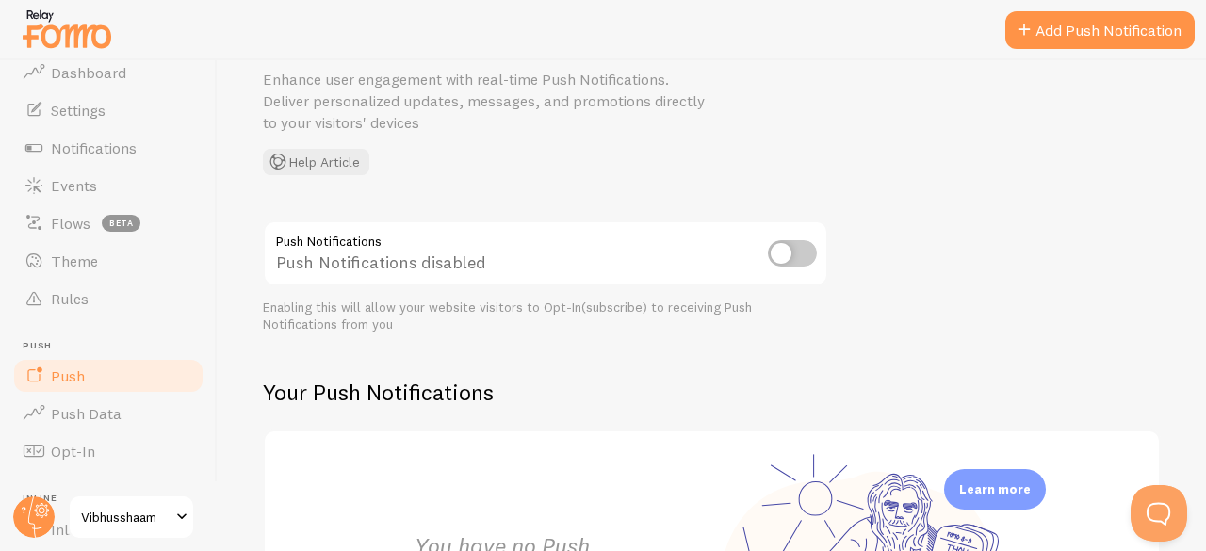
scroll to position [82, 0]
click at [799, 248] on input "checkbox" at bounding box center [792, 252] width 49 height 26
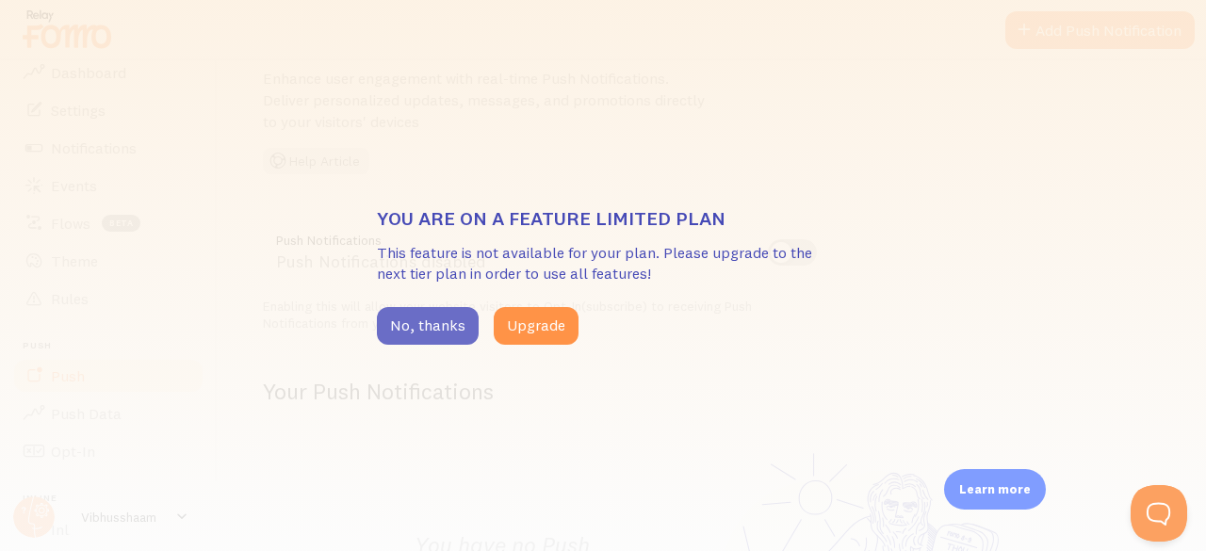
click at [432, 332] on button "No, thanks" at bounding box center [428, 326] width 102 height 38
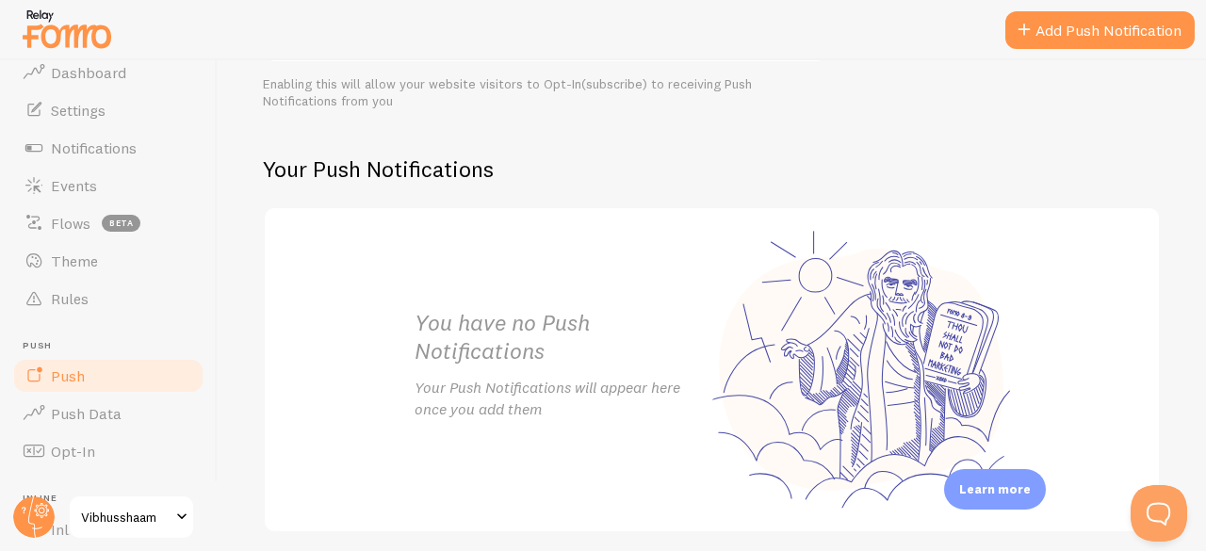
scroll to position [376, 0]
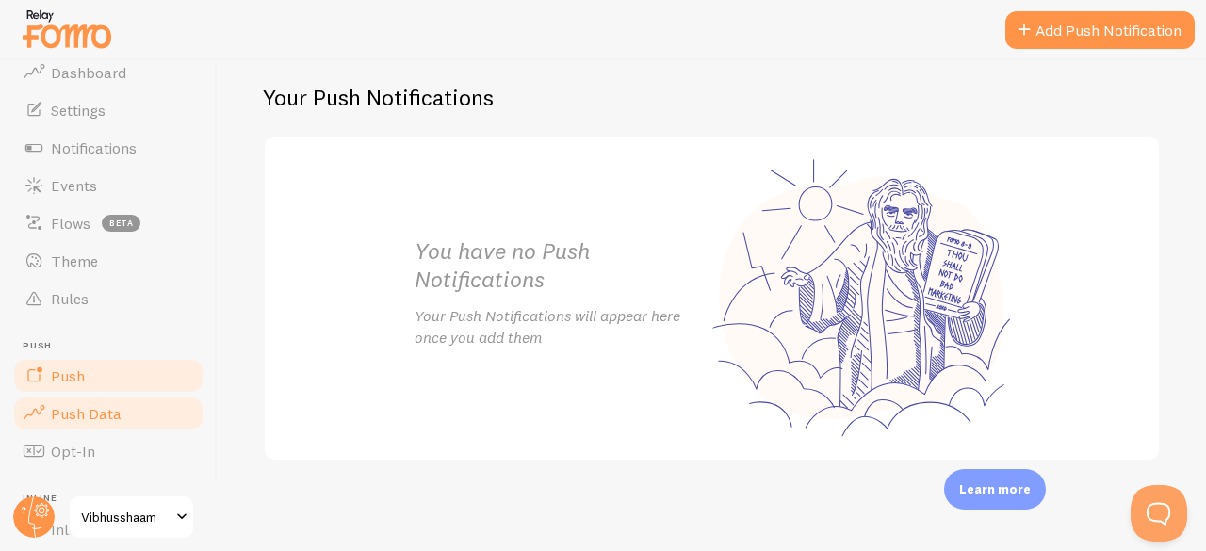
click at [113, 409] on span "Push Data" at bounding box center [86, 413] width 71 height 19
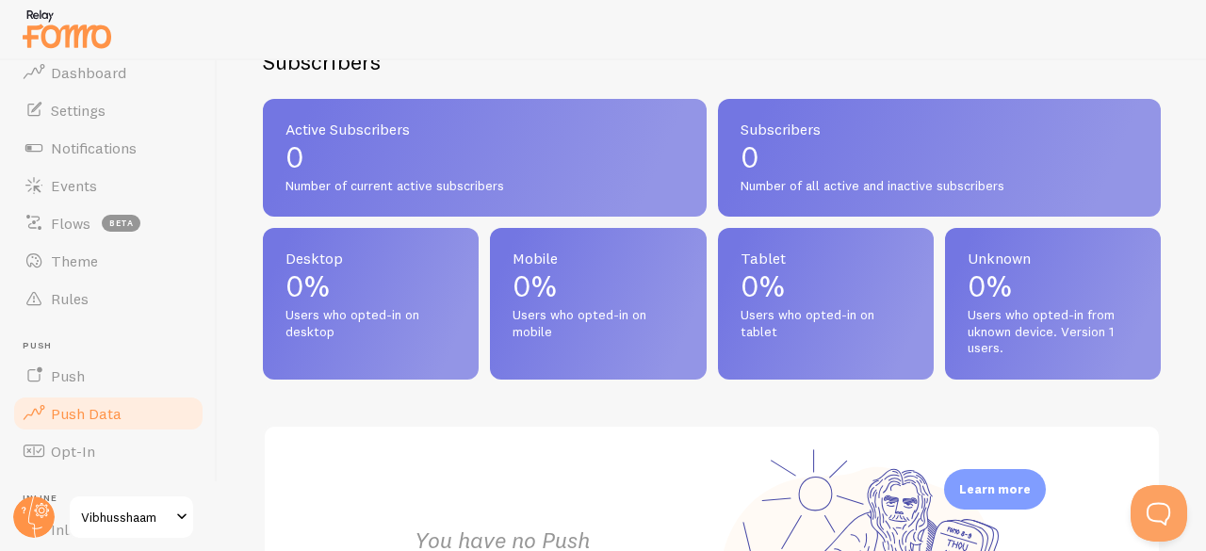
scroll to position [788, 0]
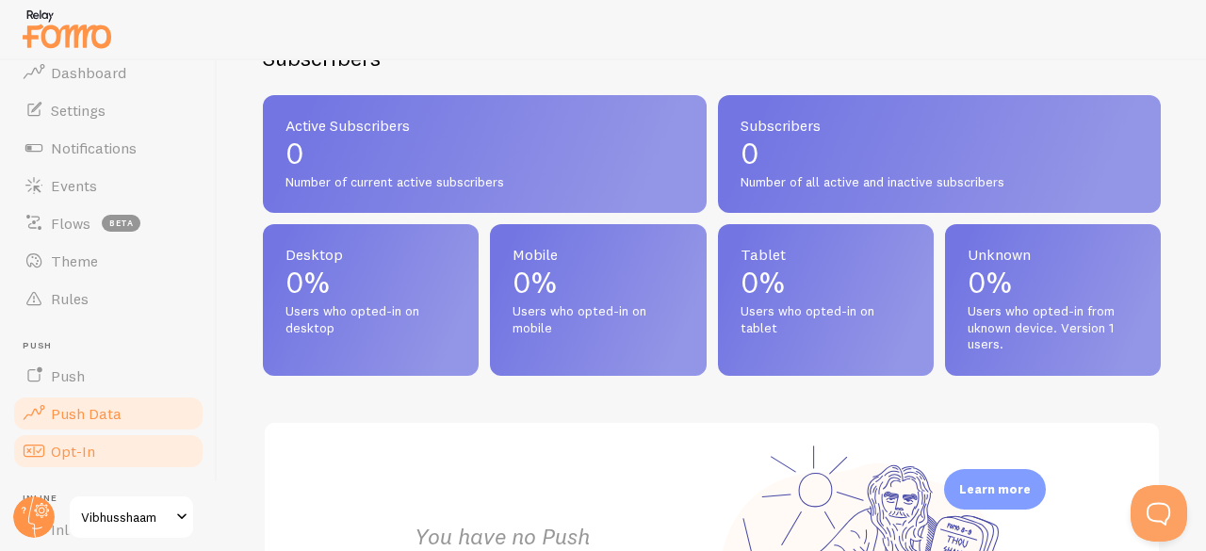
click at [90, 453] on span "Opt-In" at bounding box center [73, 451] width 44 height 19
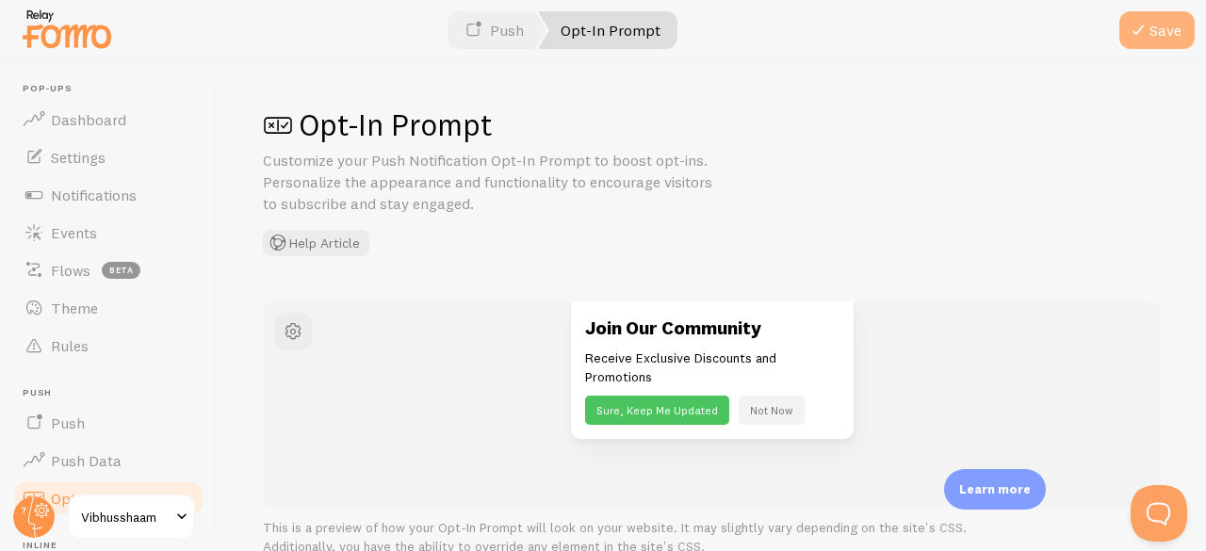
click at [1164, 32] on button "Save" at bounding box center [1157, 30] width 75 height 38
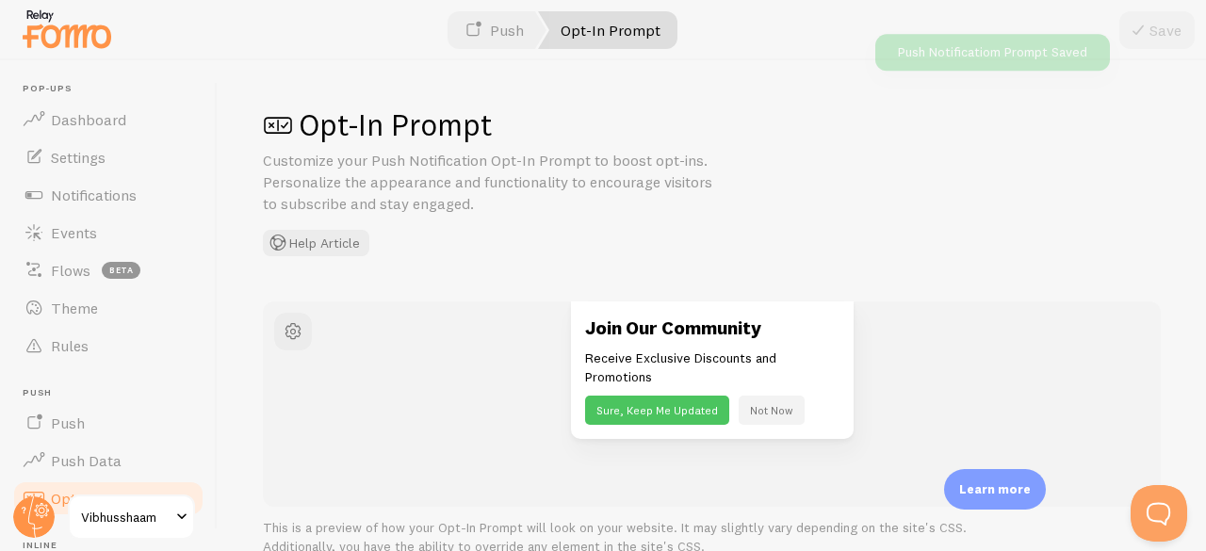
click at [616, 29] on link "Opt-In Prompt" at bounding box center [607, 30] width 139 height 38
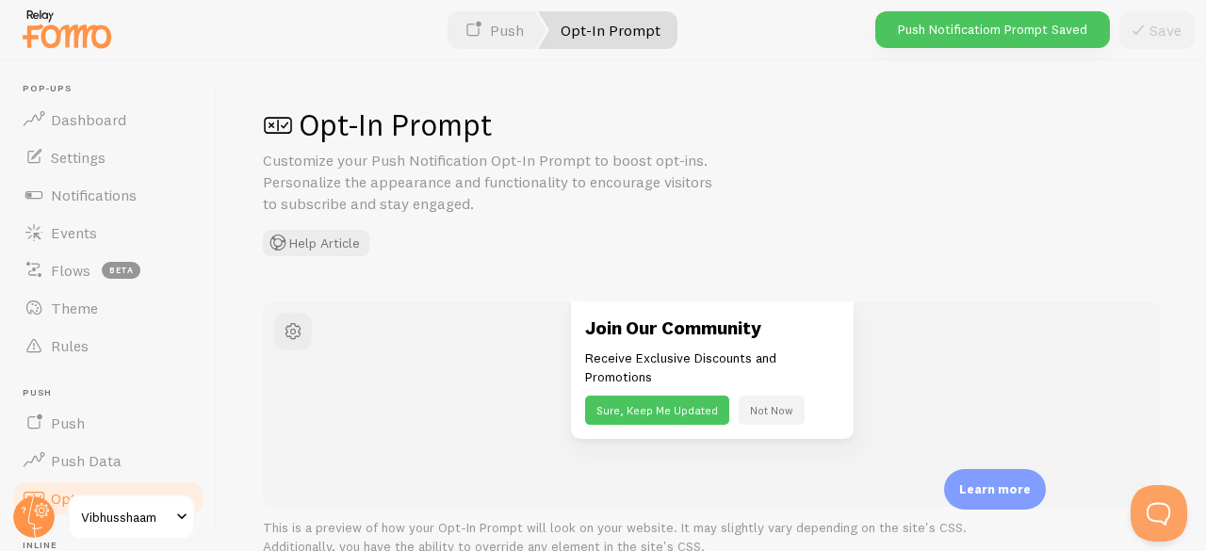
click at [607, 29] on link "Opt-In Prompt" at bounding box center [607, 30] width 139 height 38
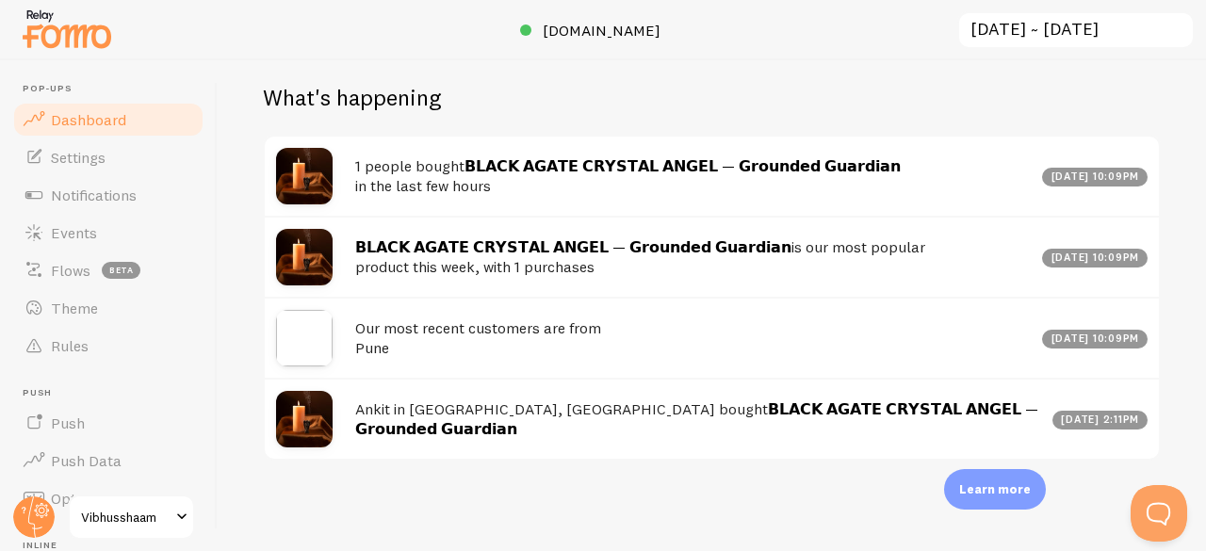
scroll to position [807, 0]
